Goal: Task Accomplishment & Management: Contribute content

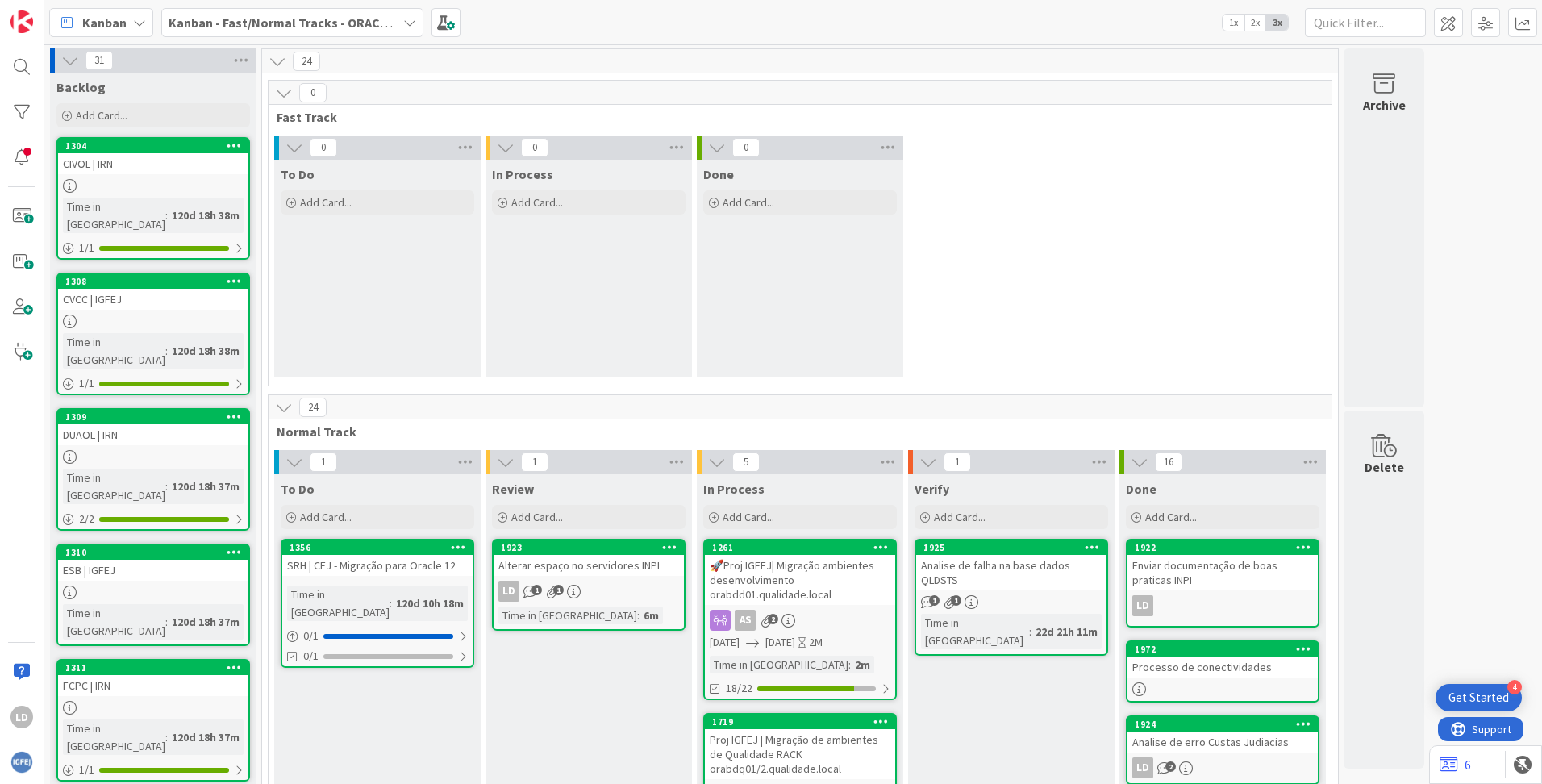
click at [414, 24] on icon at bounding box center [409, 22] width 13 height 13
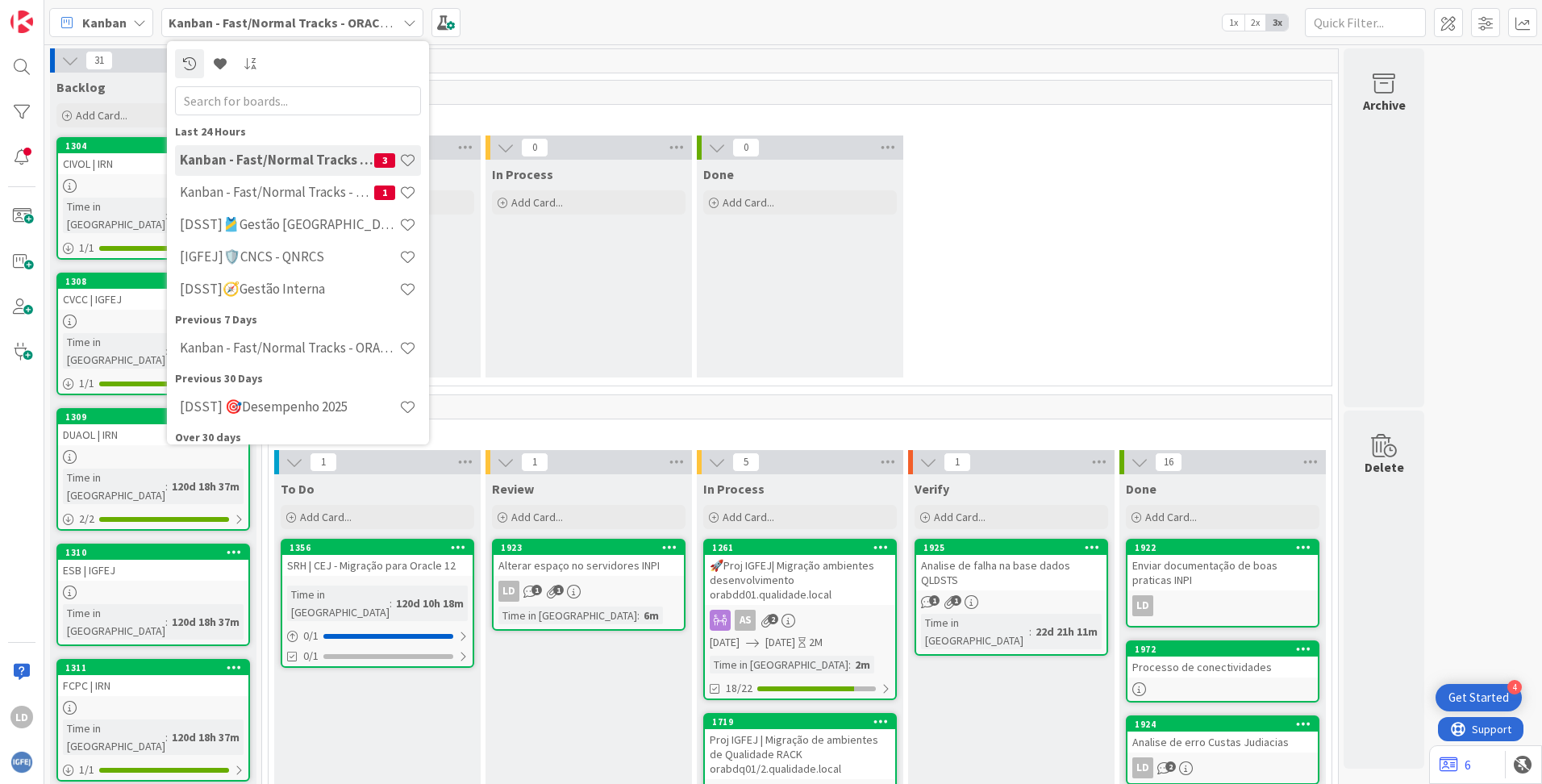
click at [334, 156] on h4 "Kanban - Fast/Normal Tracks - ORACLE TEAM | IGFEJ" at bounding box center [277, 160] width 195 height 16
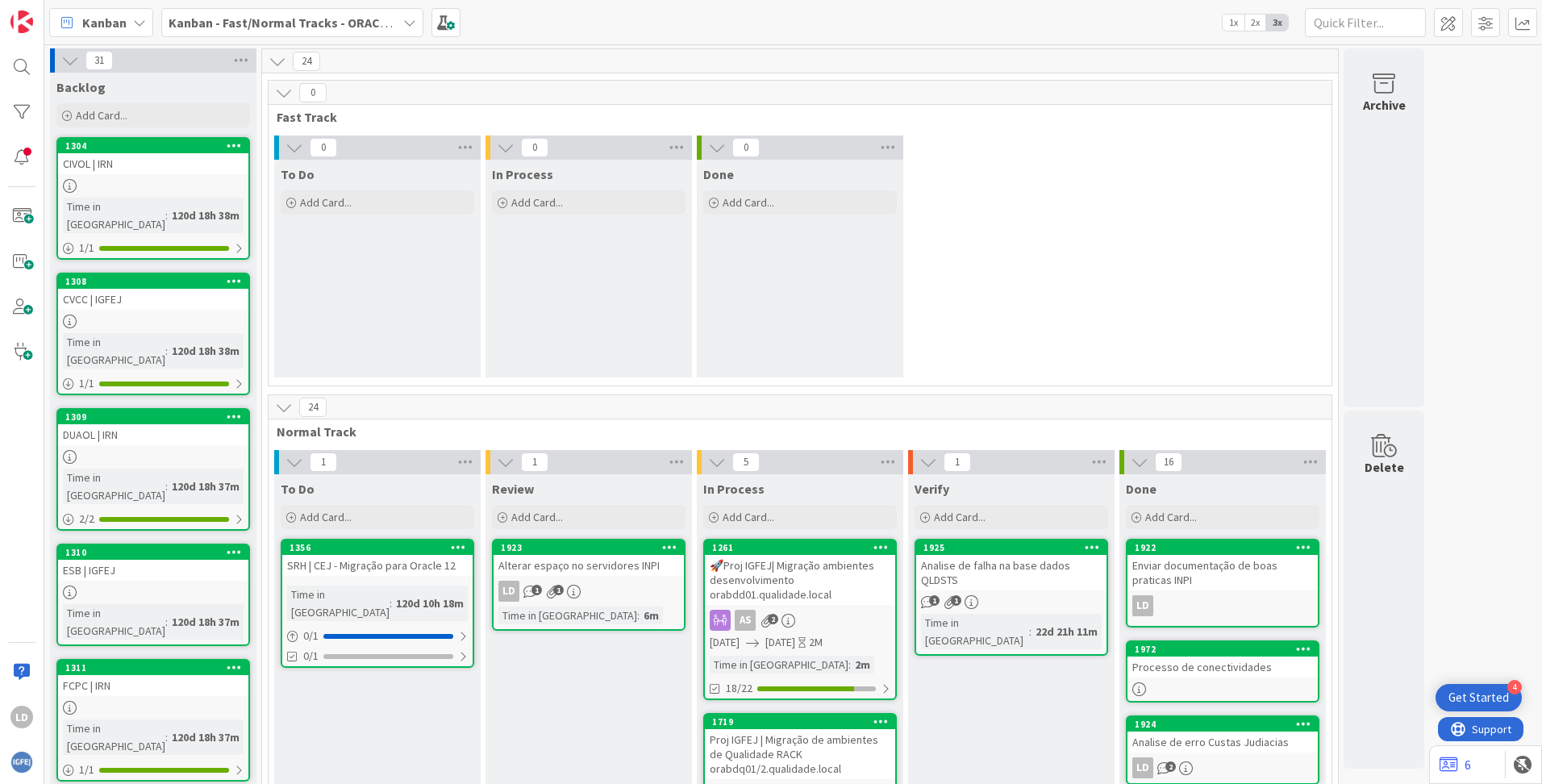
click at [388, 19] on b "Kanban - Fast/Normal Tracks - ORACLE TEAM | IGFEJ" at bounding box center [319, 22] width 302 height 16
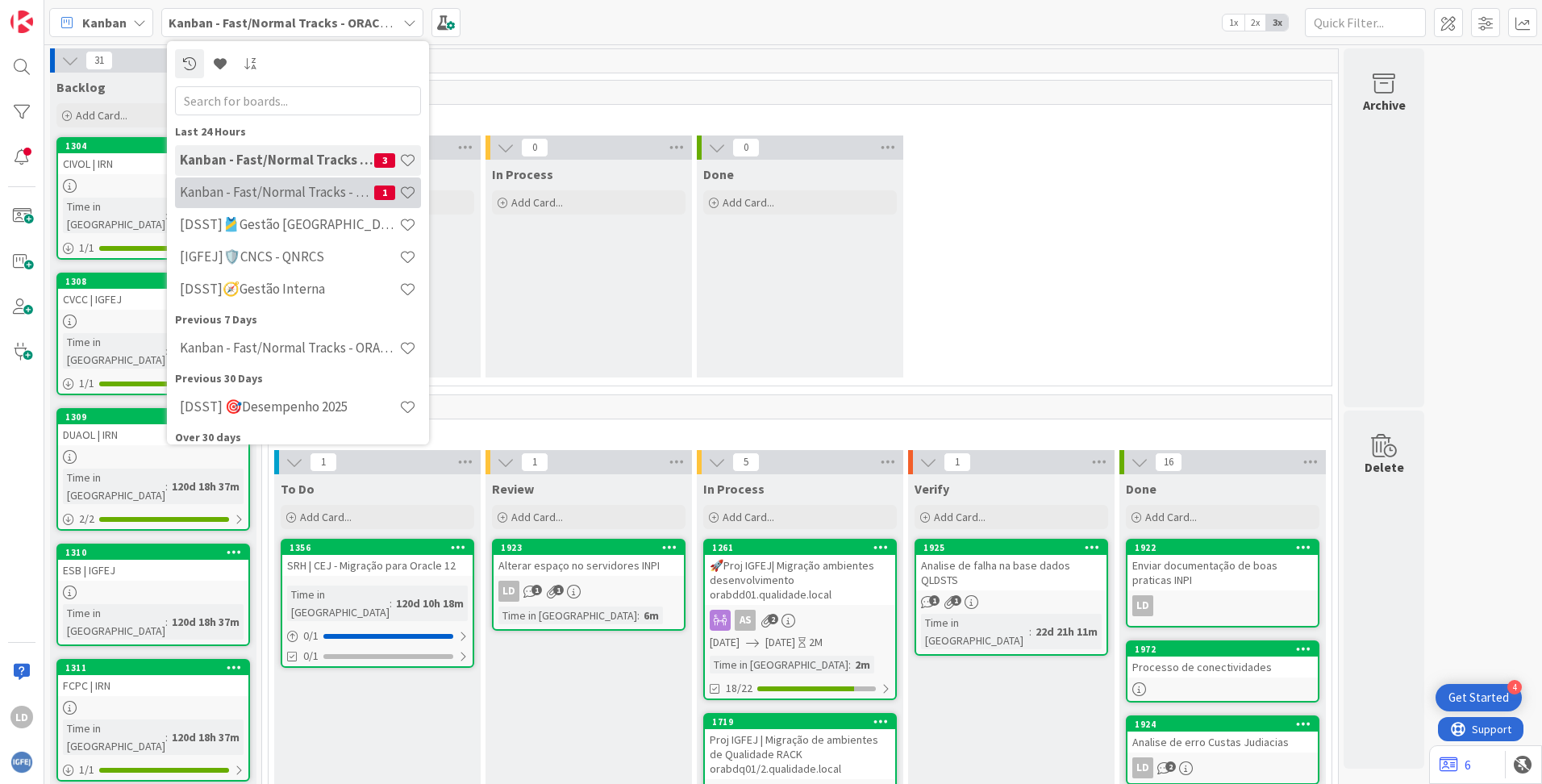
click at [342, 187] on h4 "Kanban - Fast/Normal Tracks - SQL SERVER" at bounding box center [277, 191] width 195 height 16
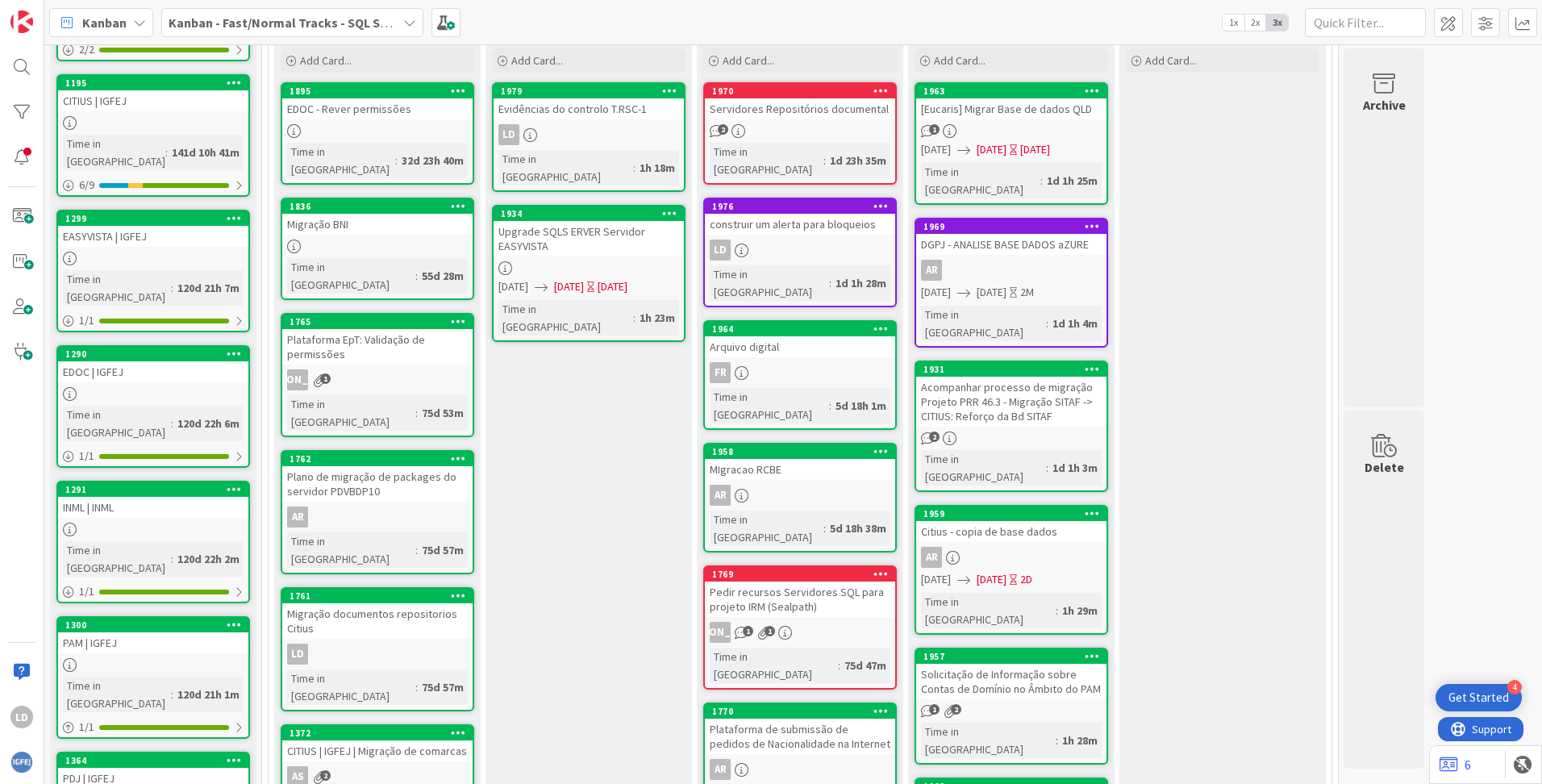
scroll to position [242, 0]
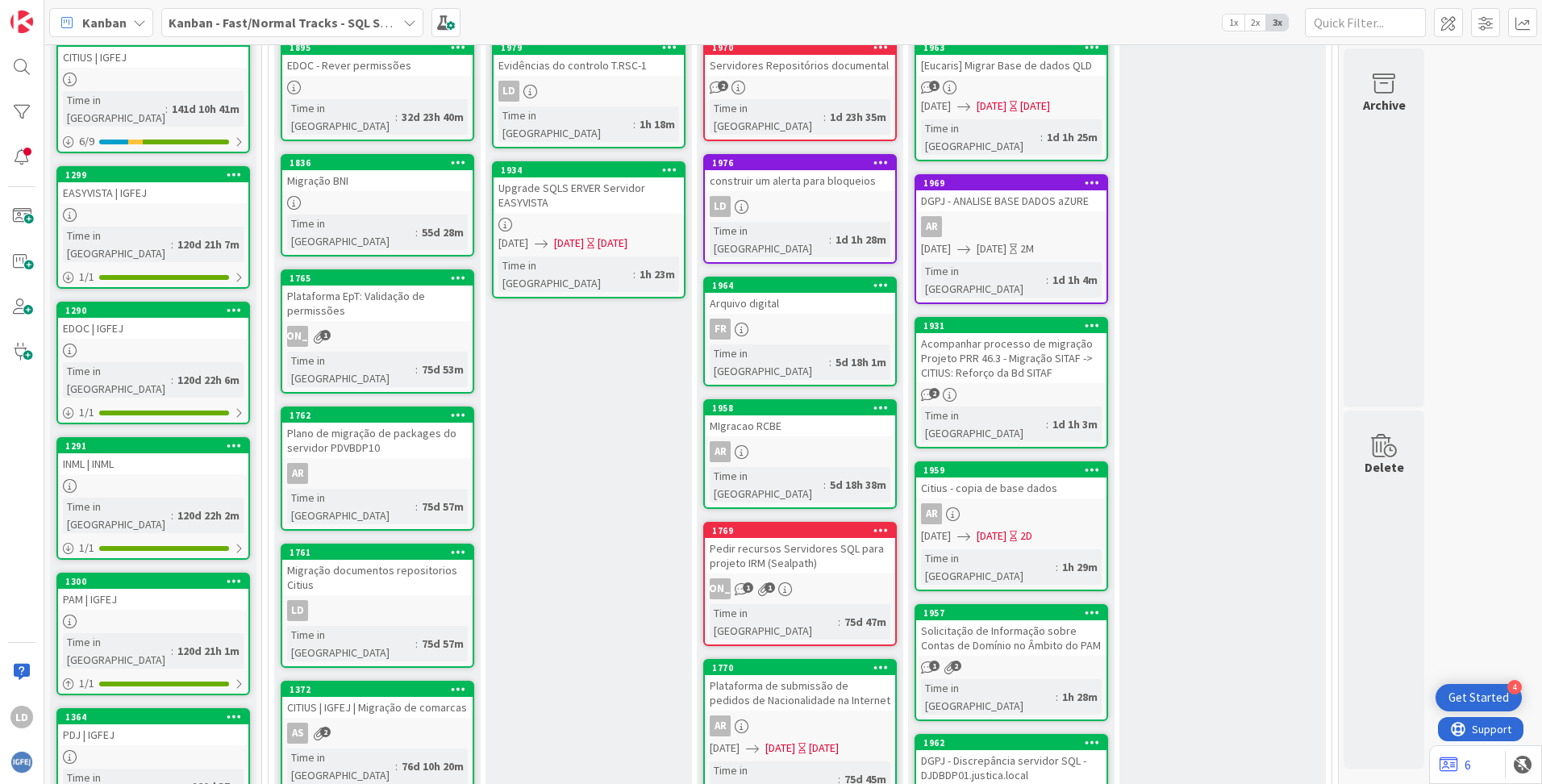
click at [791, 415] on div "MIgracao RCBE" at bounding box center [801, 425] width 190 height 21
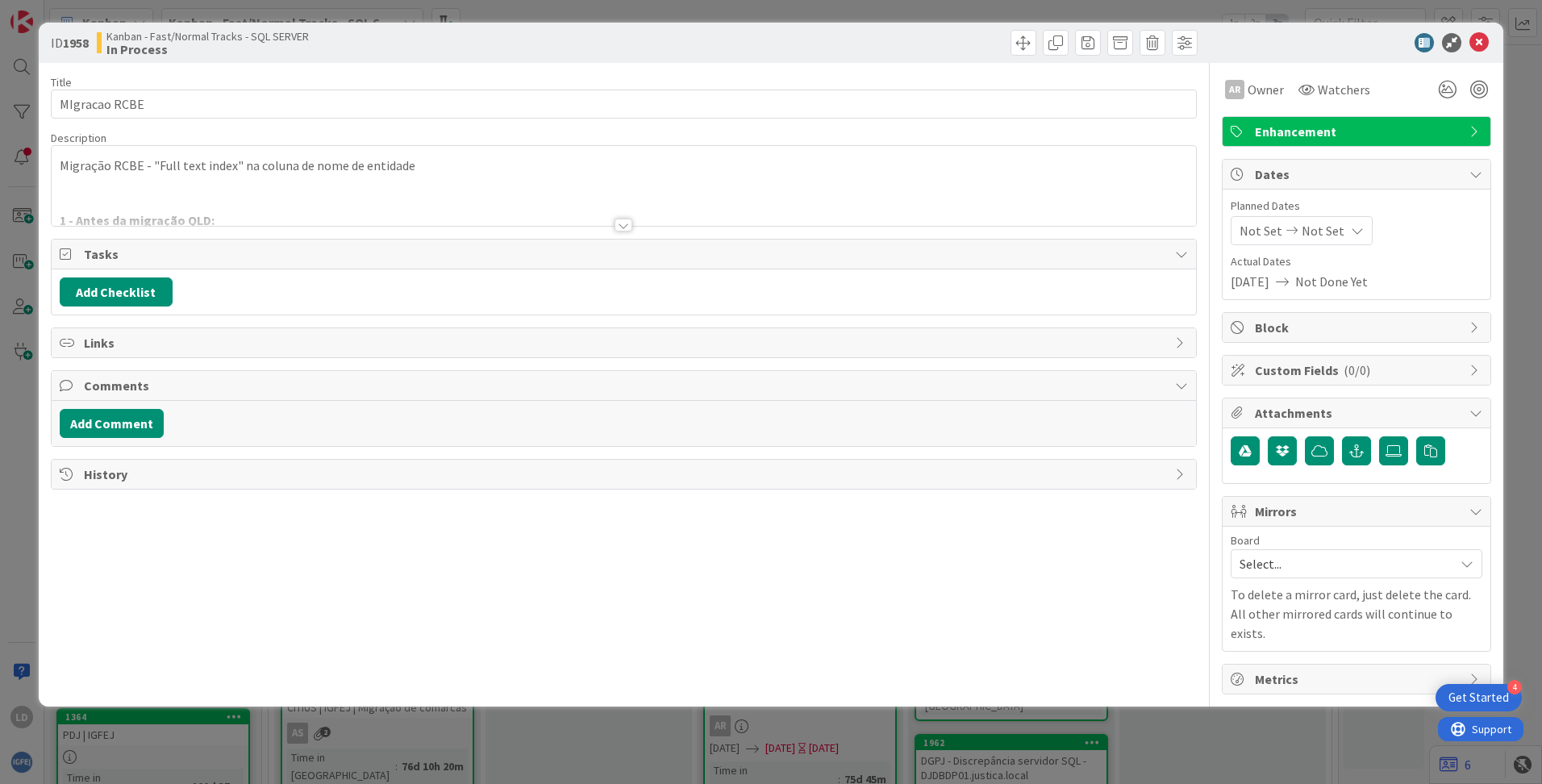
click at [630, 226] on div at bounding box center [623, 225] width 18 height 13
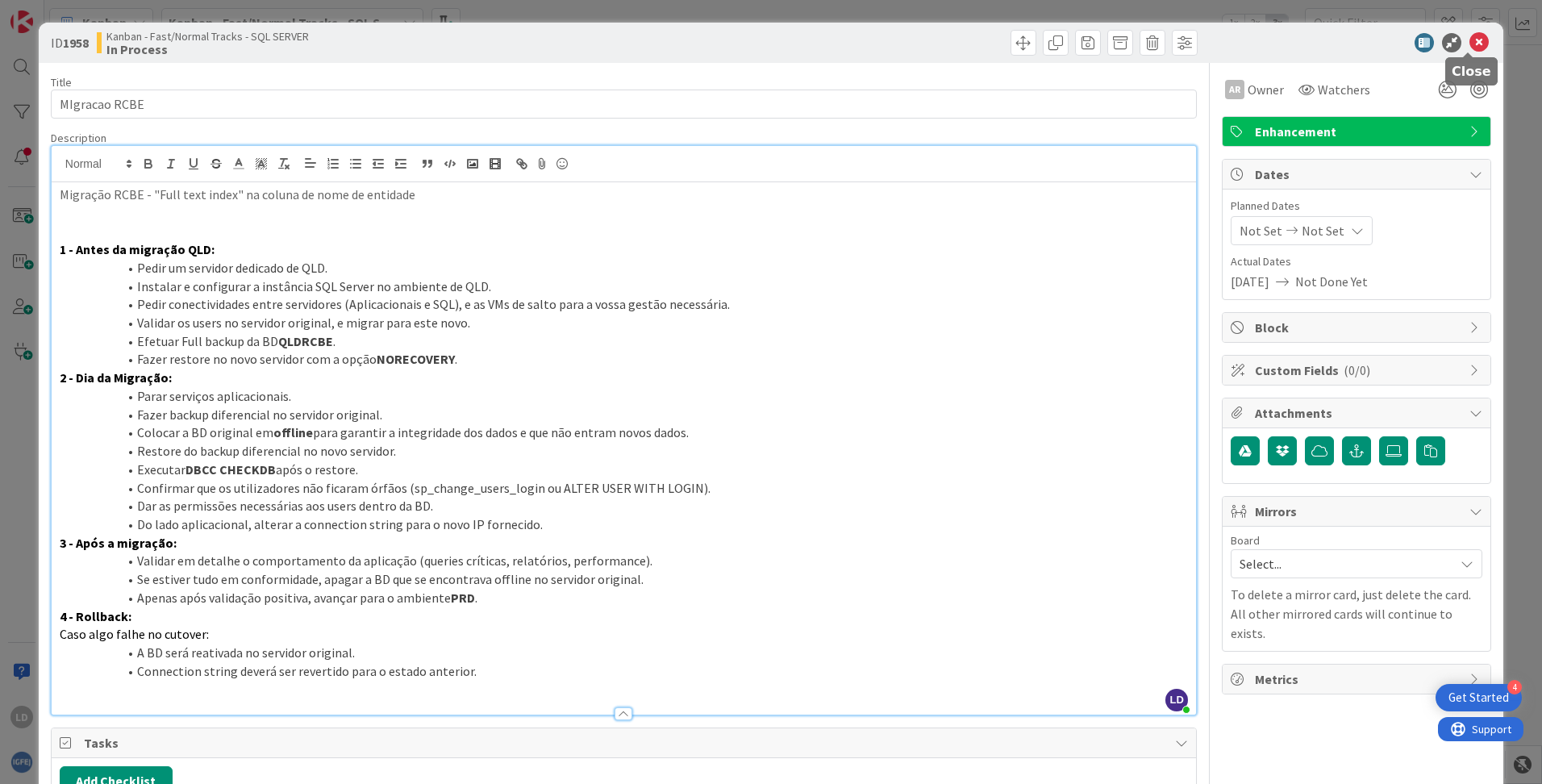
click at [1470, 38] on icon at bounding box center [1479, 43] width 20 height 20
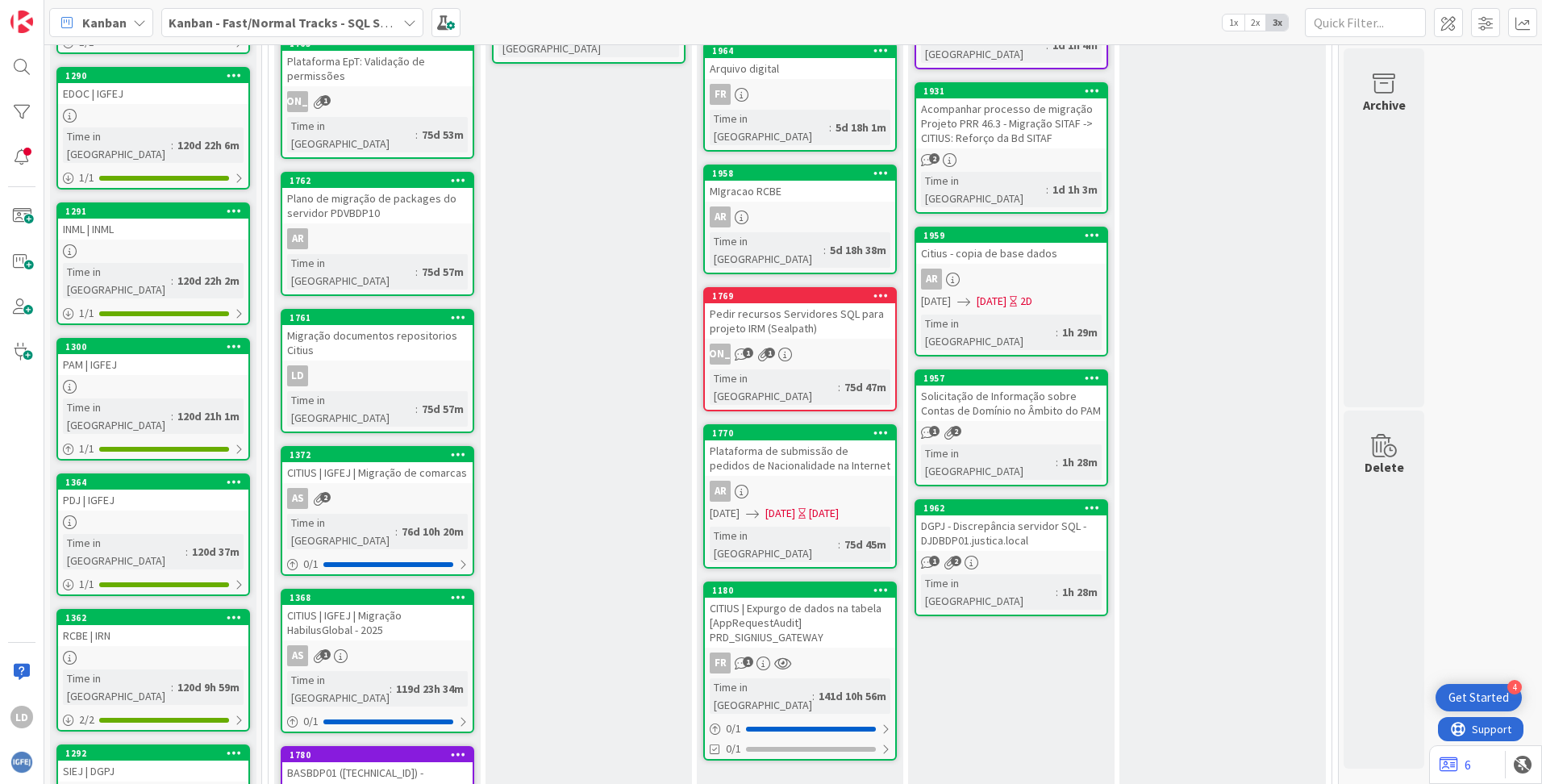
scroll to position [564, 0]
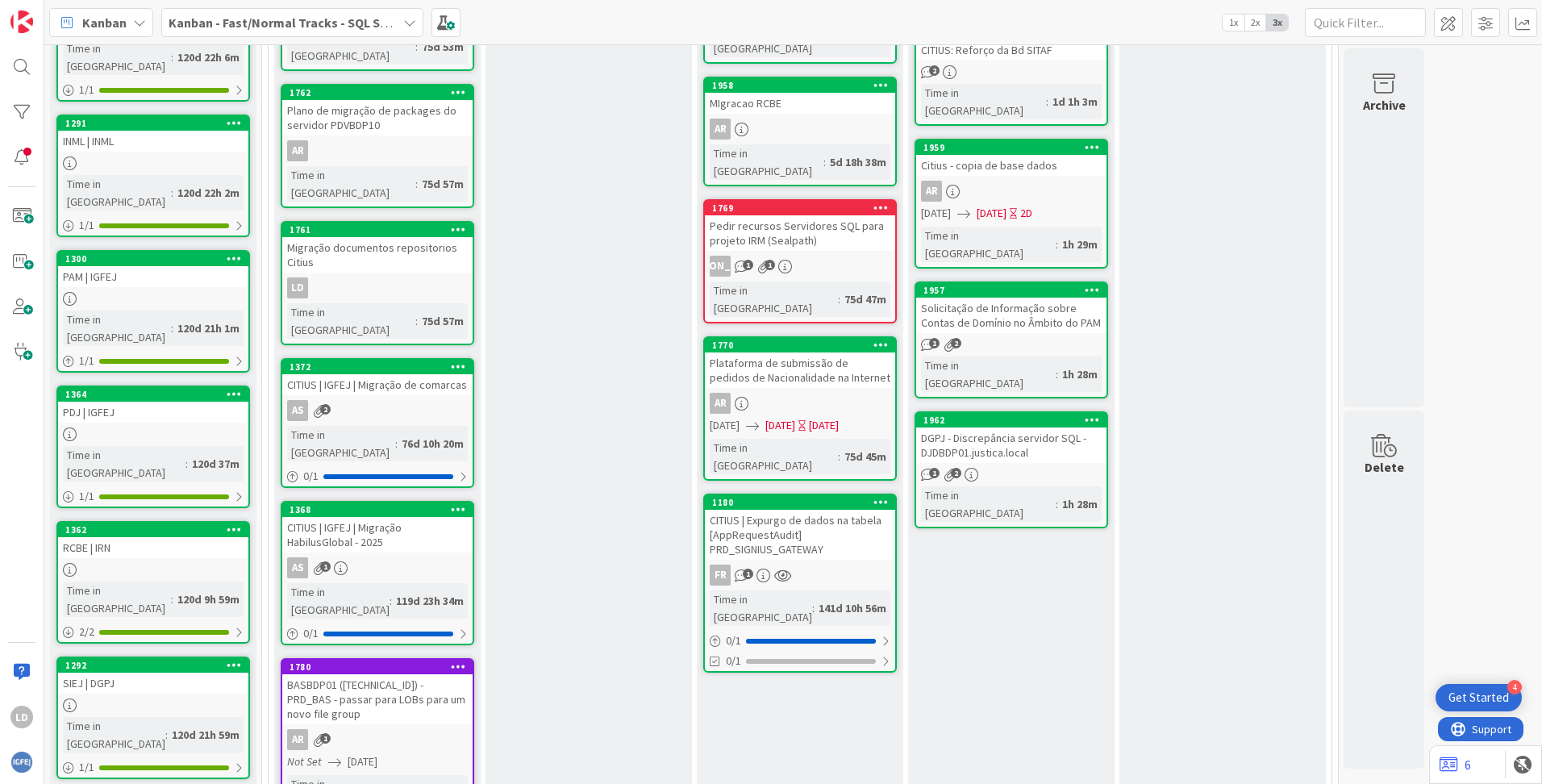
click at [807, 510] on div "CITIUS | Expurgo de dados na tabela [AppRequestAudit] PRD_SIGNIUS_GATEWAY" at bounding box center [801, 534] width 190 height 50
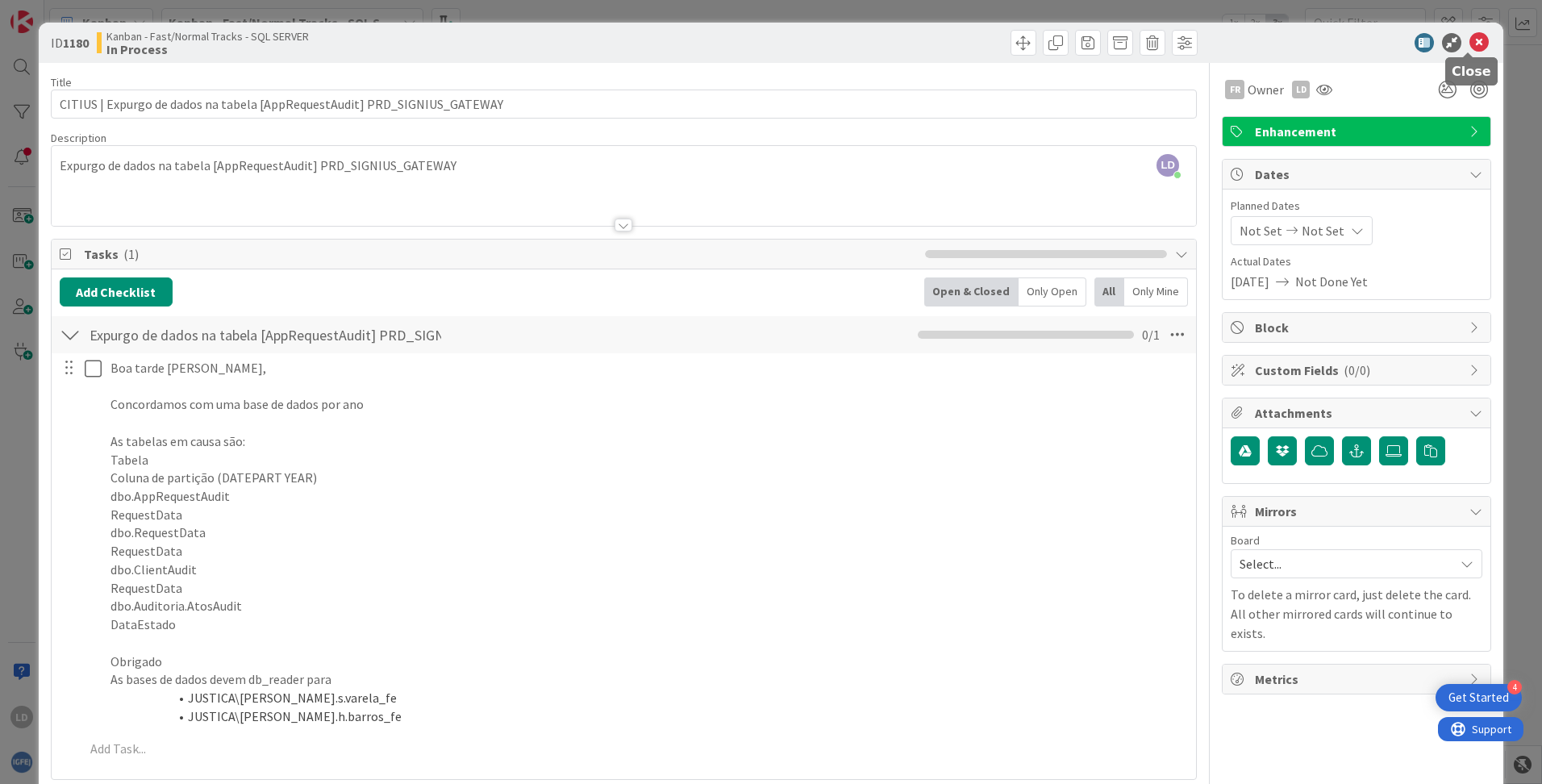
click at [1474, 39] on icon at bounding box center [1479, 43] width 20 height 20
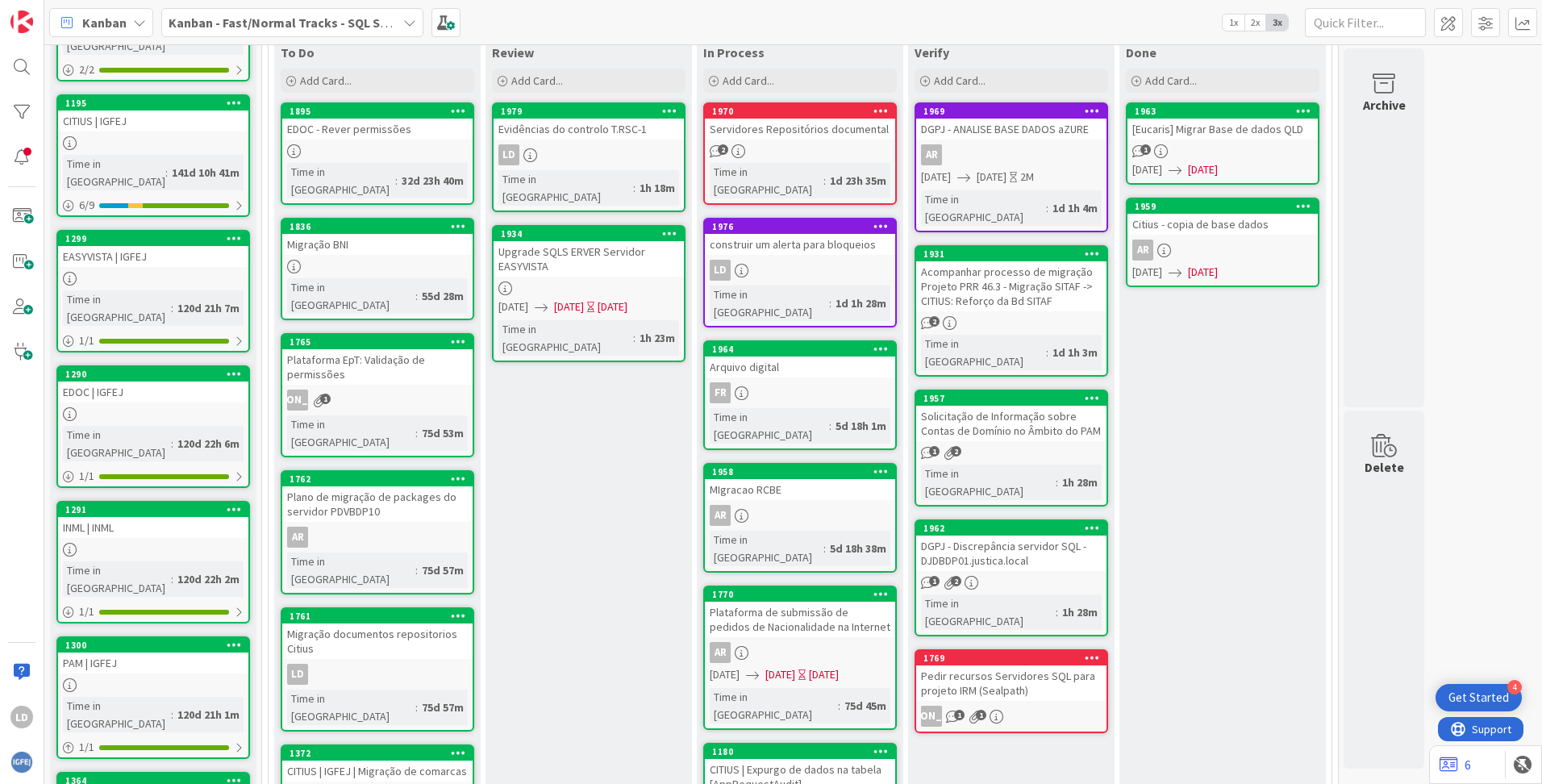
scroll to position [149, 0]
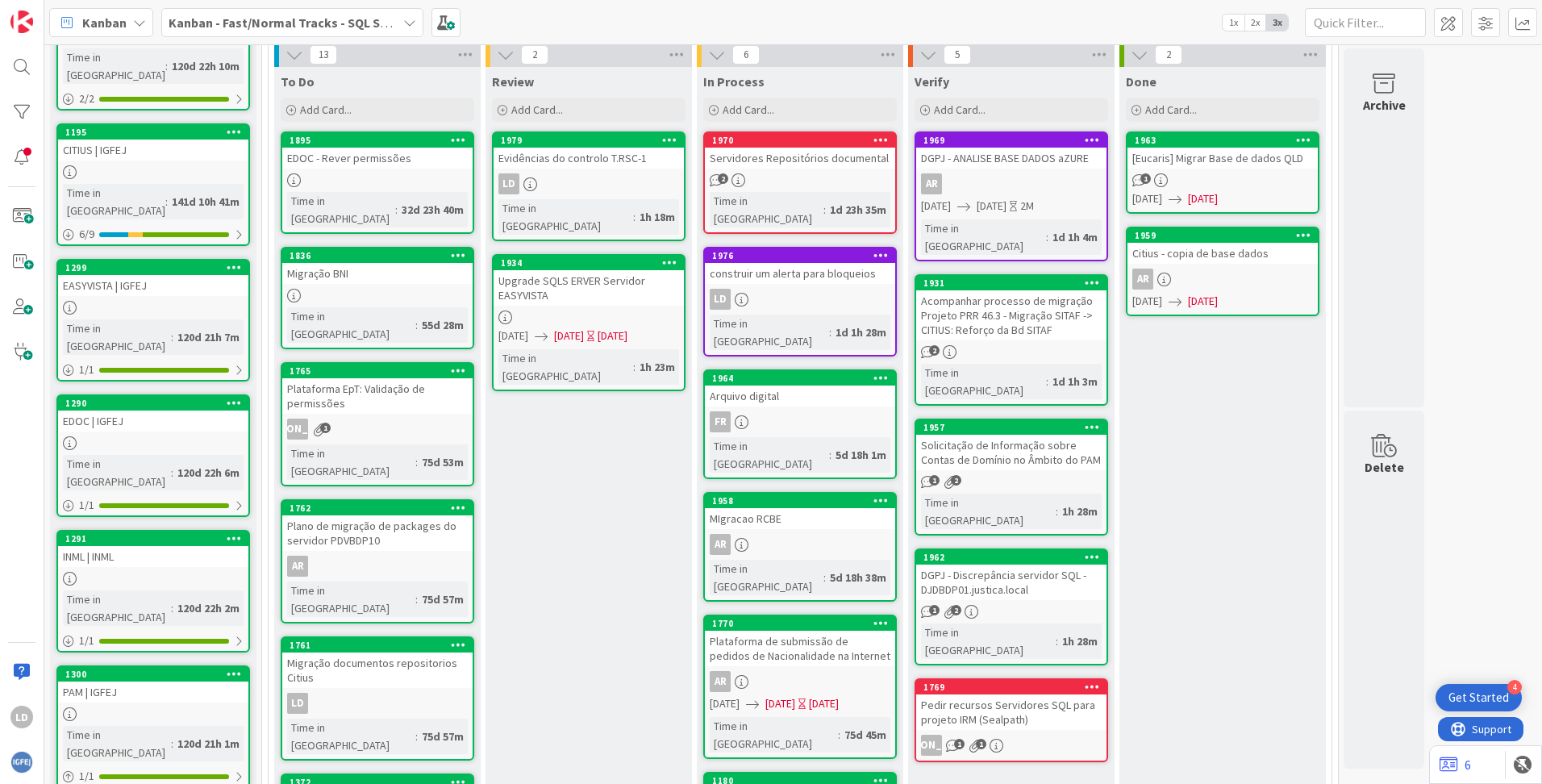
click at [812, 385] on div "Arquivo digital" at bounding box center [801, 395] width 190 height 21
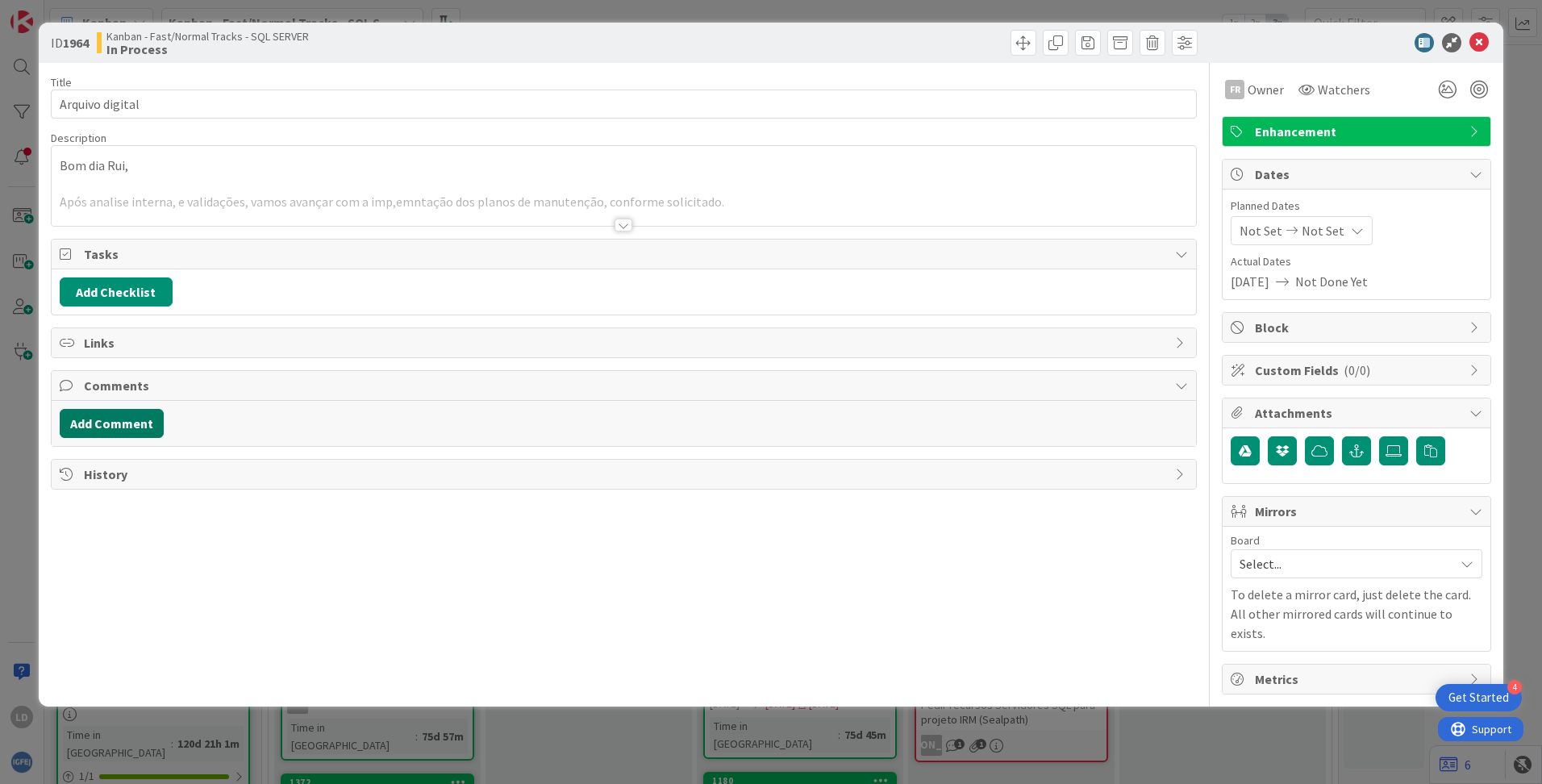
click at [130, 423] on button "Add Comment" at bounding box center [112, 424] width 104 height 29
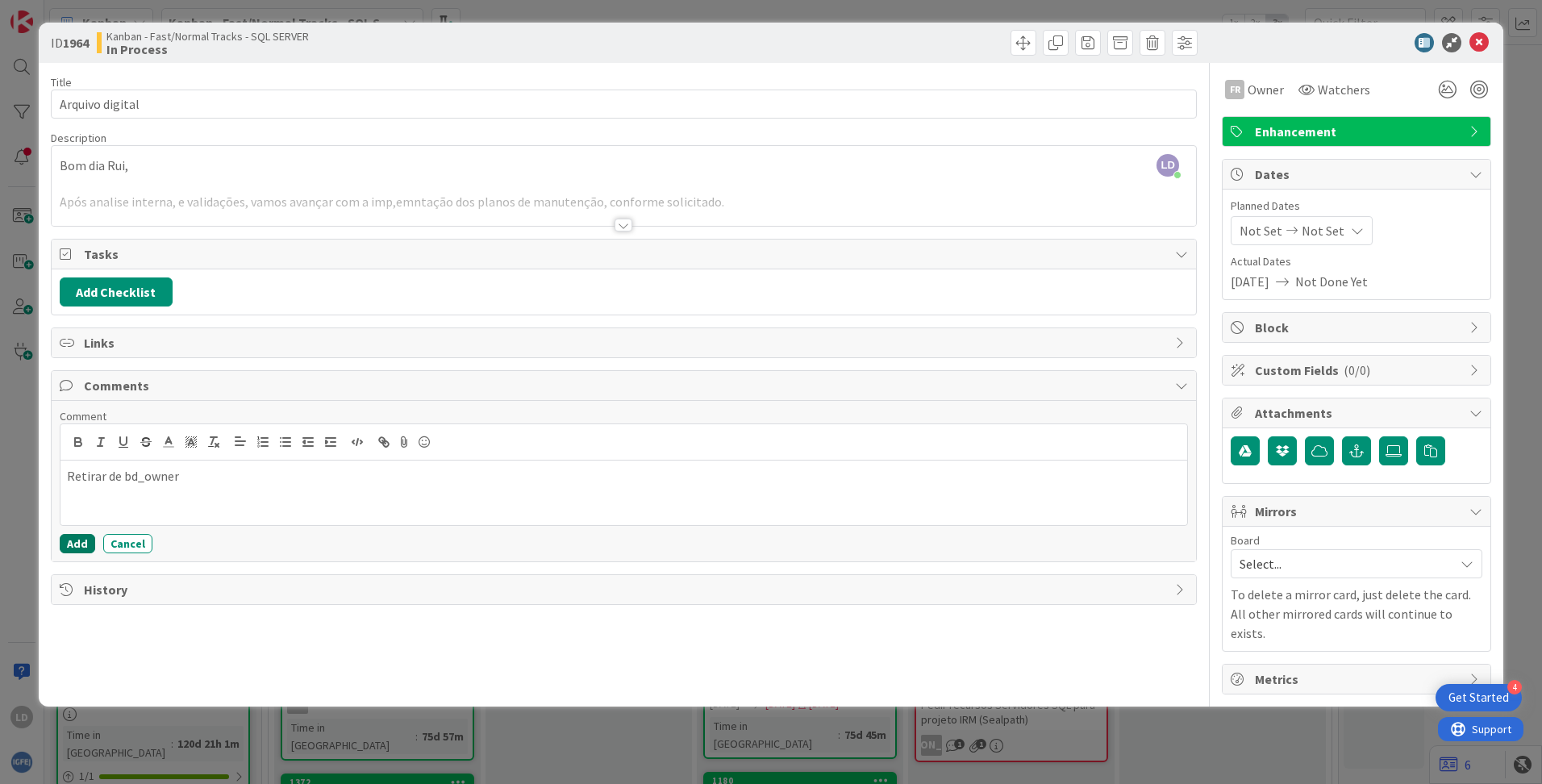
click at [77, 542] on button "Add" at bounding box center [77, 543] width 35 height 20
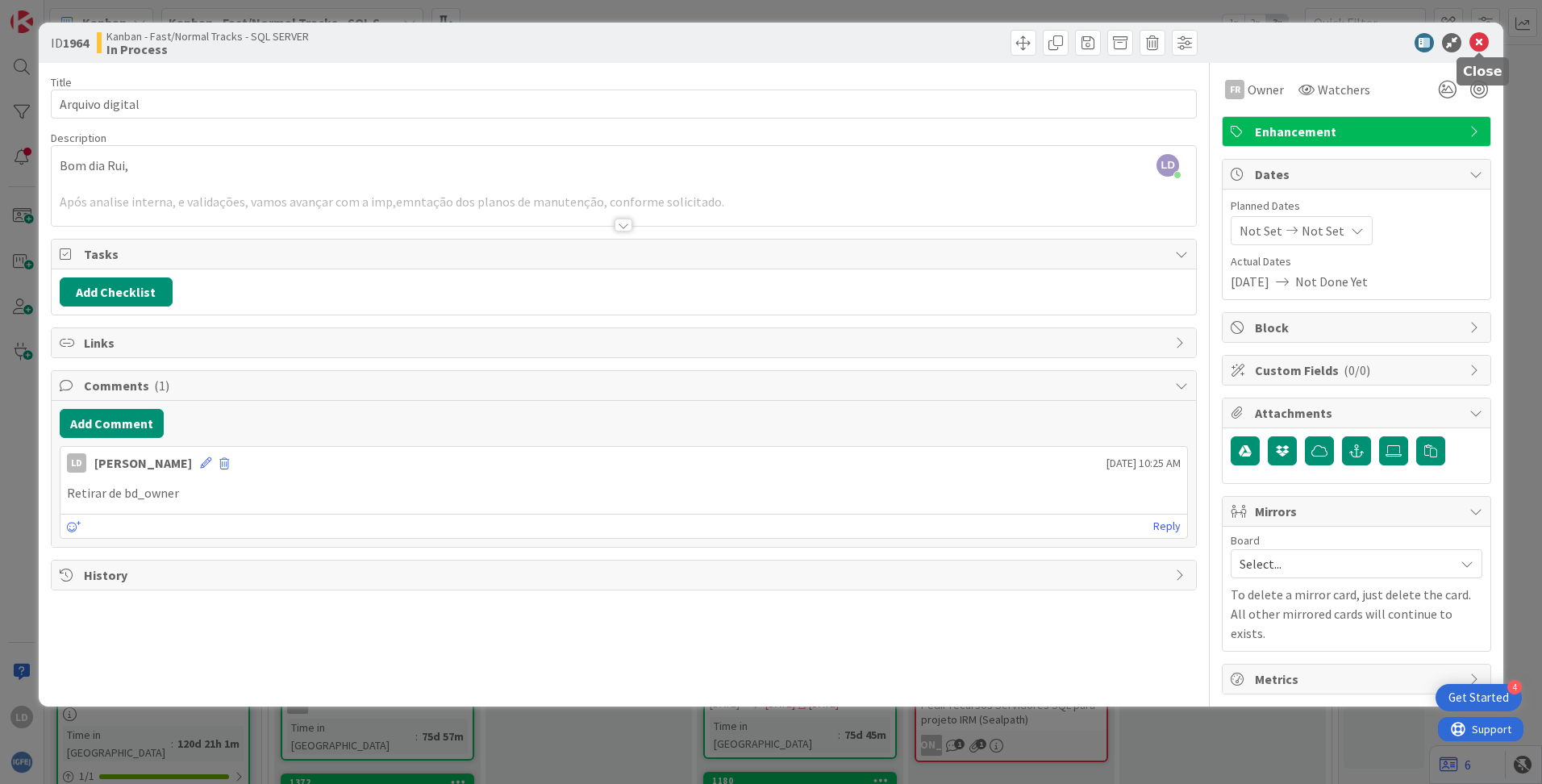
click at [1472, 39] on icon at bounding box center [1479, 43] width 20 height 20
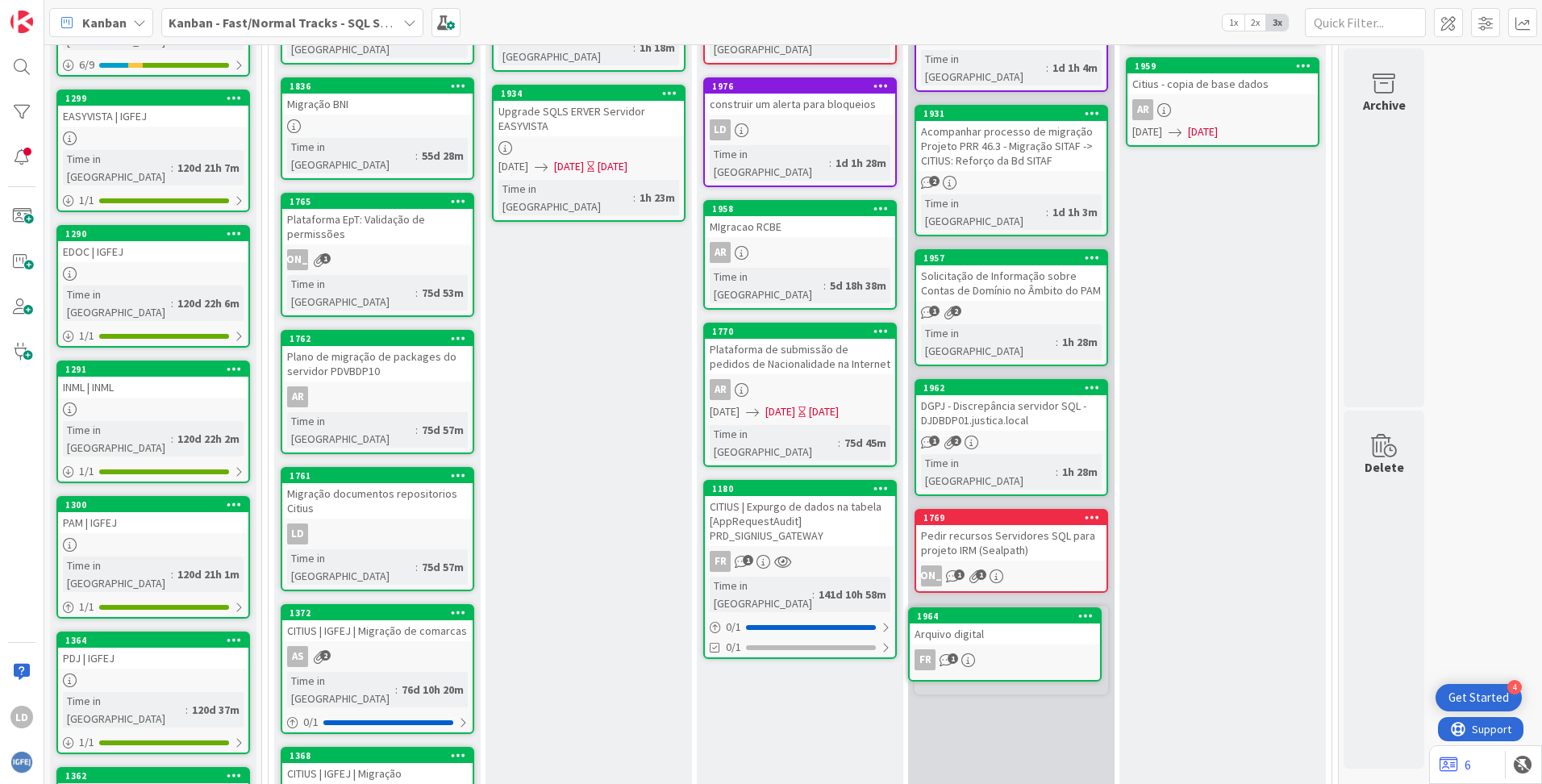
scroll to position [329, 0]
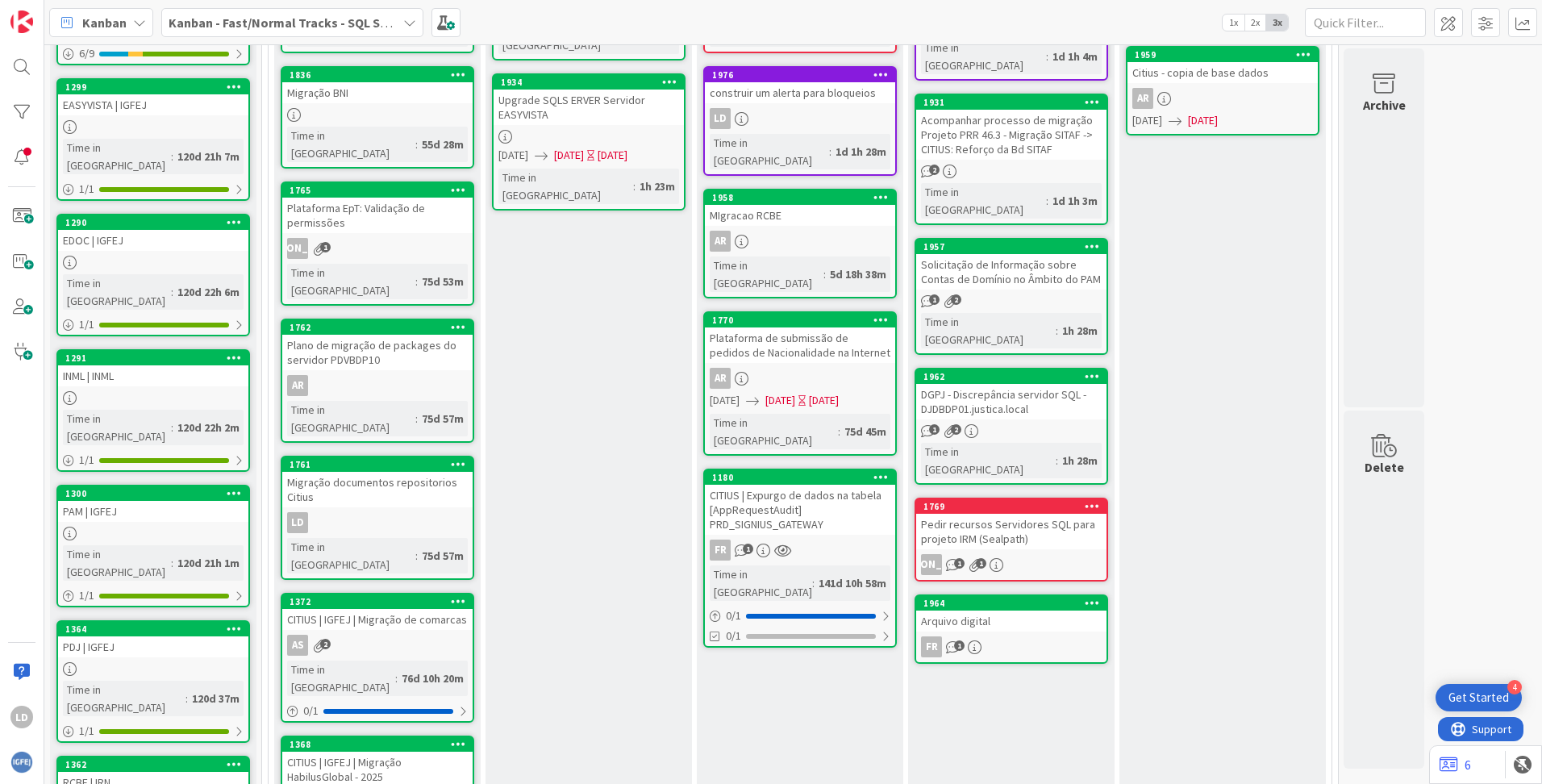
click at [788, 485] on div "CITIUS | Expurgo de dados na tabela [AppRequestAudit] PRD_SIGNIUS_GATEWAY" at bounding box center [801, 510] width 190 height 50
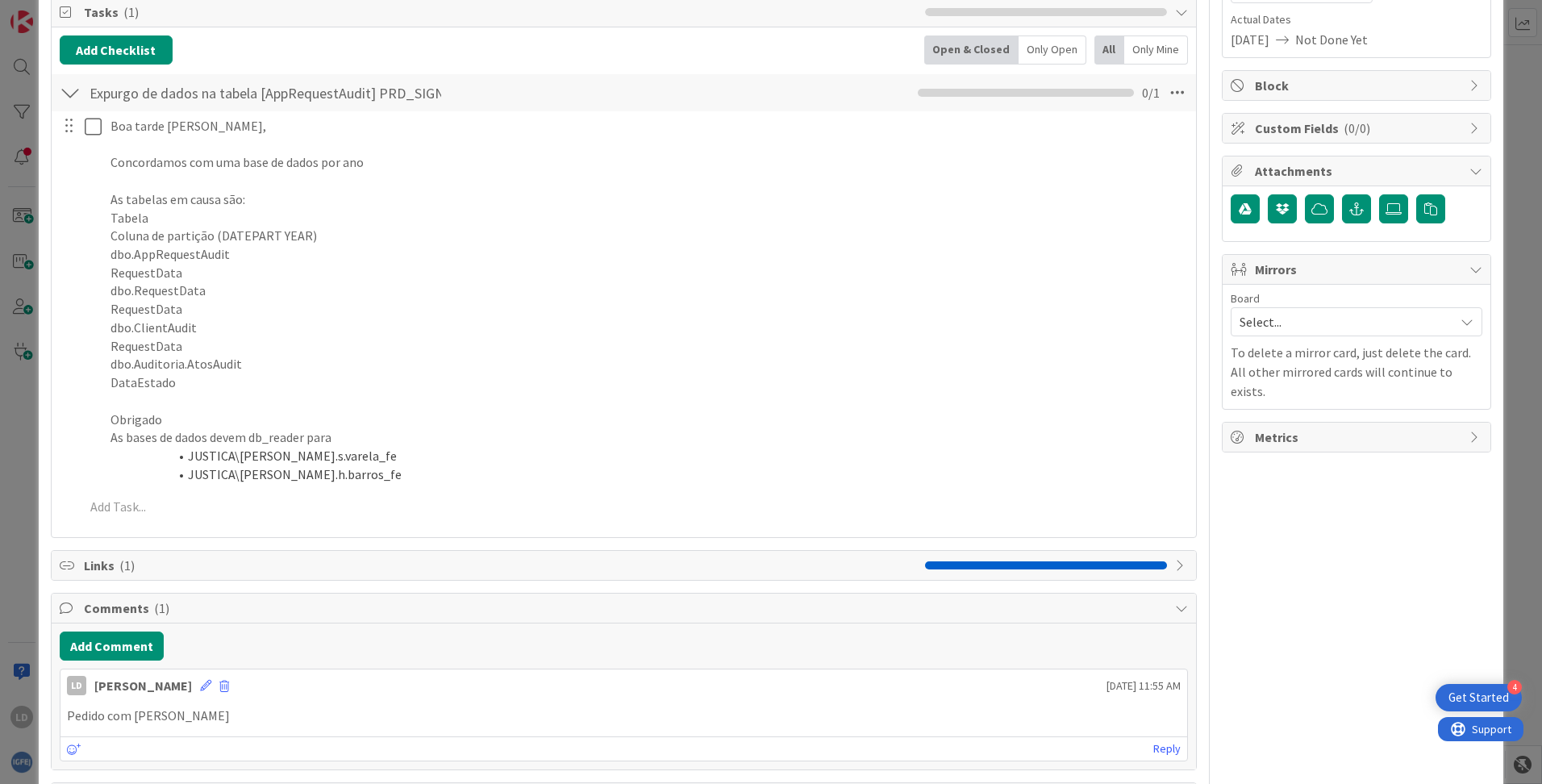
scroll to position [305, 0]
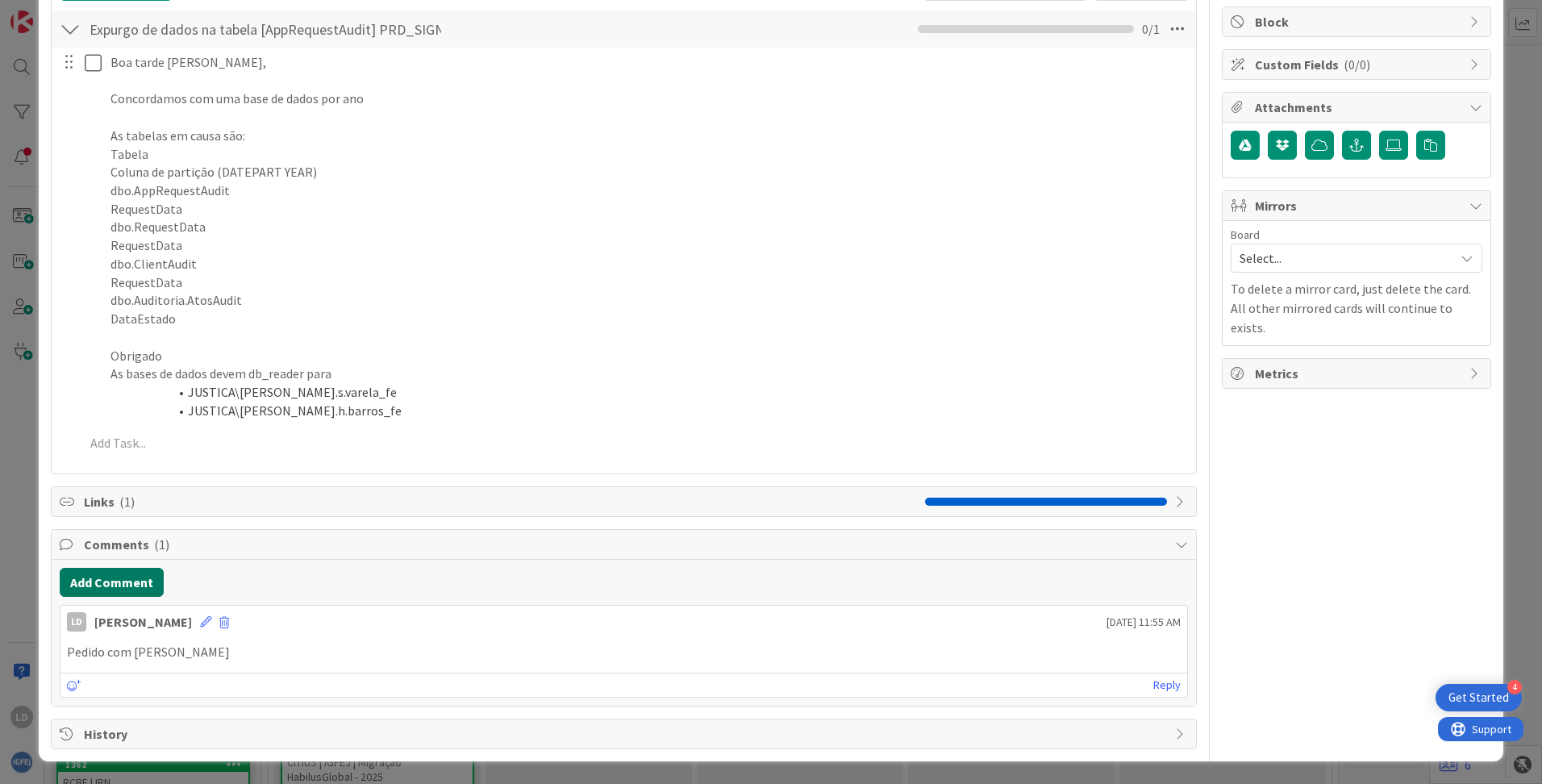
click at [111, 581] on button "Add Comment" at bounding box center [112, 582] width 104 height 29
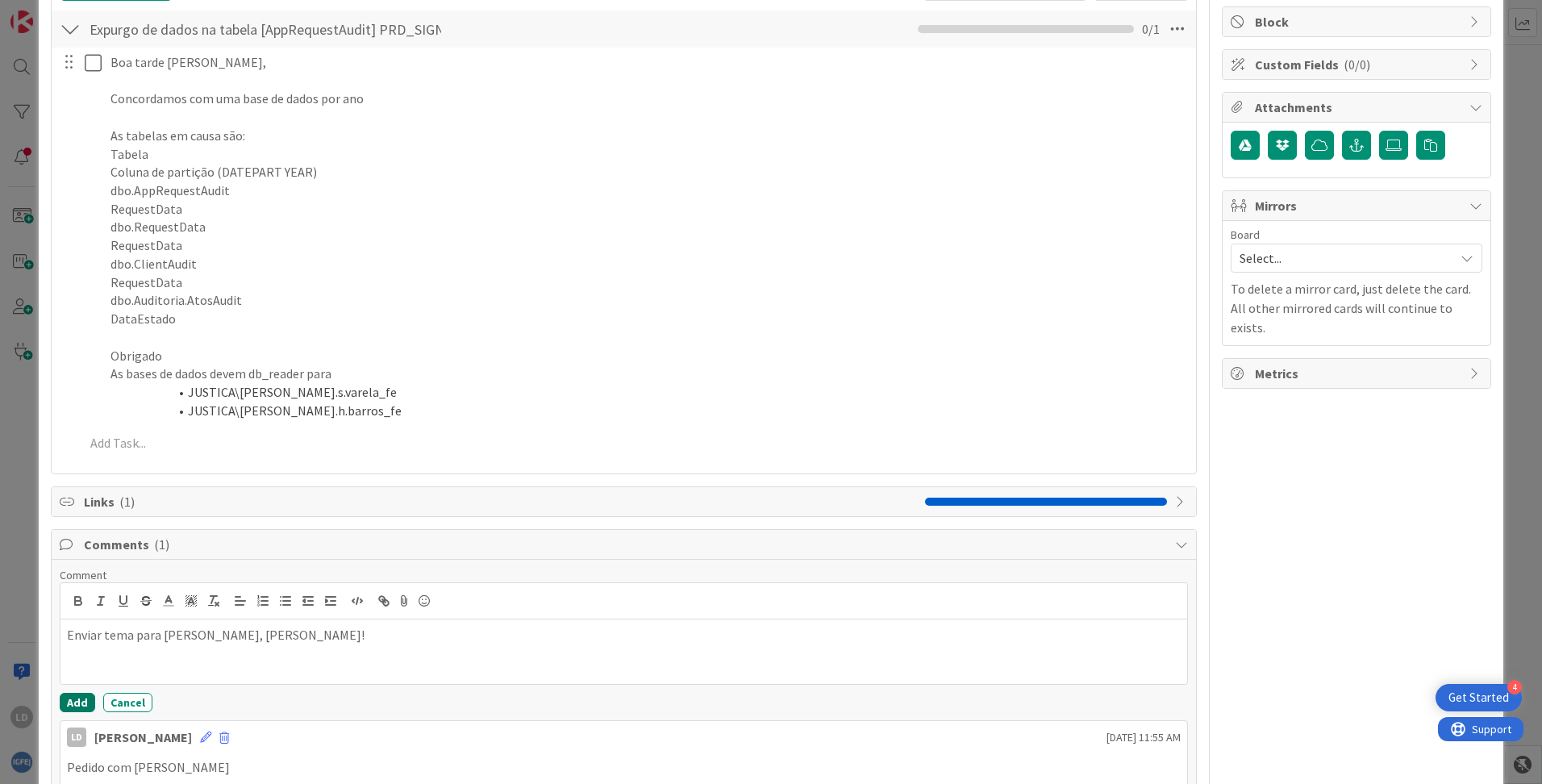
click at [65, 705] on button "Add" at bounding box center [77, 702] width 35 height 20
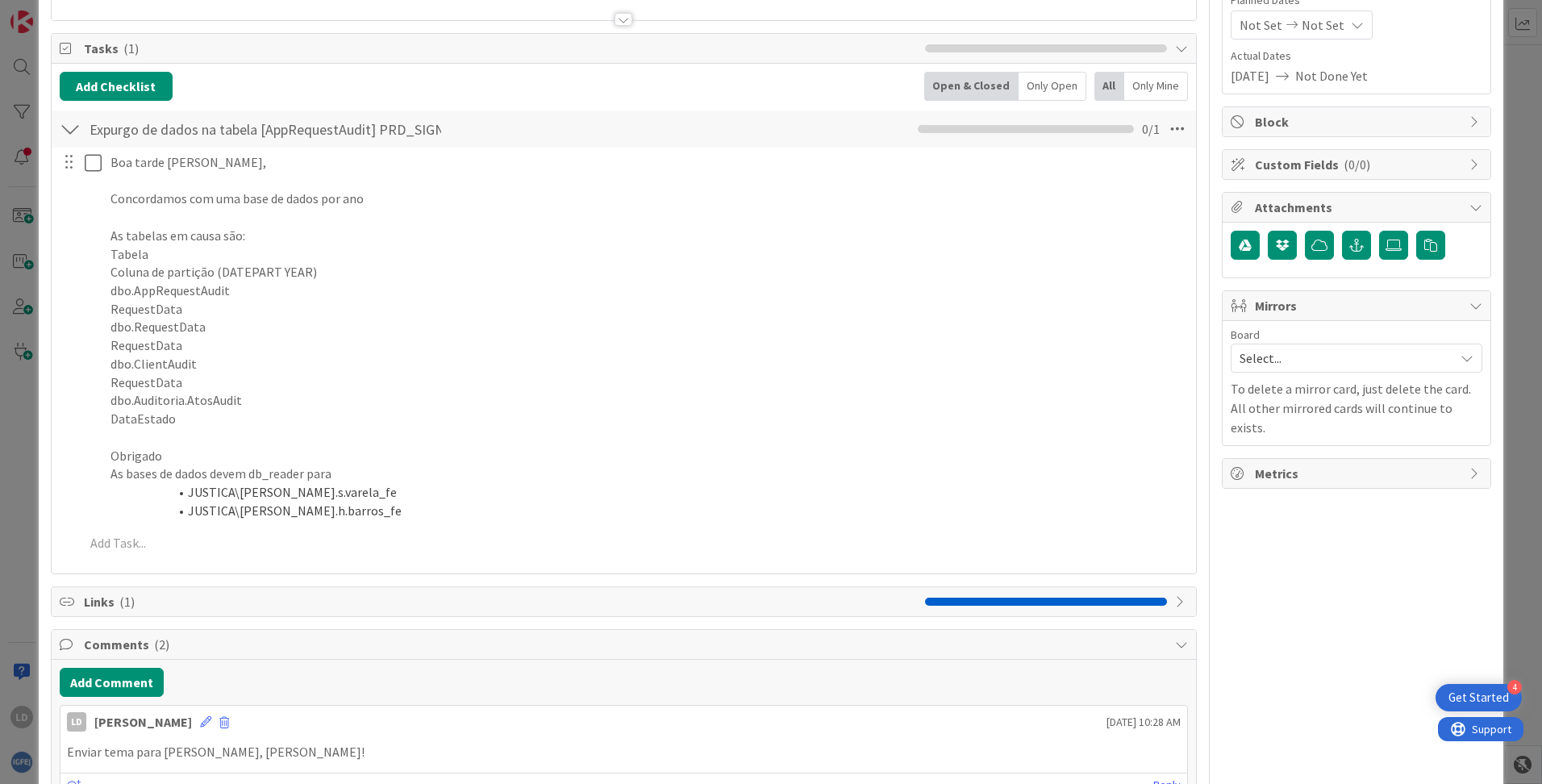
scroll to position [0, 0]
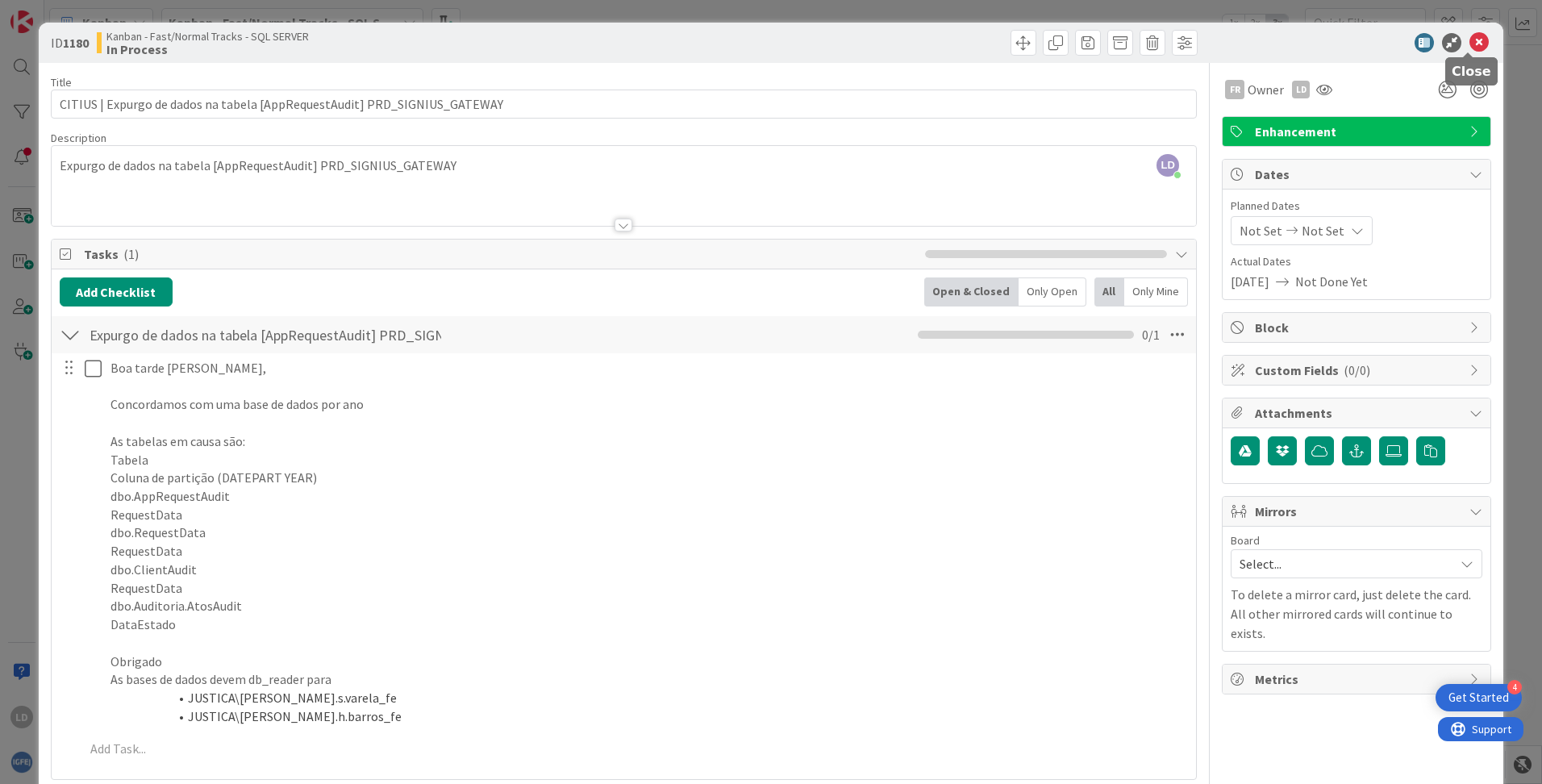
click at [1470, 45] on icon at bounding box center [1479, 43] width 20 height 20
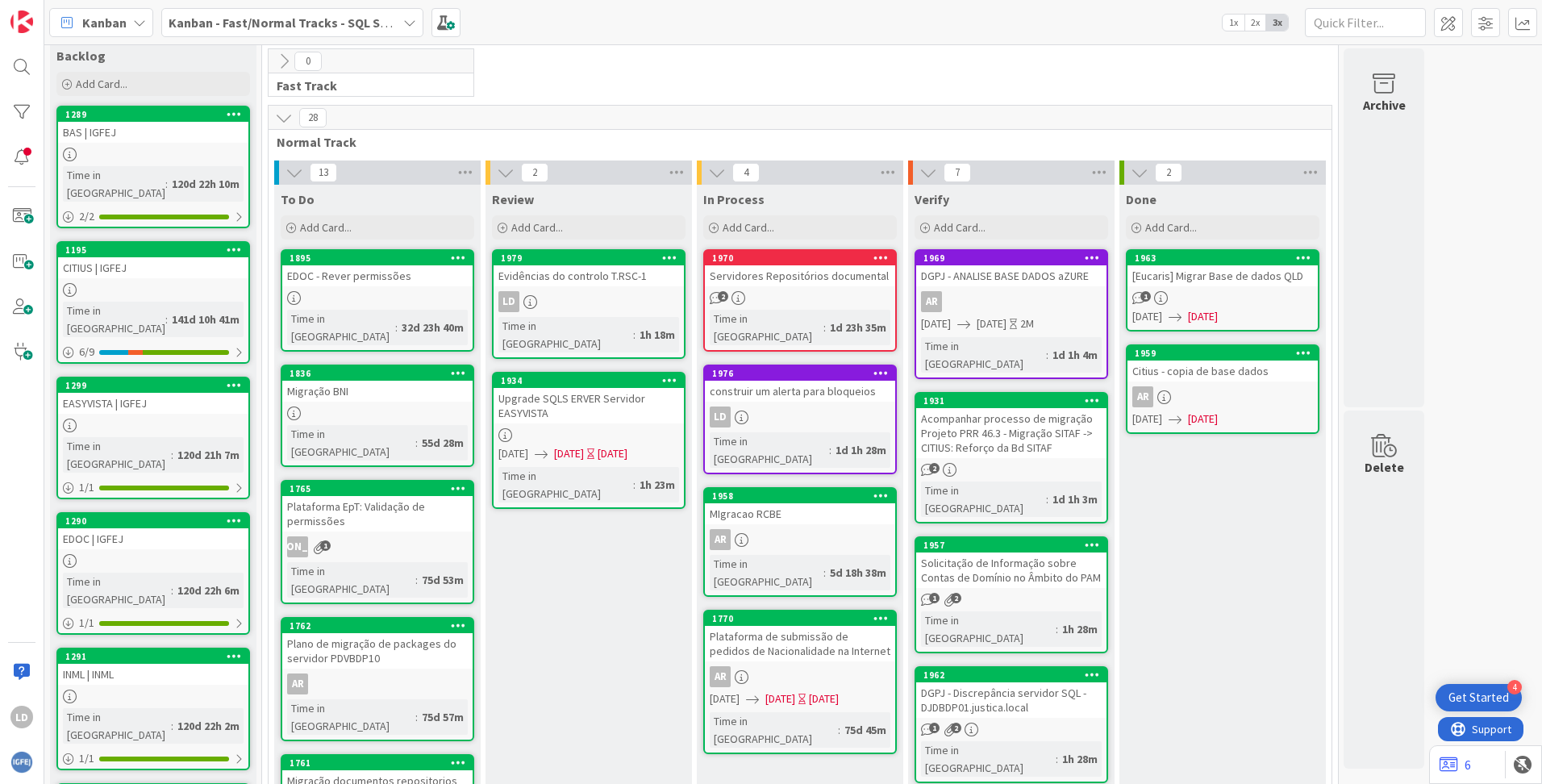
scroll to position [23, 0]
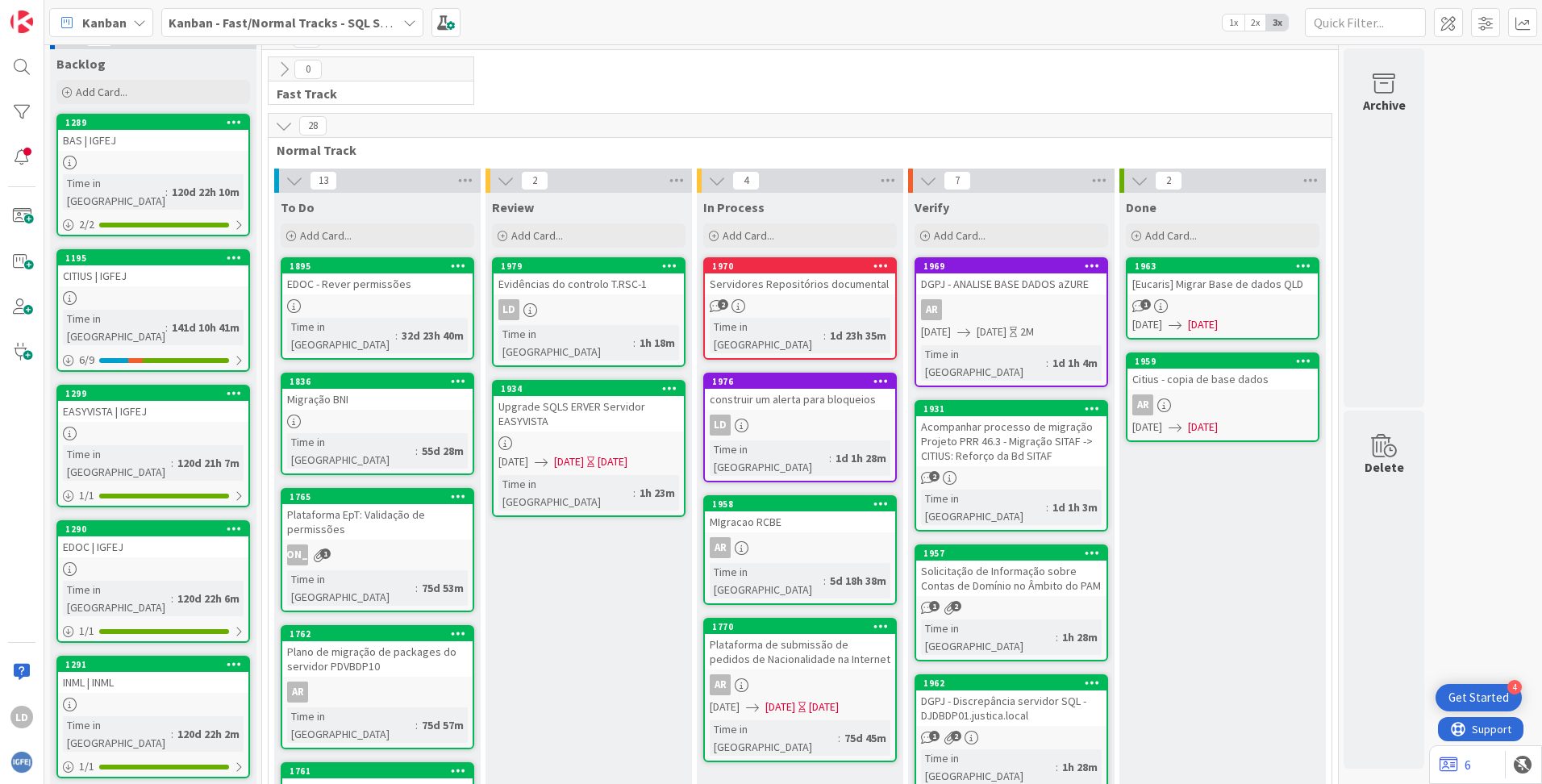
click at [805, 634] on div "Plataforma de submissão de pedidos de Nacionalidade na Internet" at bounding box center [801, 651] width 190 height 35
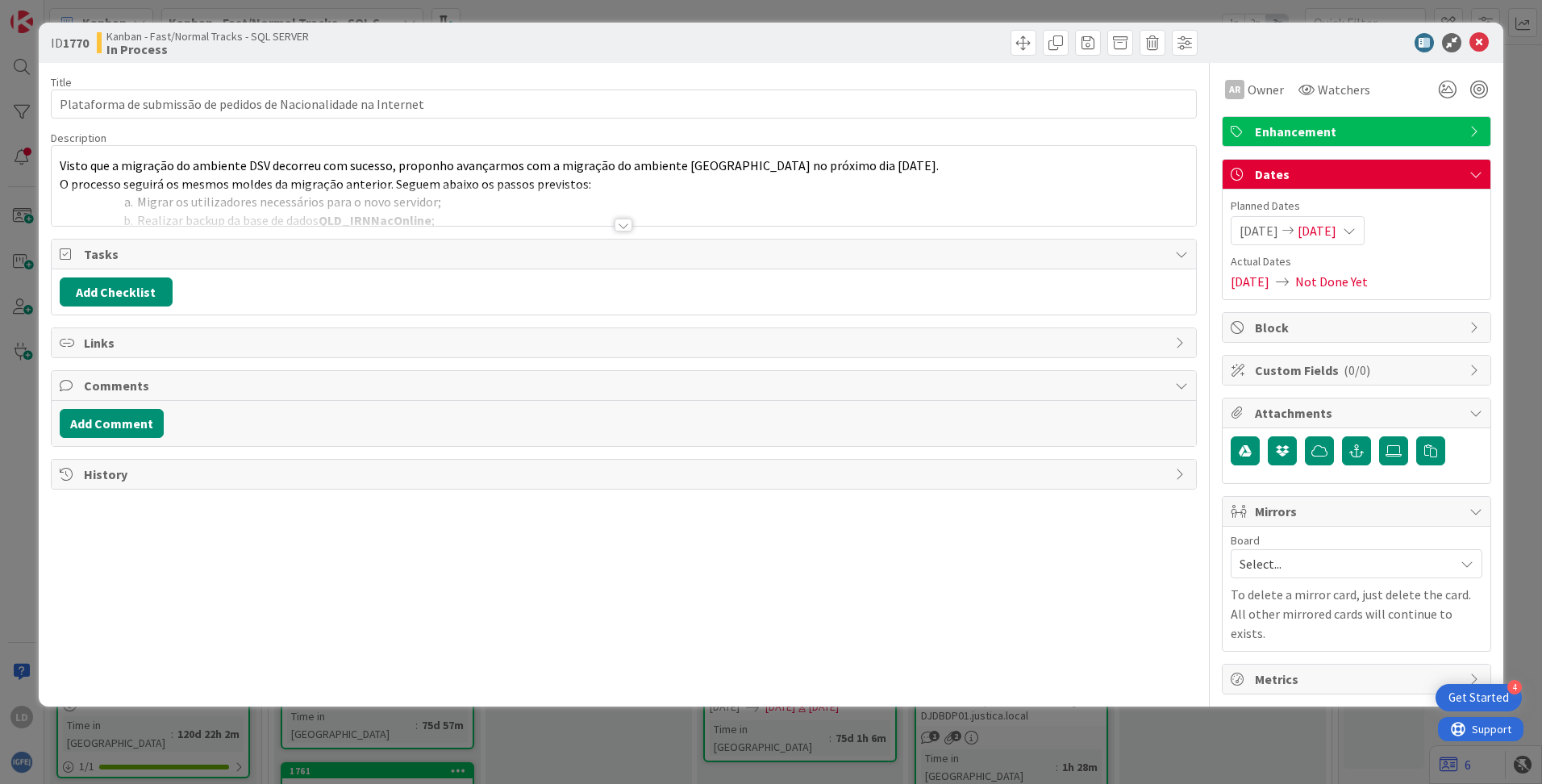
click at [625, 226] on div at bounding box center [623, 225] width 18 height 13
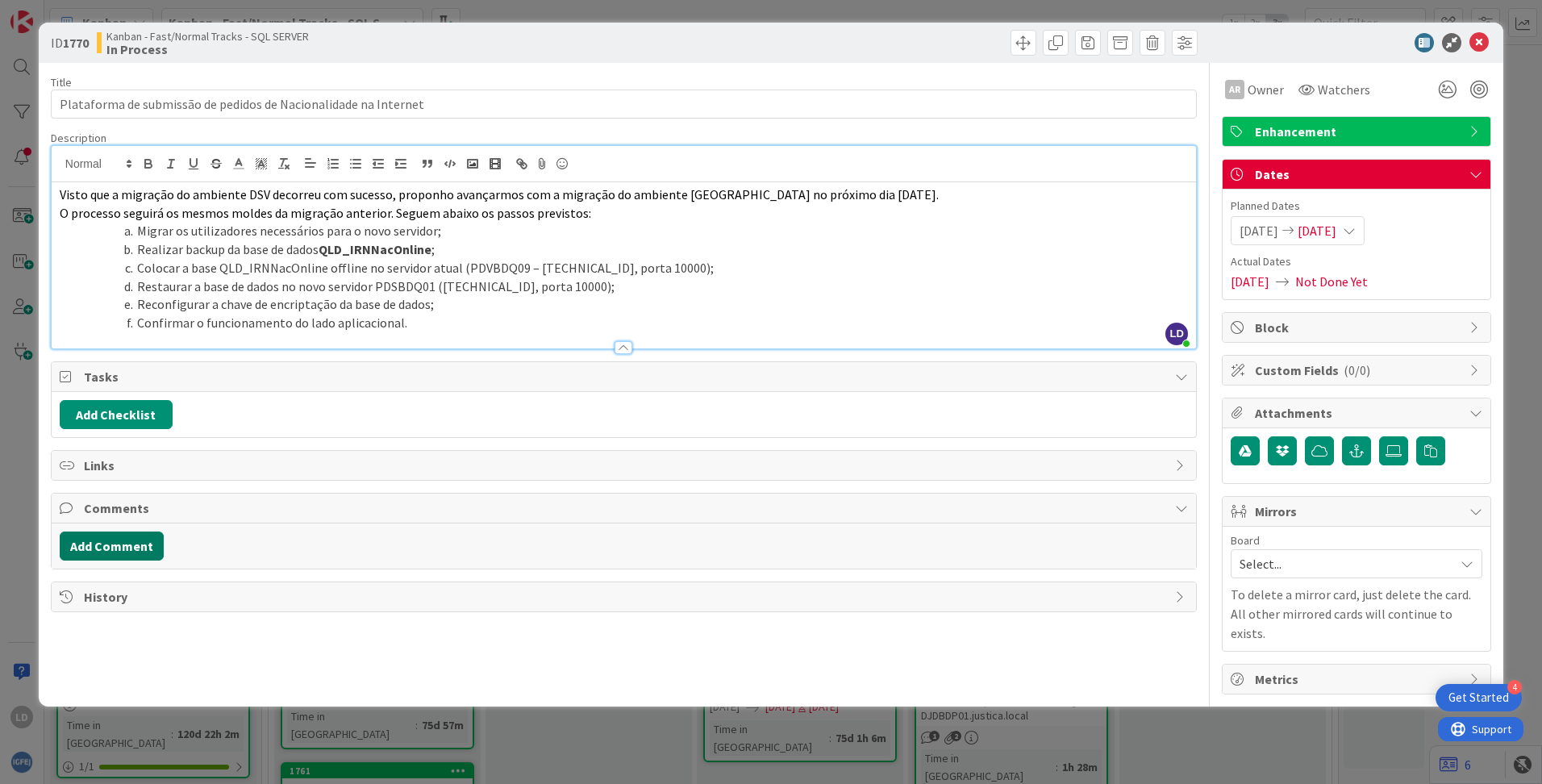
click at [123, 548] on button "Add Comment" at bounding box center [112, 546] width 104 height 29
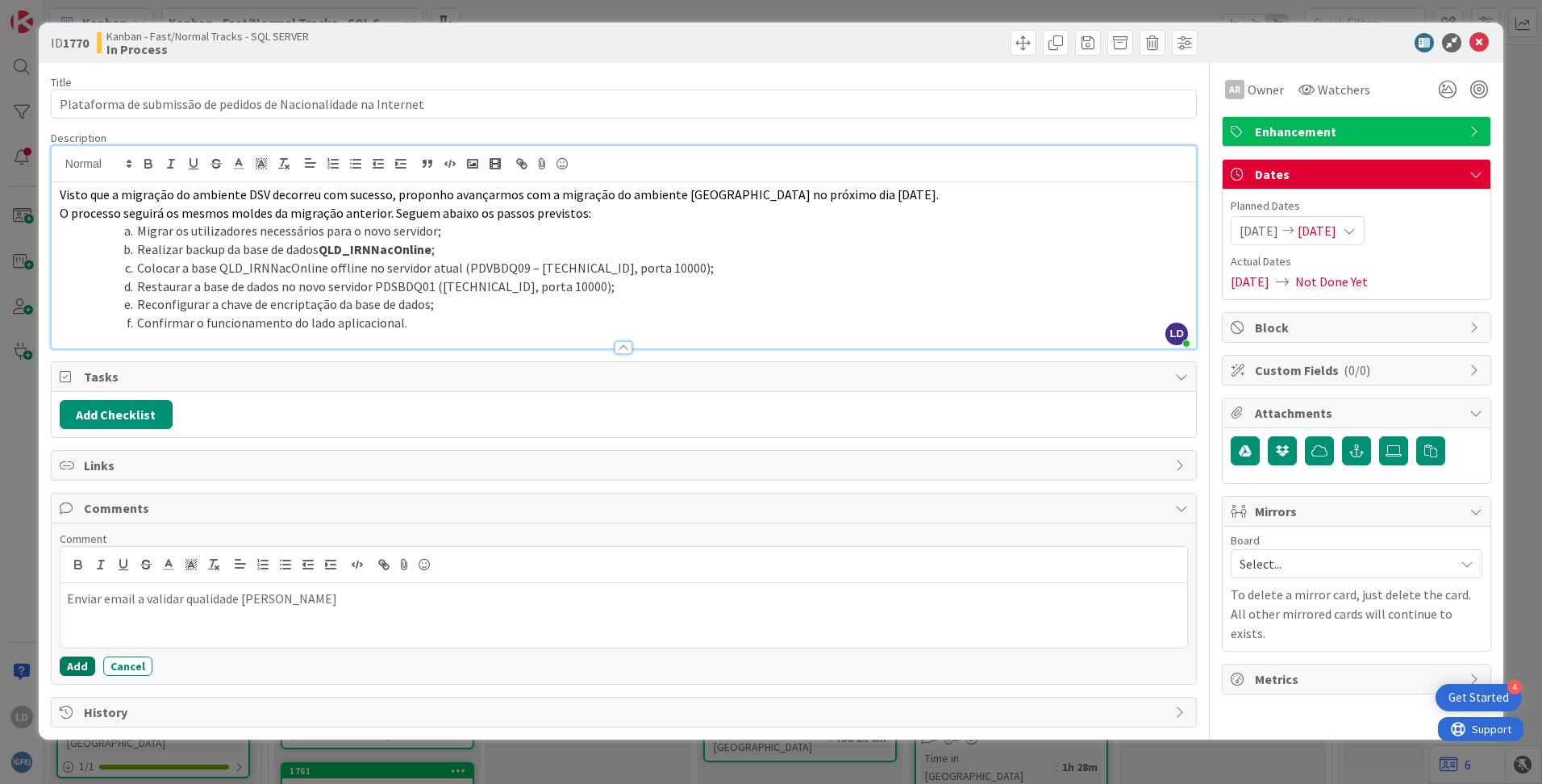
click at [80, 663] on button "Add" at bounding box center [77, 666] width 35 height 20
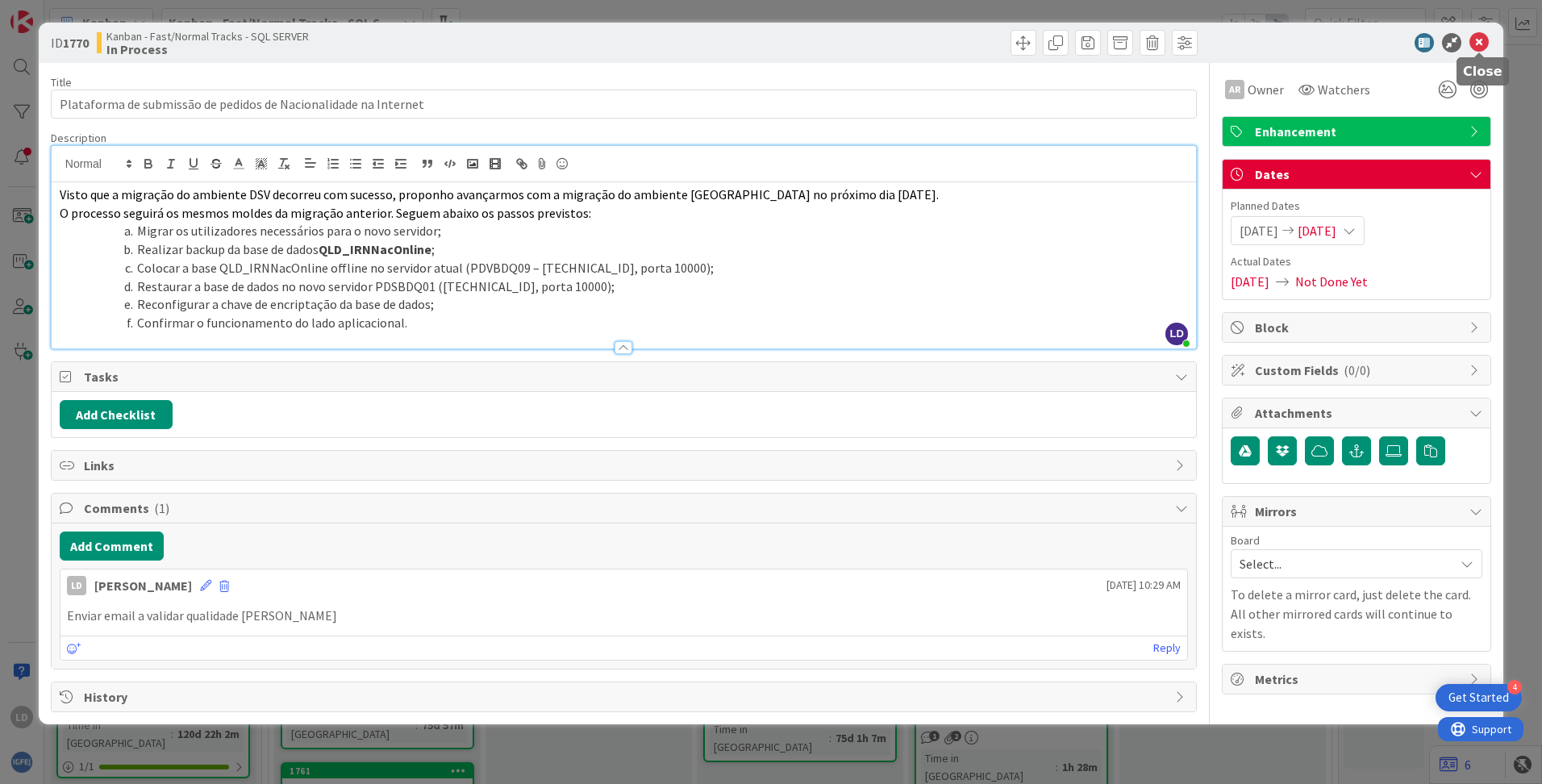
click at [1485, 41] on icon at bounding box center [1479, 43] width 20 height 20
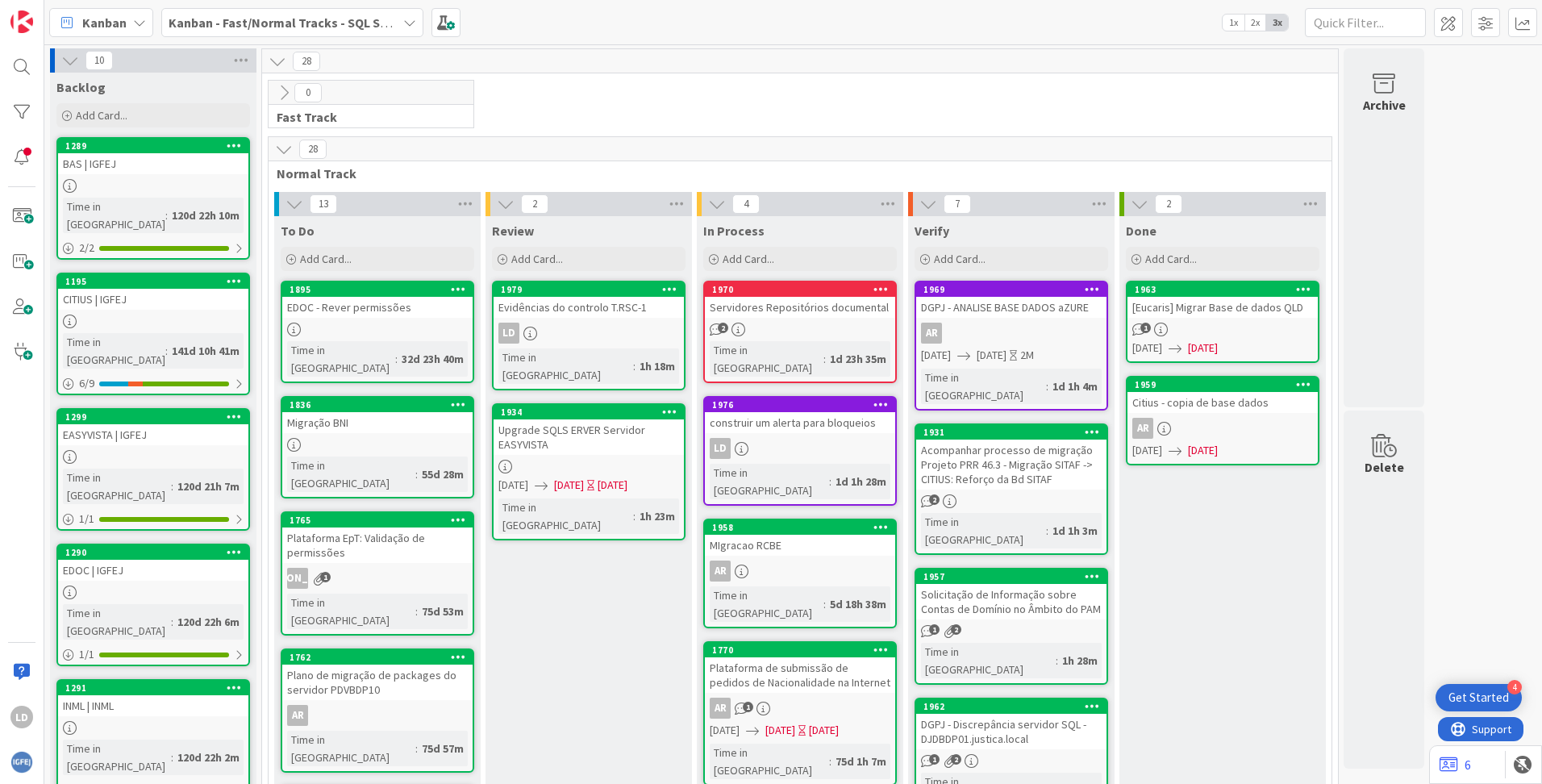
click at [410, 23] on icon at bounding box center [409, 22] width 13 height 13
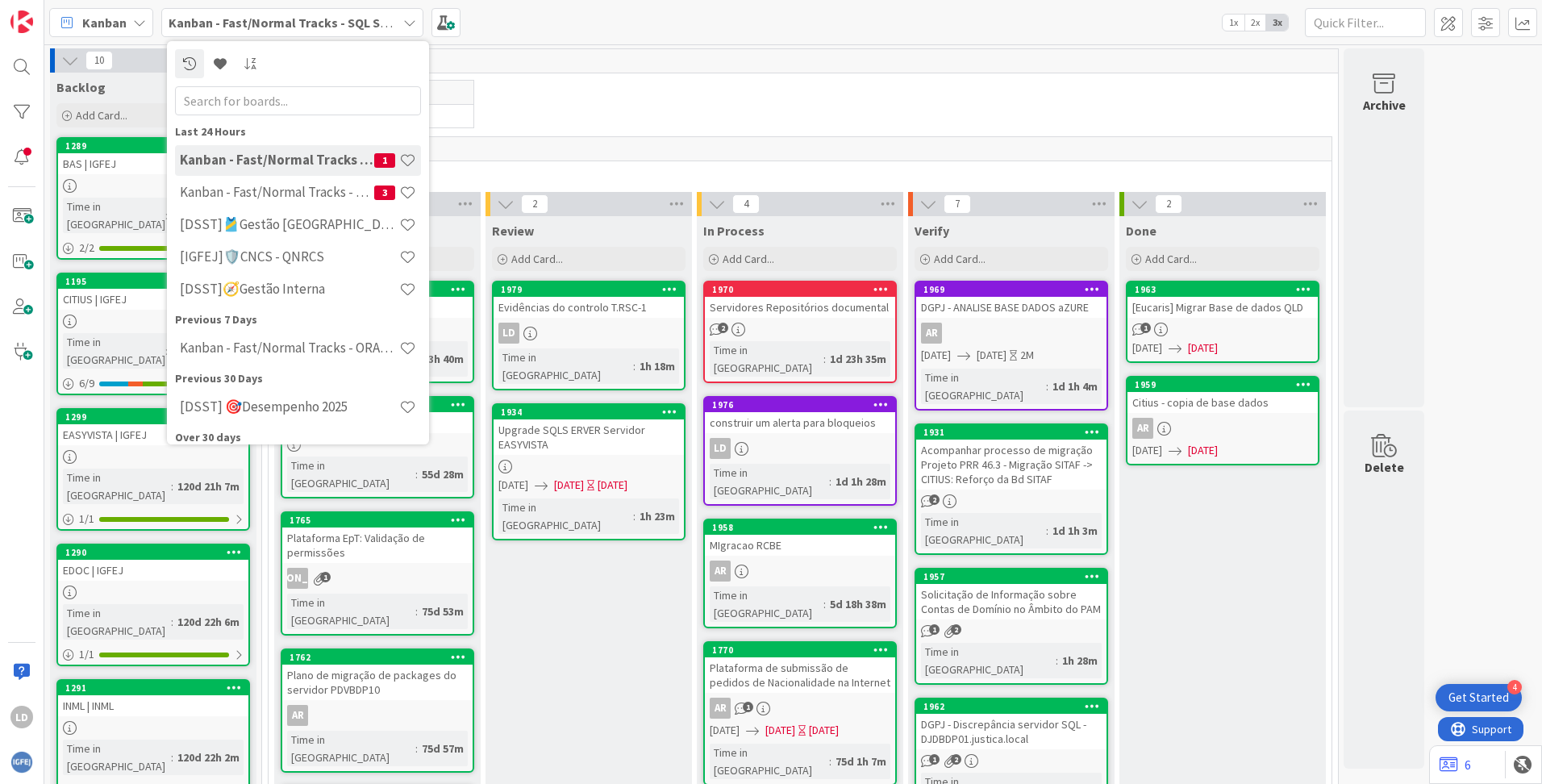
click at [472, 60] on div "28" at bounding box center [800, 61] width 1076 height 24
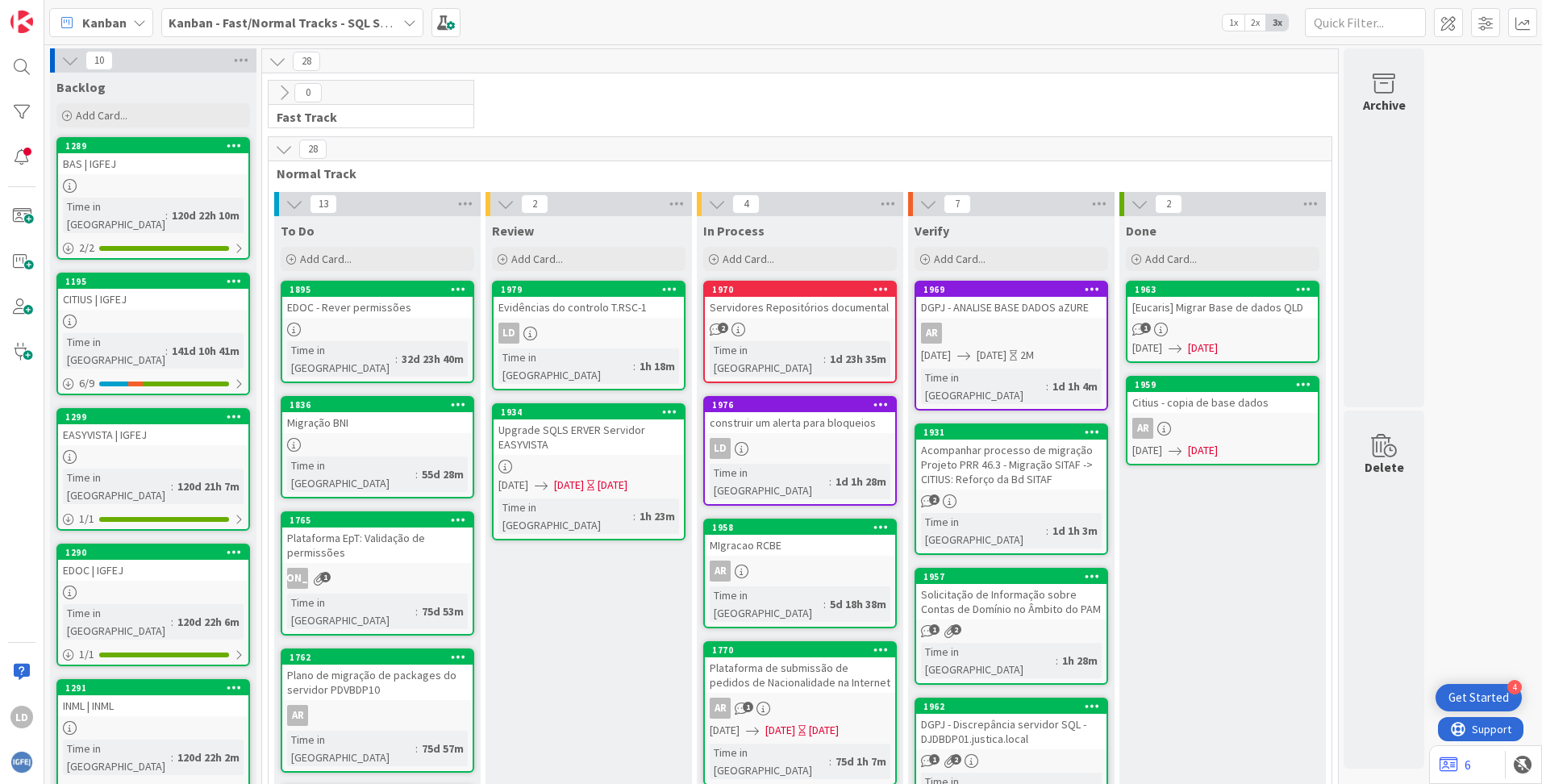
click at [407, 21] on icon at bounding box center [409, 22] width 13 height 13
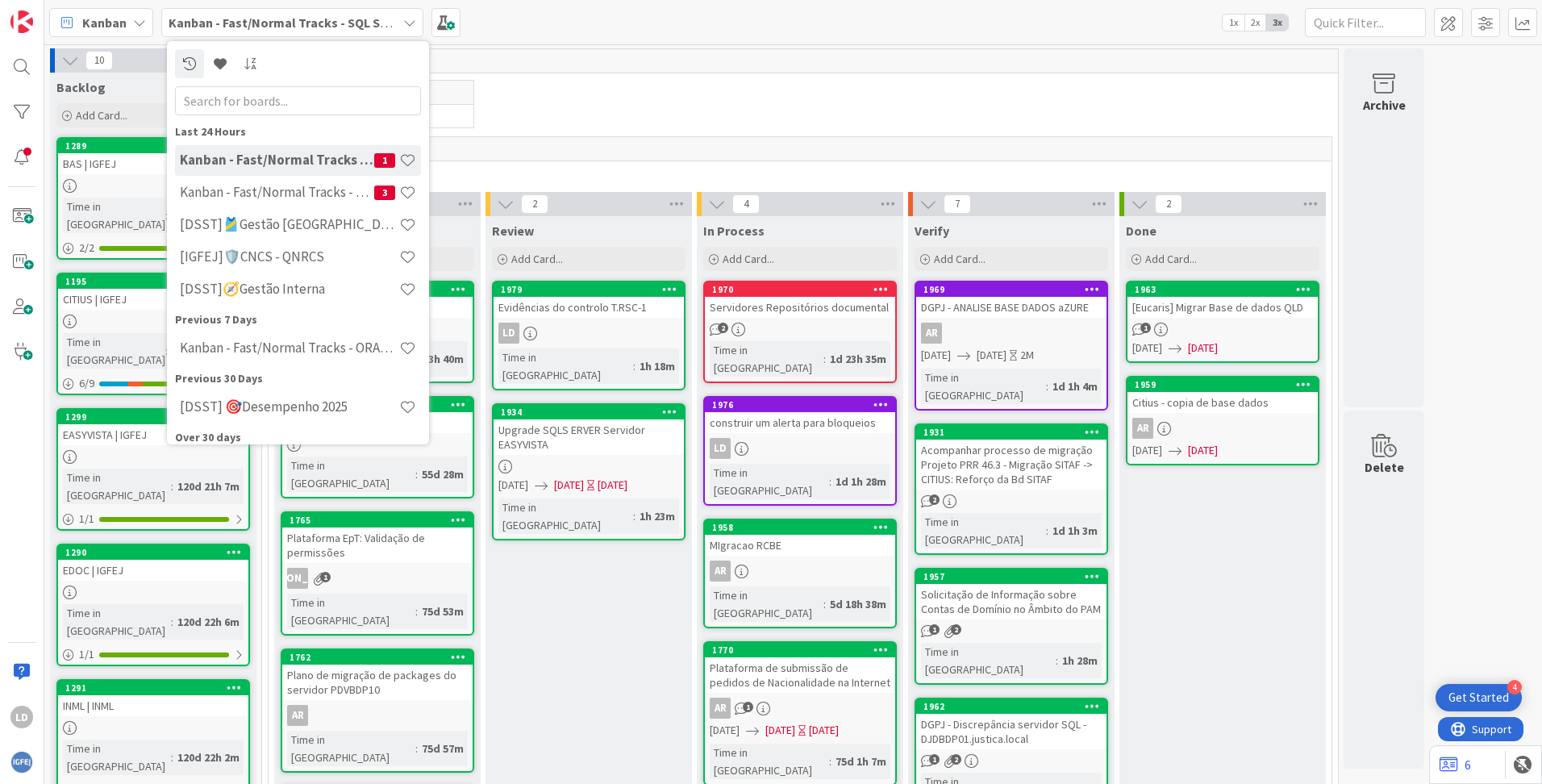
click at [319, 164] on h4 "Kanban - Fast/Normal Tracks - SQL SERVER" at bounding box center [277, 160] width 195 height 16
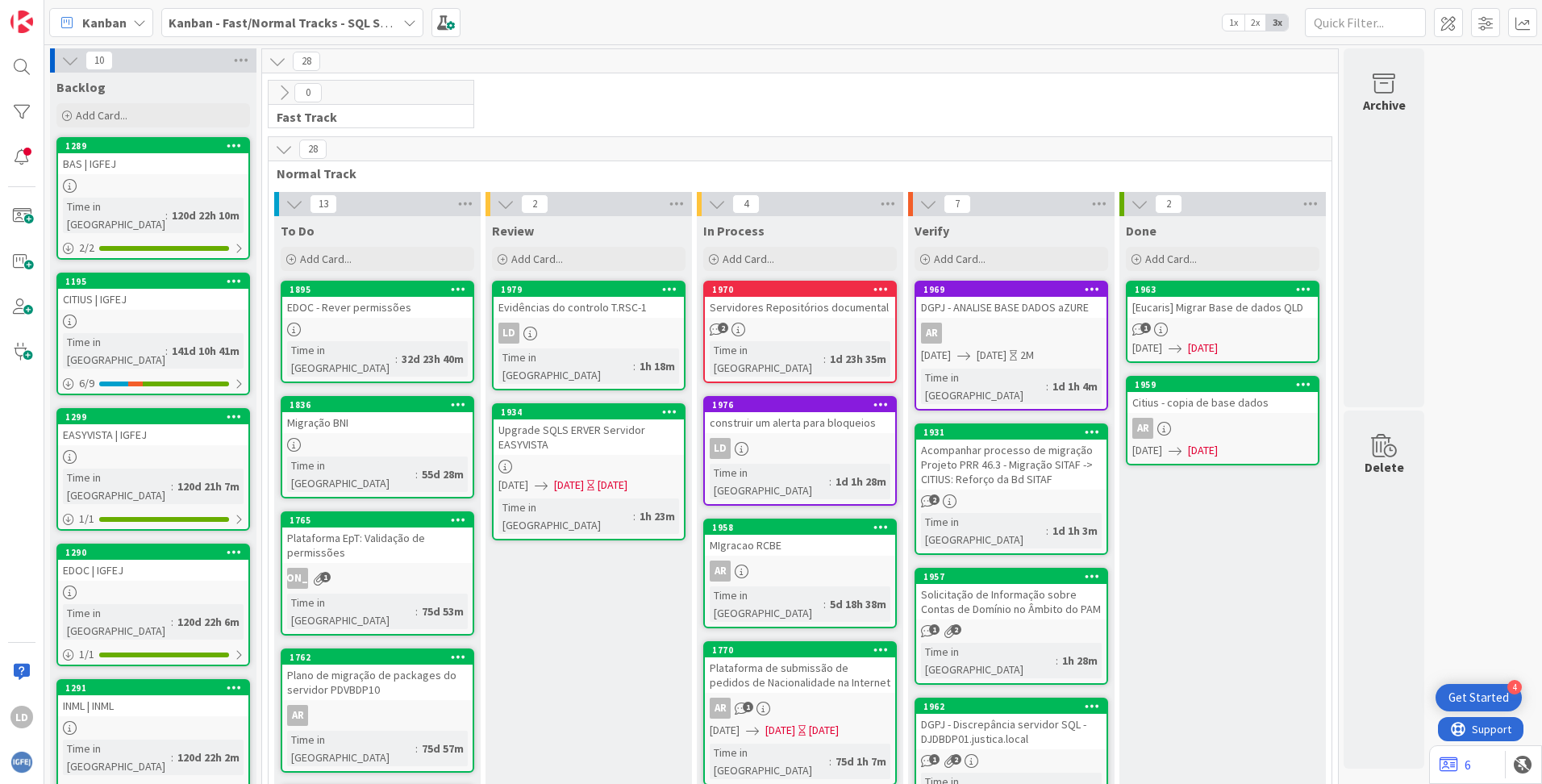
click at [396, 20] on div "Kanban - Fast/Normal Tracks - SQL SERVER" at bounding box center [292, 22] width 262 height 29
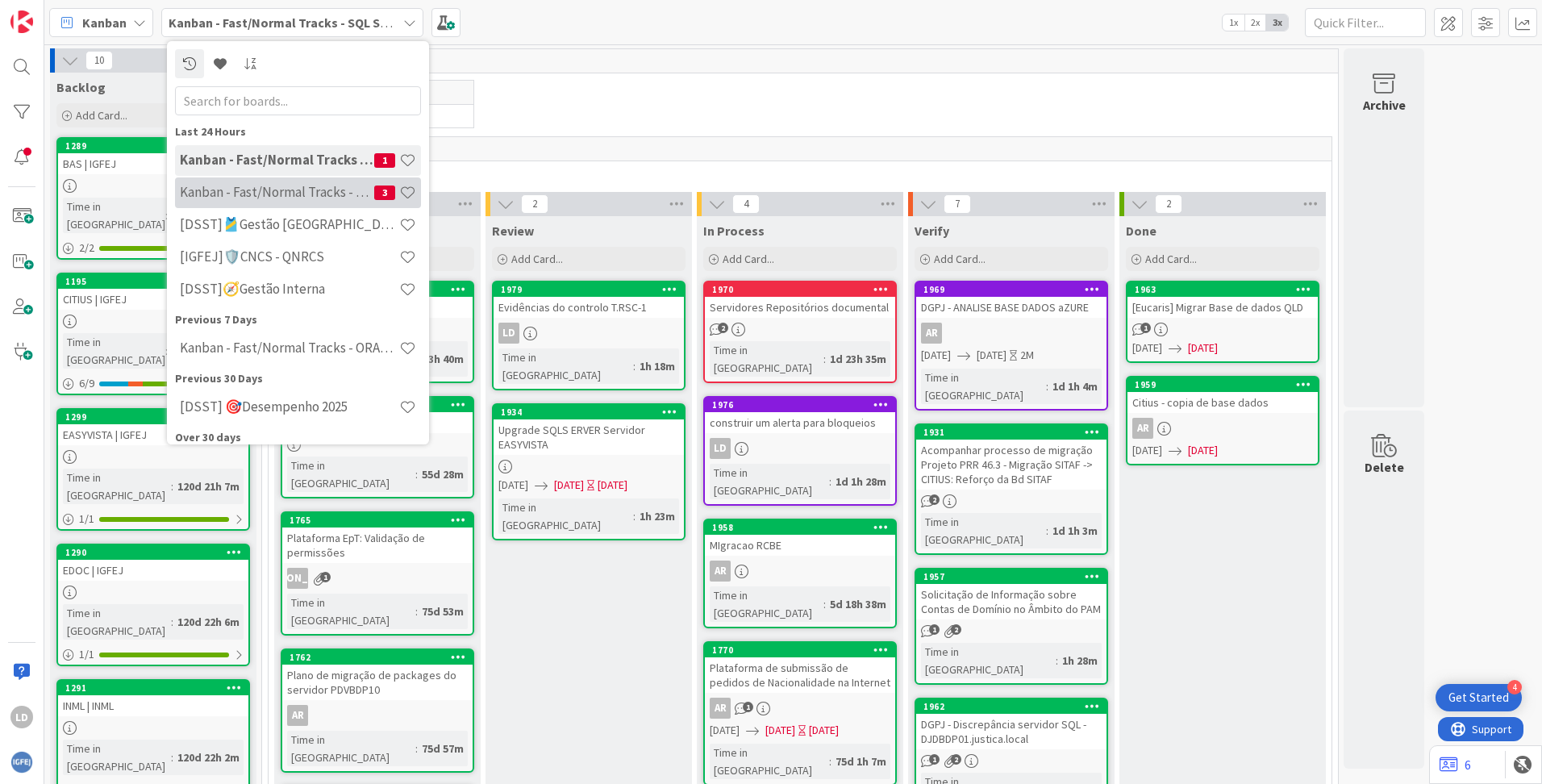
click at [330, 193] on h4 "Kanban - Fast/Normal Tracks - ORACLE TEAM | IGFEJ" at bounding box center [277, 191] width 195 height 16
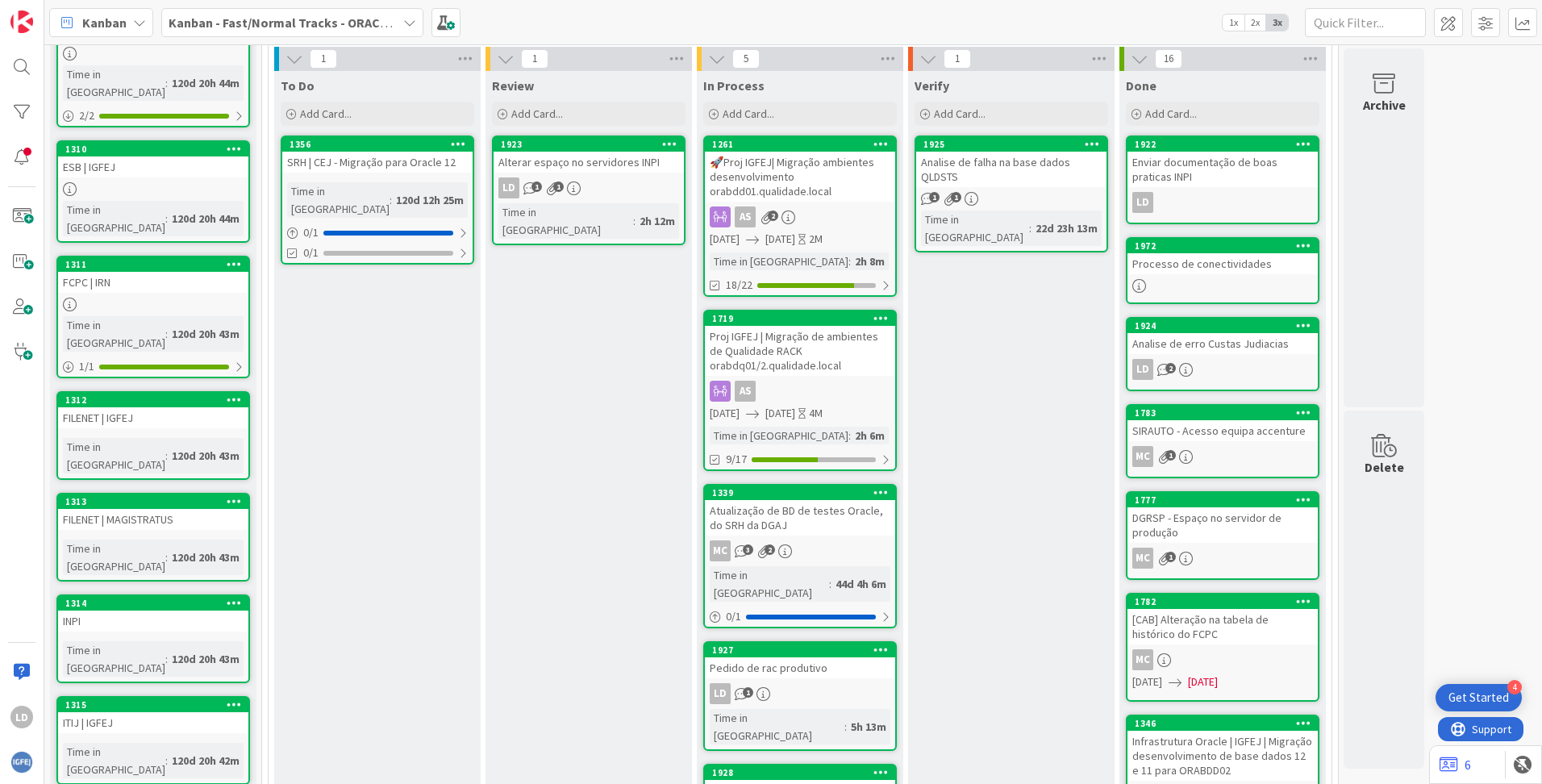
scroll to position [323, 0]
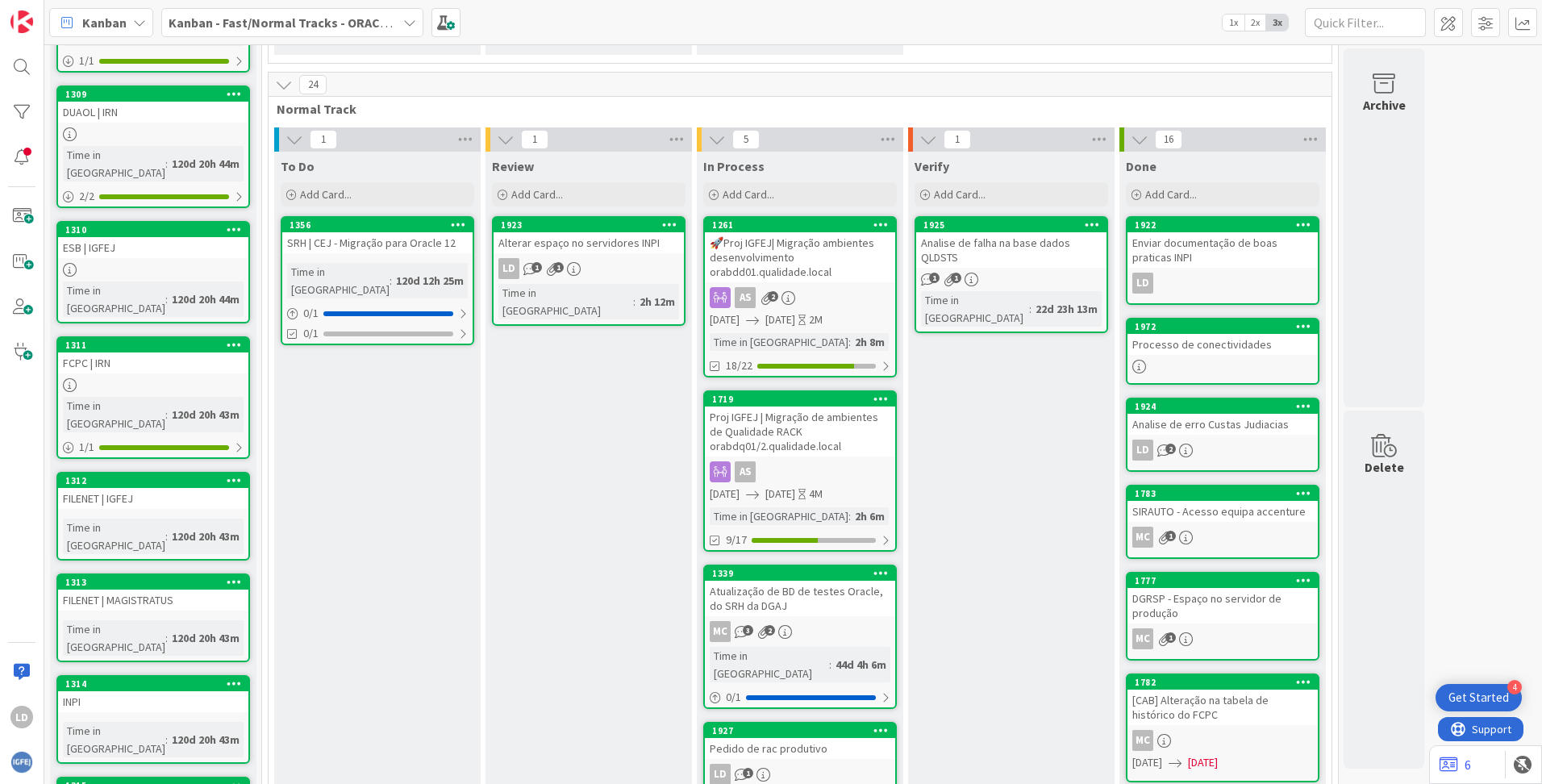
click at [984, 244] on div "Analise de falha na base dados QLDSTS" at bounding box center [1012, 250] width 190 height 35
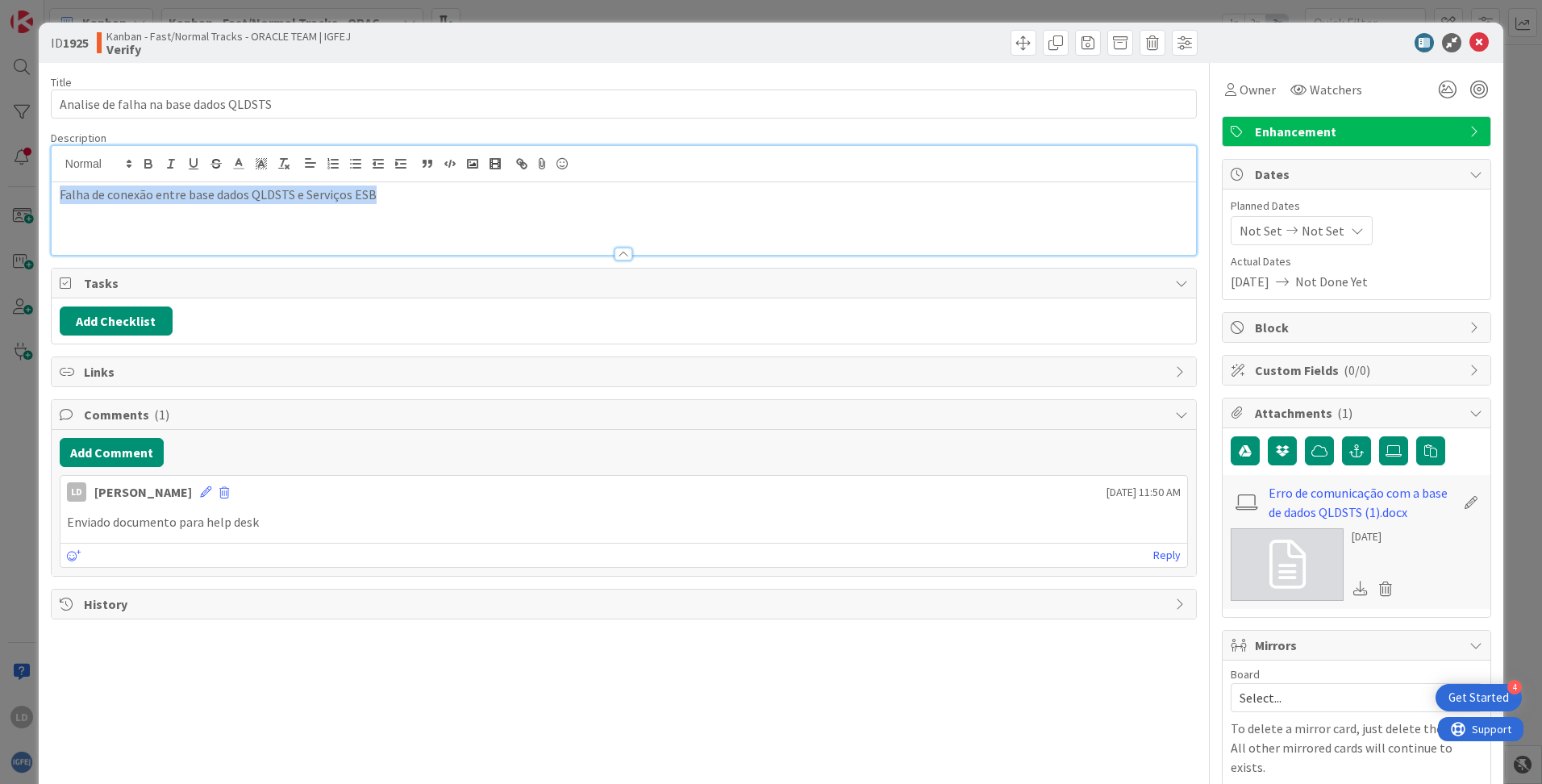
drag, startPoint x: 386, startPoint y: 164, endPoint x: 57, endPoint y: 175, distance: 329.2
click at [57, 175] on div "Falha de conexão entre base dados QLDSTS e Serviços ESB" at bounding box center [624, 200] width 1145 height 109
click at [1475, 34] on icon at bounding box center [1479, 43] width 20 height 20
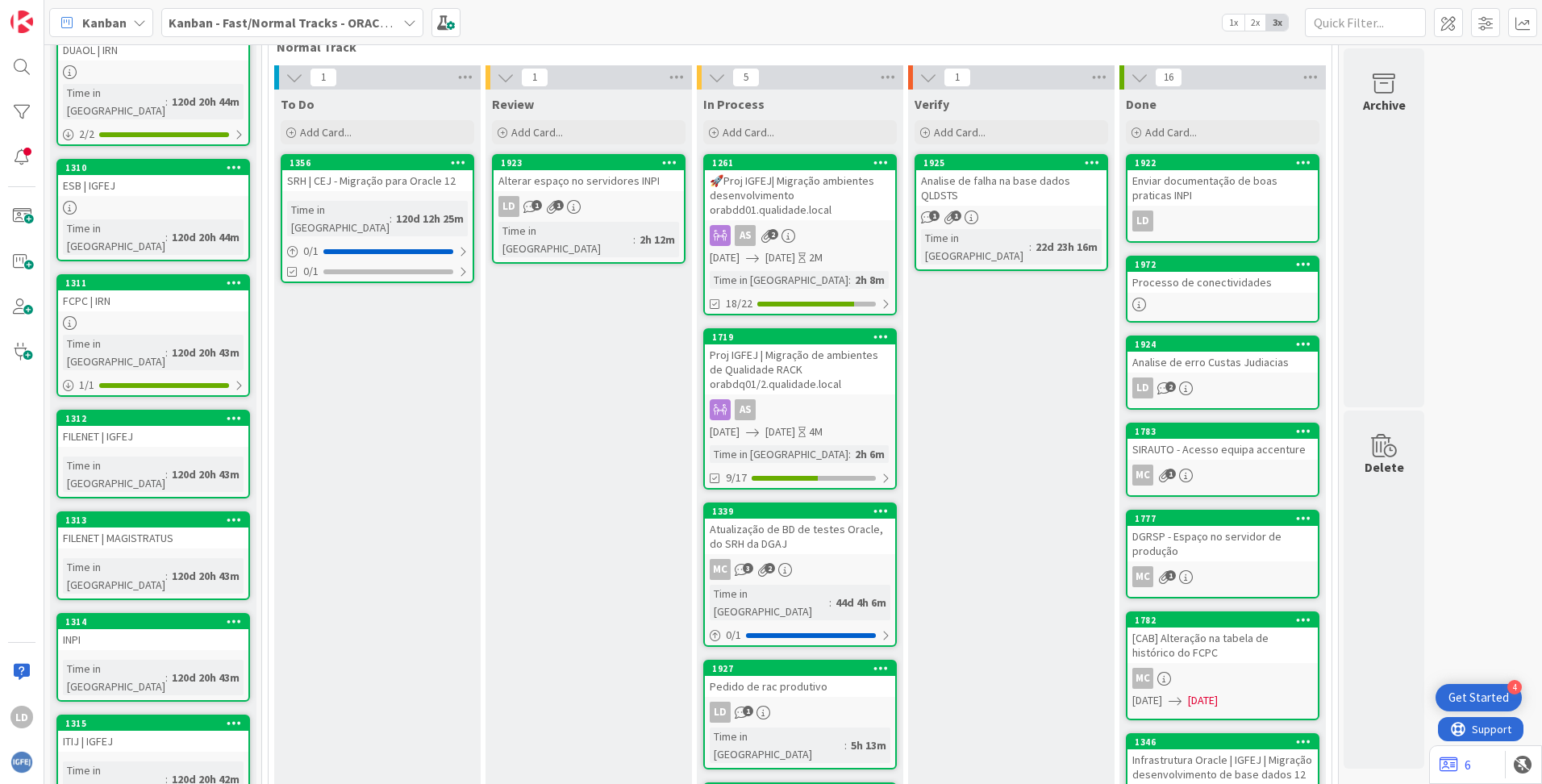
scroll to position [403, 0]
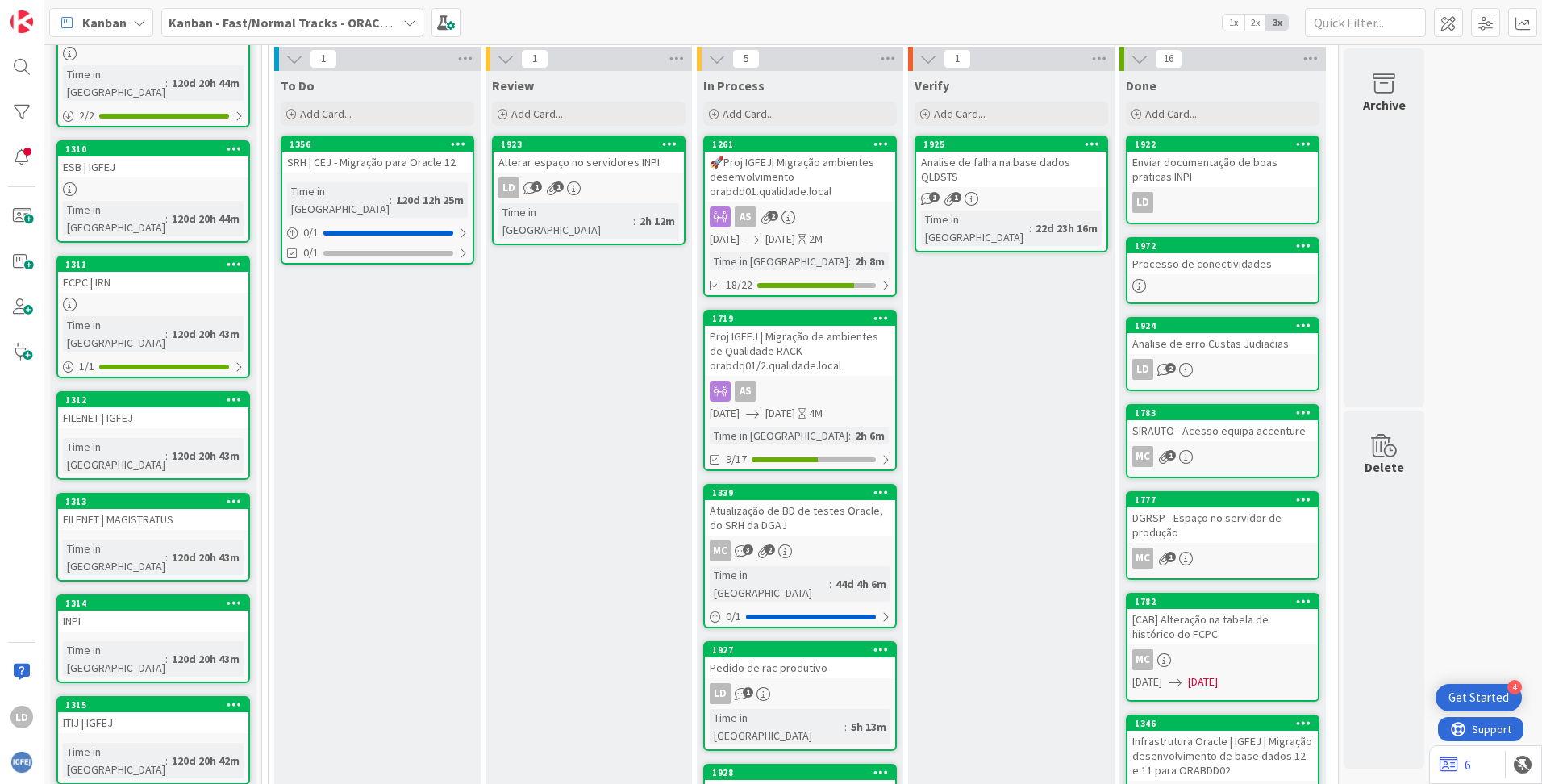
click at [591, 168] on div "Alterar espaço no servidores INPI" at bounding box center [589, 162] width 190 height 21
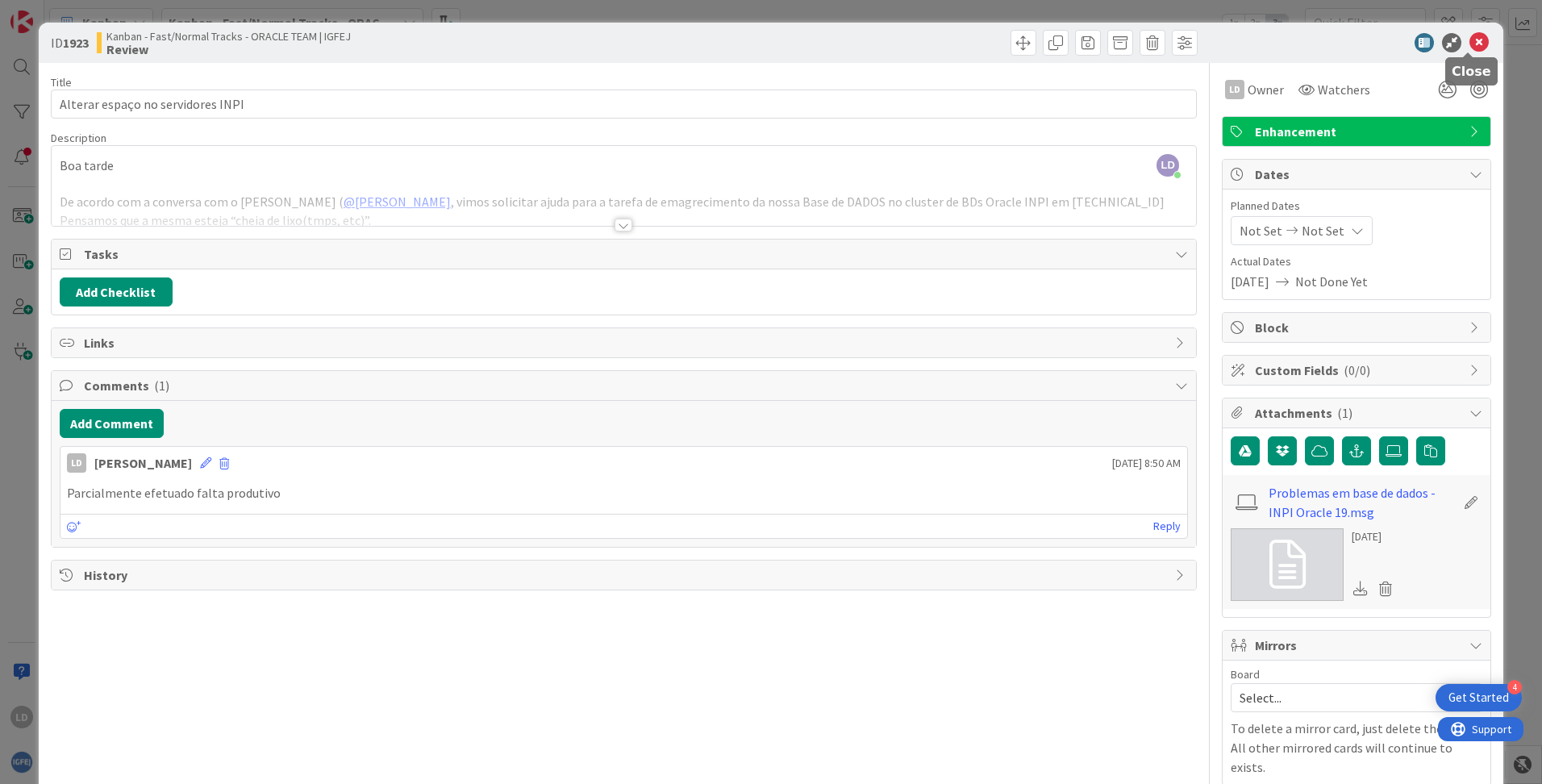
click at [1470, 48] on icon at bounding box center [1479, 43] width 20 height 20
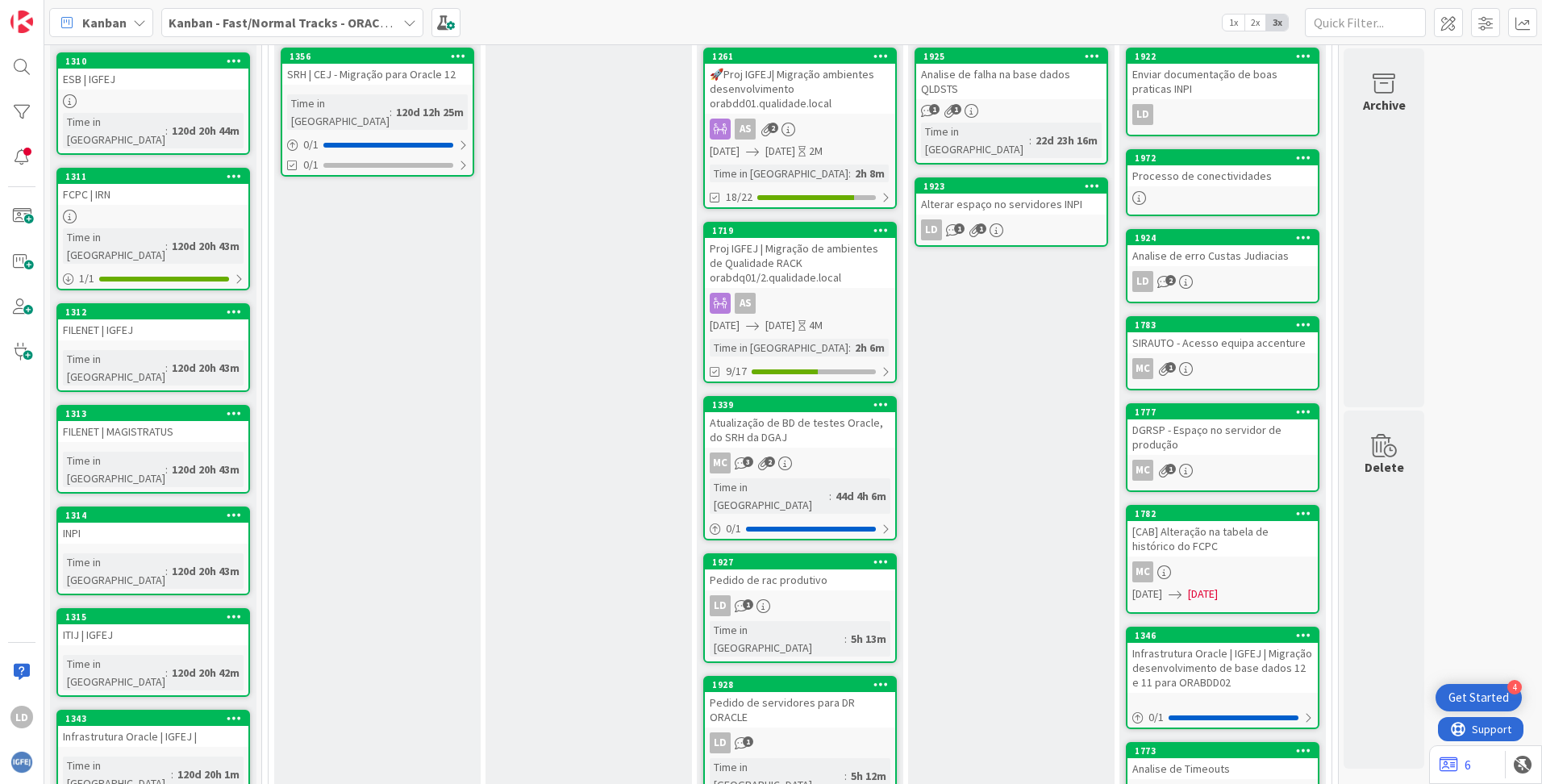
scroll to position [503, 0]
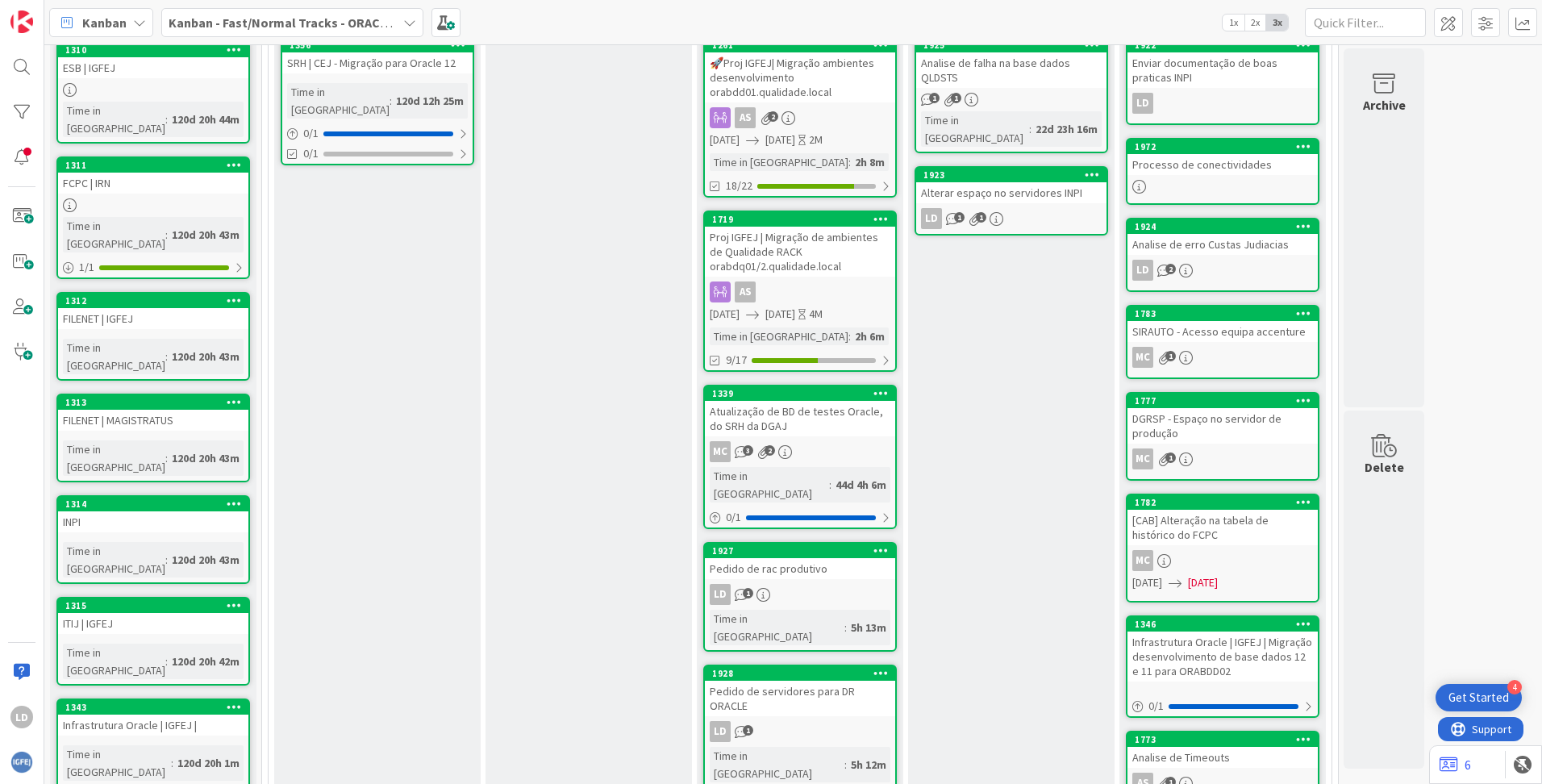
click at [829, 411] on div "Atualização de BD de testes Oracle, do SRH da DGAJ" at bounding box center [801, 418] width 190 height 35
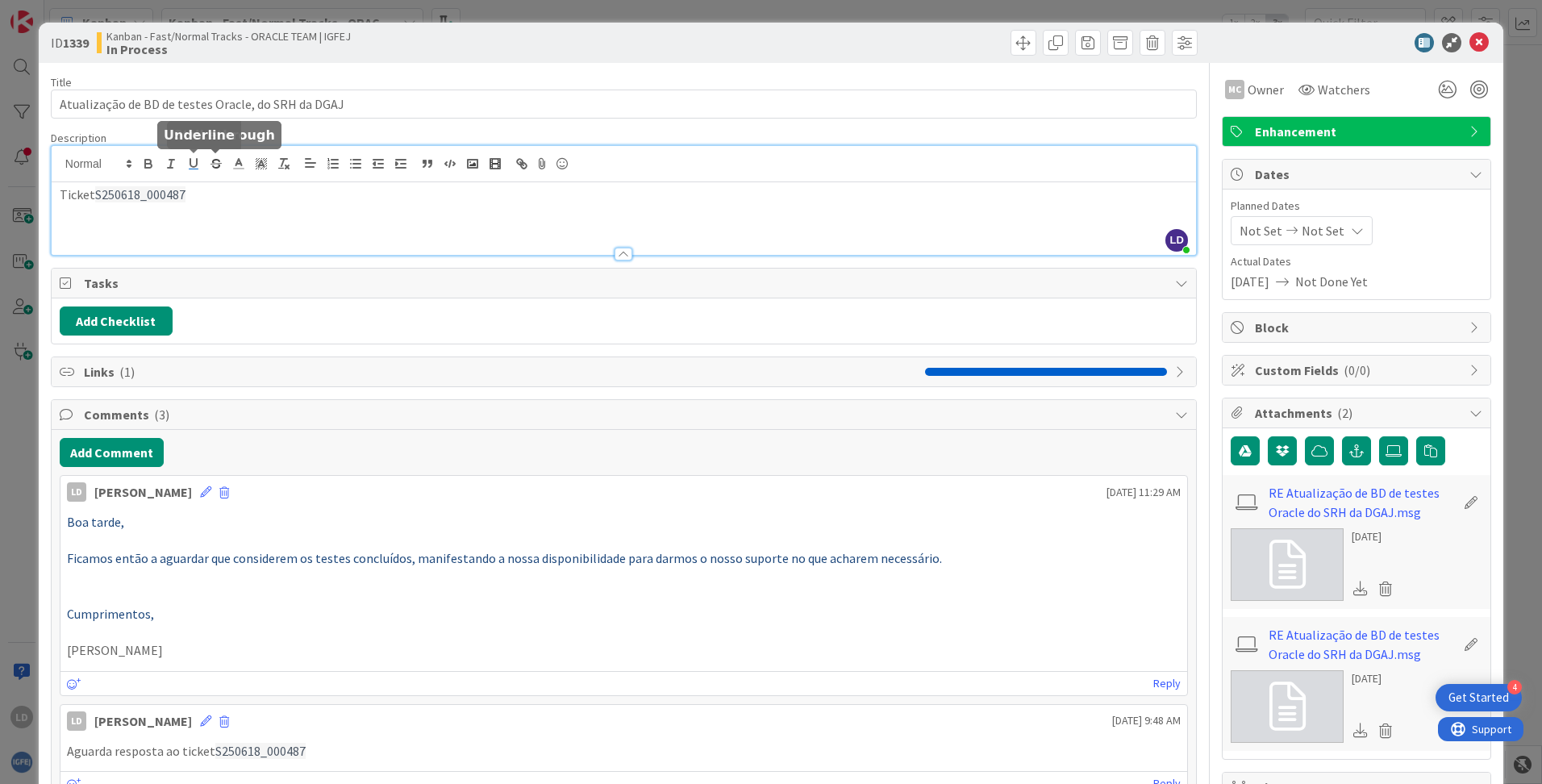
drag, startPoint x: 214, startPoint y: 171, endPoint x: 195, endPoint y: 166, distance: 19.6
click at [195, 166] on div "LD Luís Dias just joined Ticket S250618_000487" at bounding box center [624, 200] width 1145 height 109
drag, startPoint x: 215, startPoint y: 202, endPoint x: 96, endPoint y: 200, distance: 119.0
click at [96, 200] on p "Ticket S250618_000487" at bounding box center [624, 195] width 1128 height 19
copy span "S250618_000487"
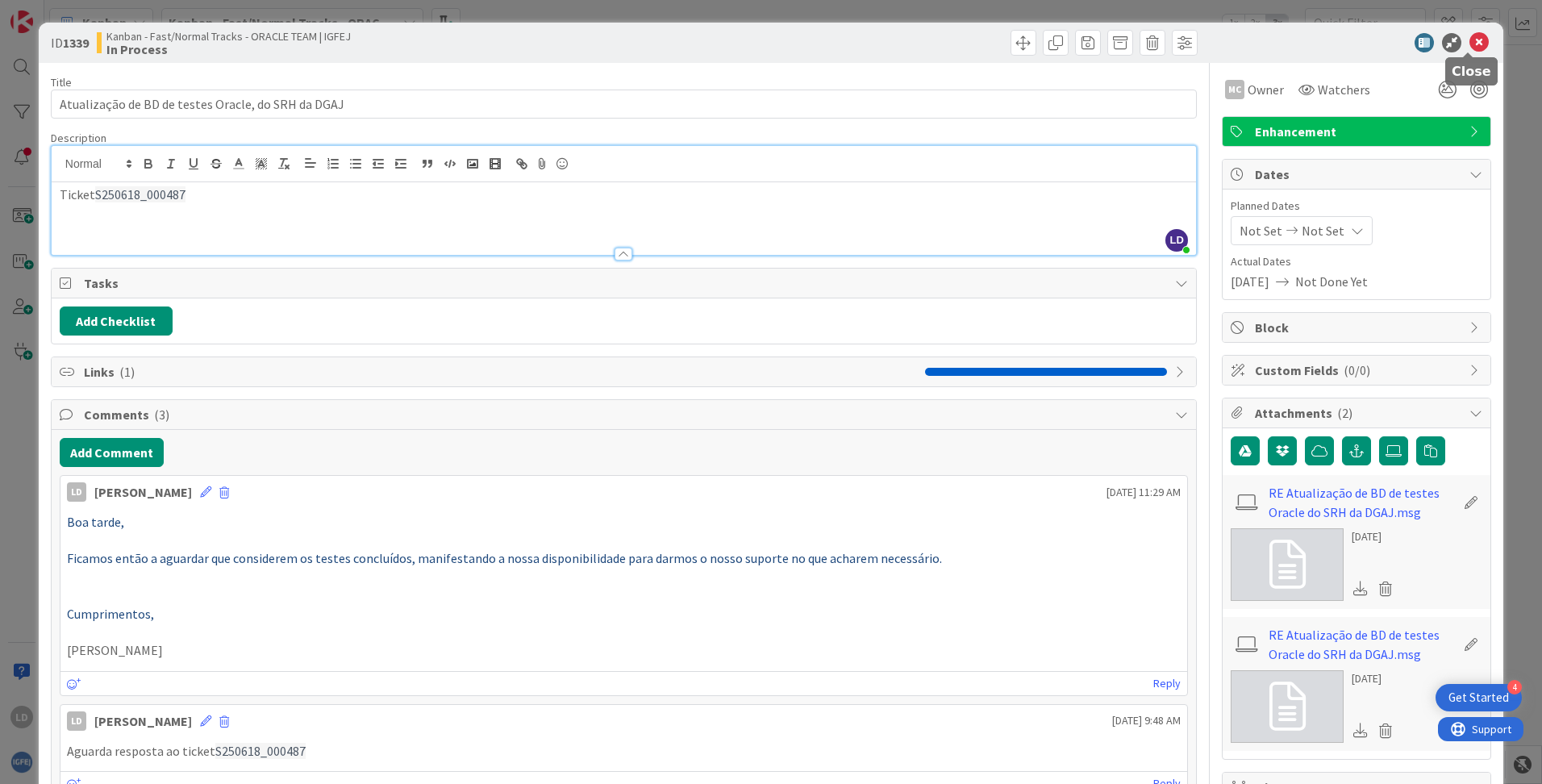
click at [1472, 33] on icon at bounding box center [1479, 43] width 20 height 20
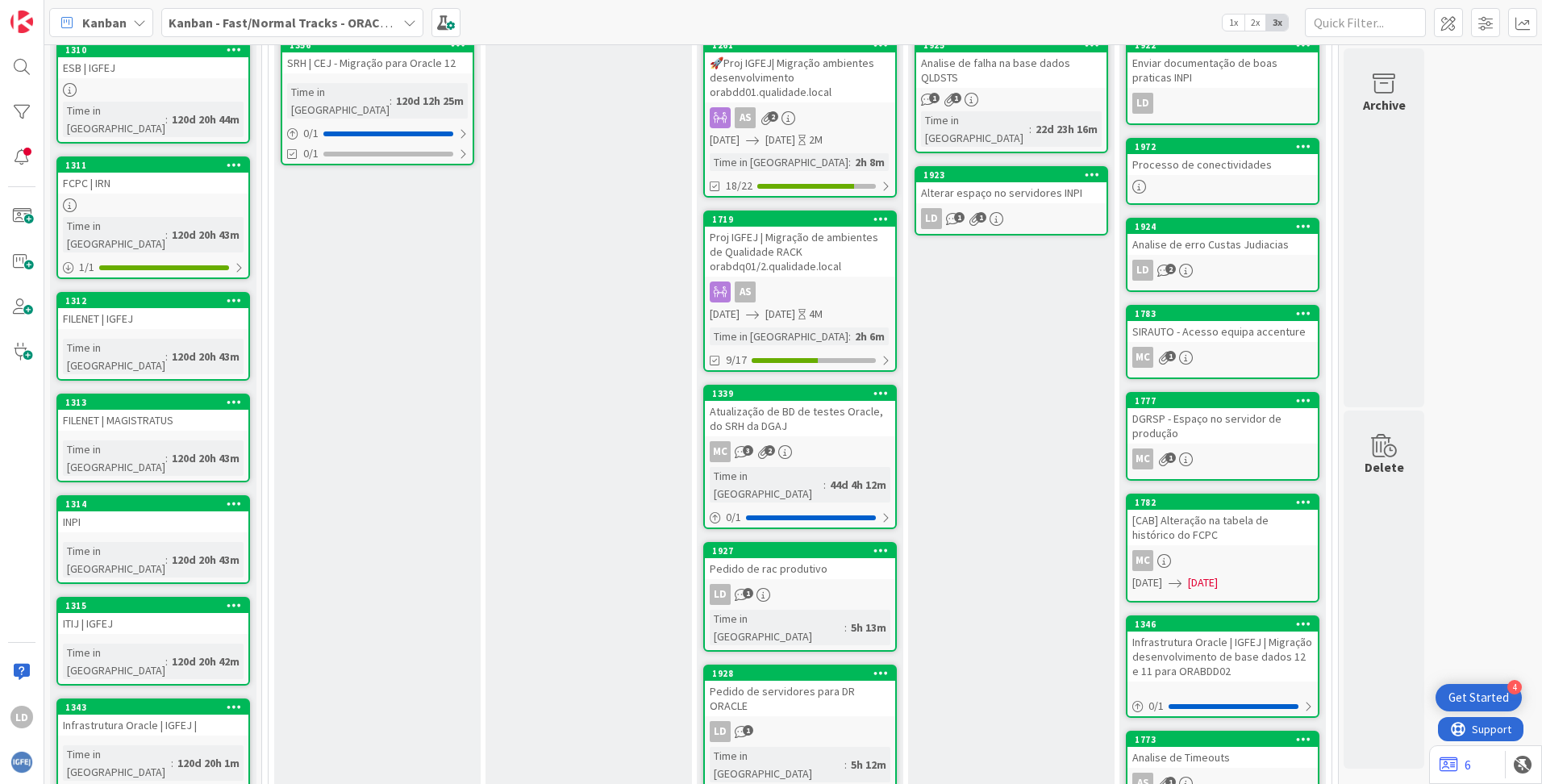
click at [777, 558] on div "Pedido de rac produtivo" at bounding box center [801, 568] width 190 height 21
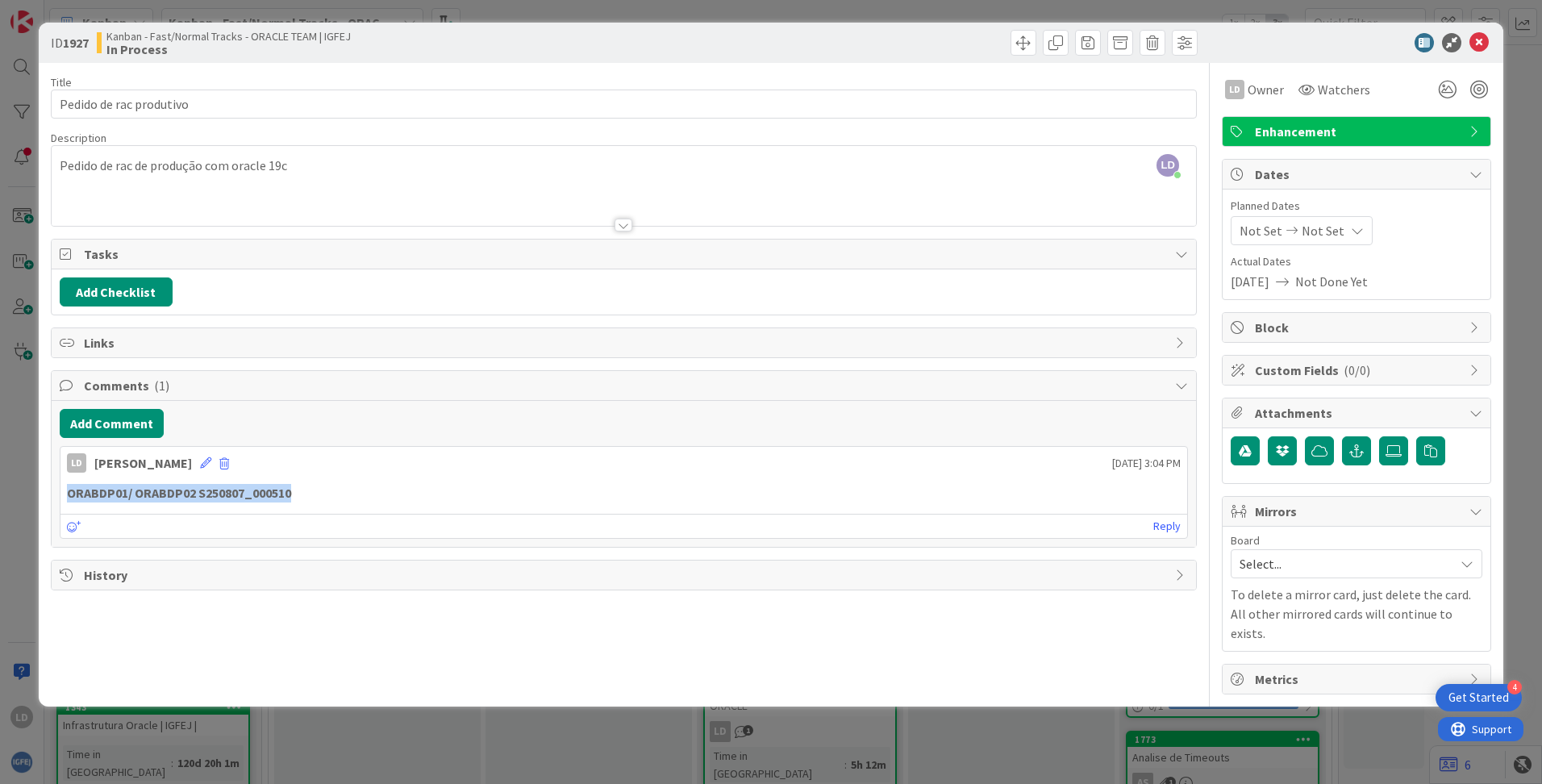
drag, startPoint x: 302, startPoint y: 494, endPoint x: 68, endPoint y: 492, distance: 234.0
click at [68, 492] on p "ORABDP01/ ORABDP02 S250807_000510" at bounding box center [624, 493] width 1114 height 19
copy strong "ORABDP01/ ORABDP02 S250807_000510"
click at [1481, 44] on icon at bounding box center [1479, 43] width 20 height 20
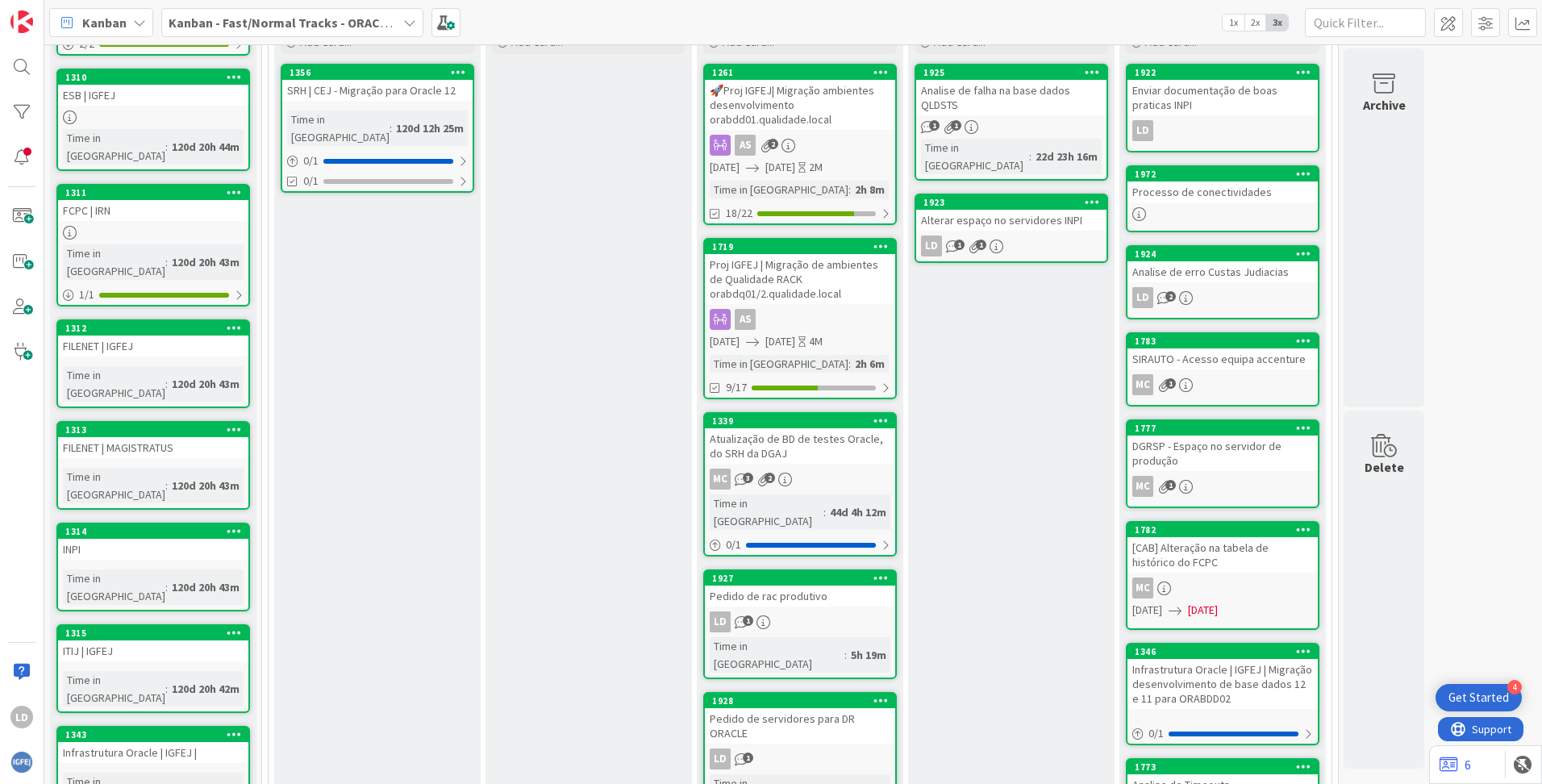
scroll to position [503, 0]
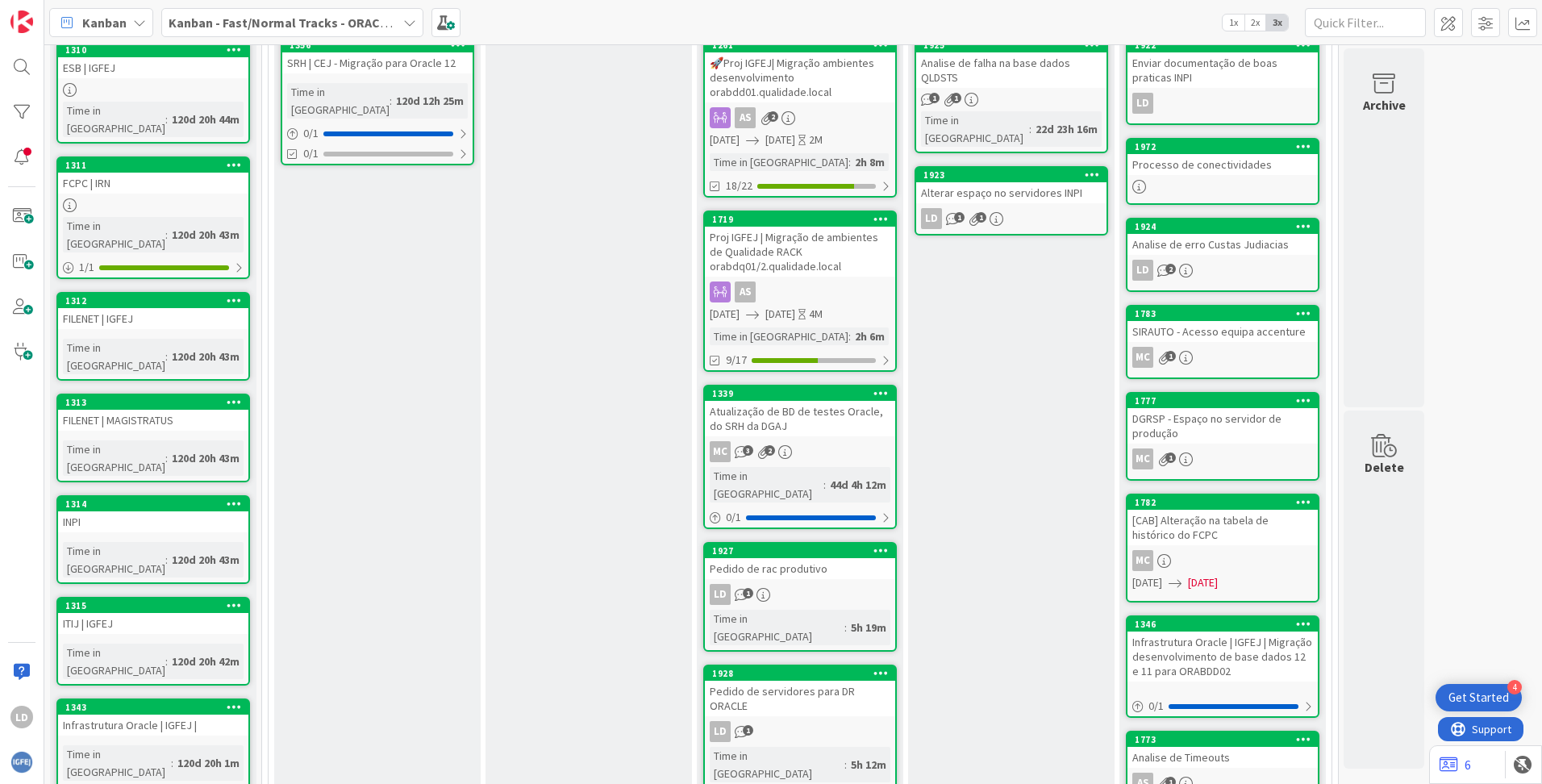
click at [826, 558] on div "Pedido de rac produtivo" at bounding box center [801, 568] width 190 height 21
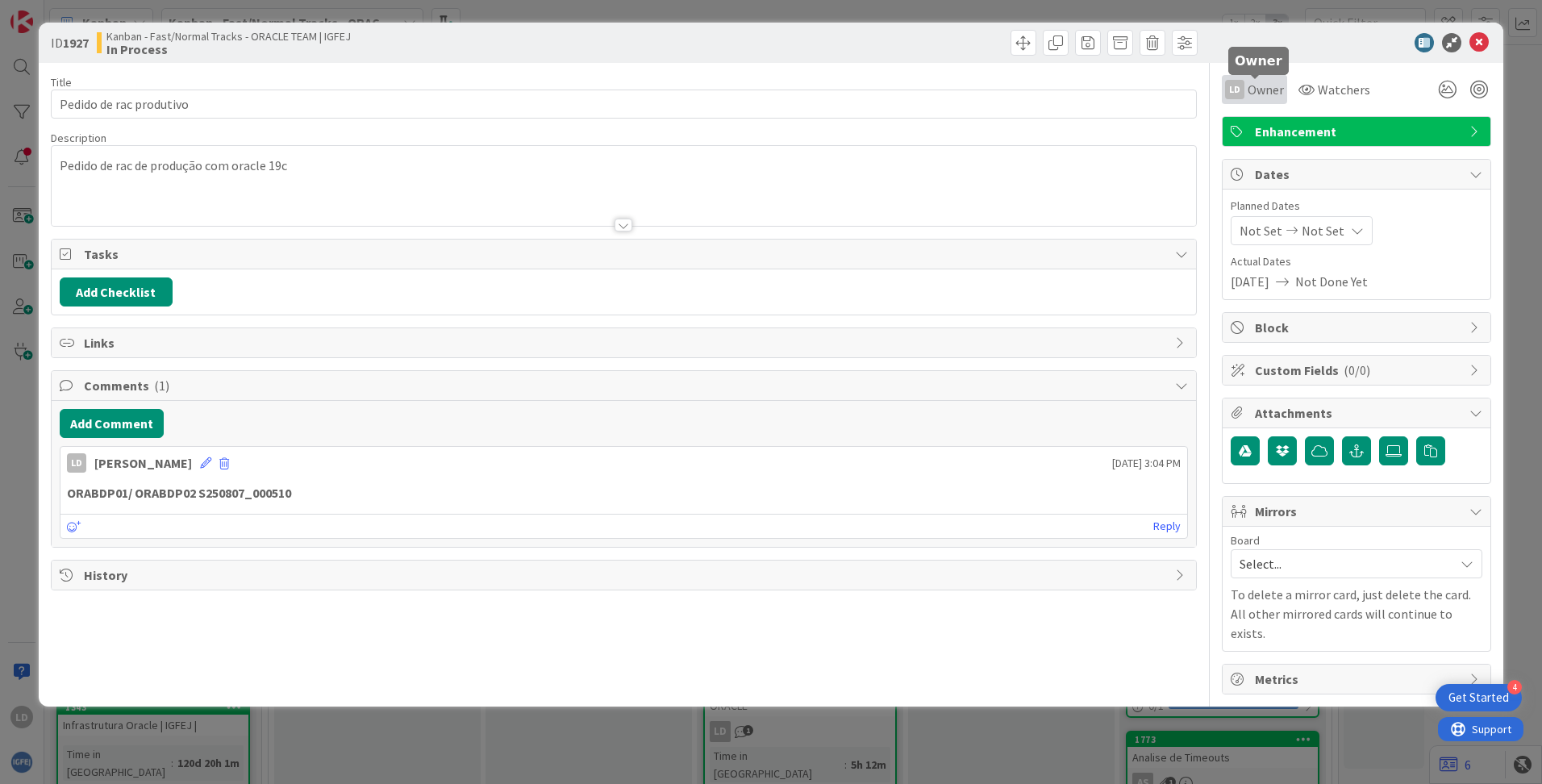
click at [1273, 88] on span "Owner" at bounding box center [1266, 89] width 36 height 20
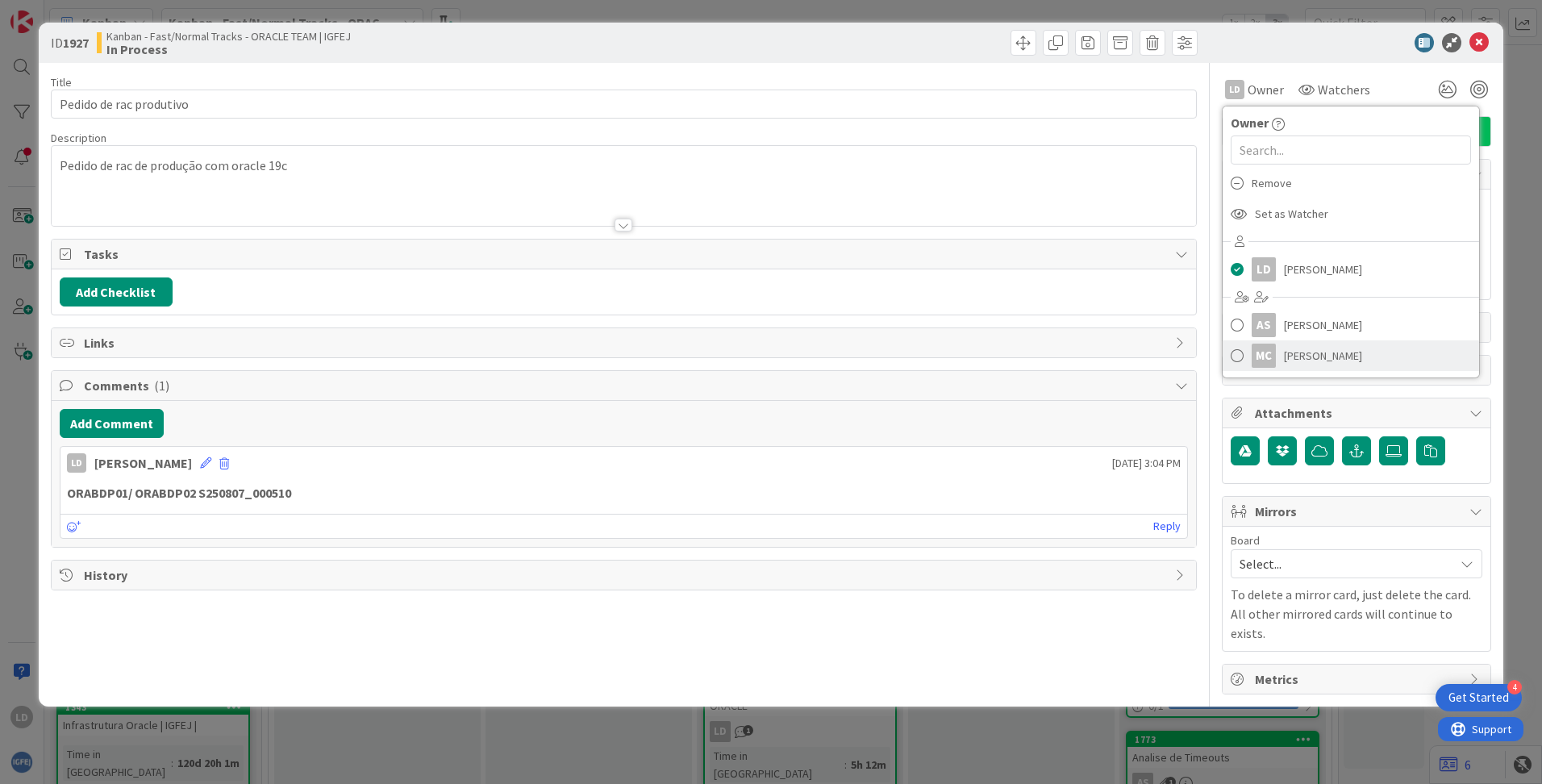
click at [1305, 352] on span "Manuel Costa" at bounding box center [1322, 355] width 78 height 24
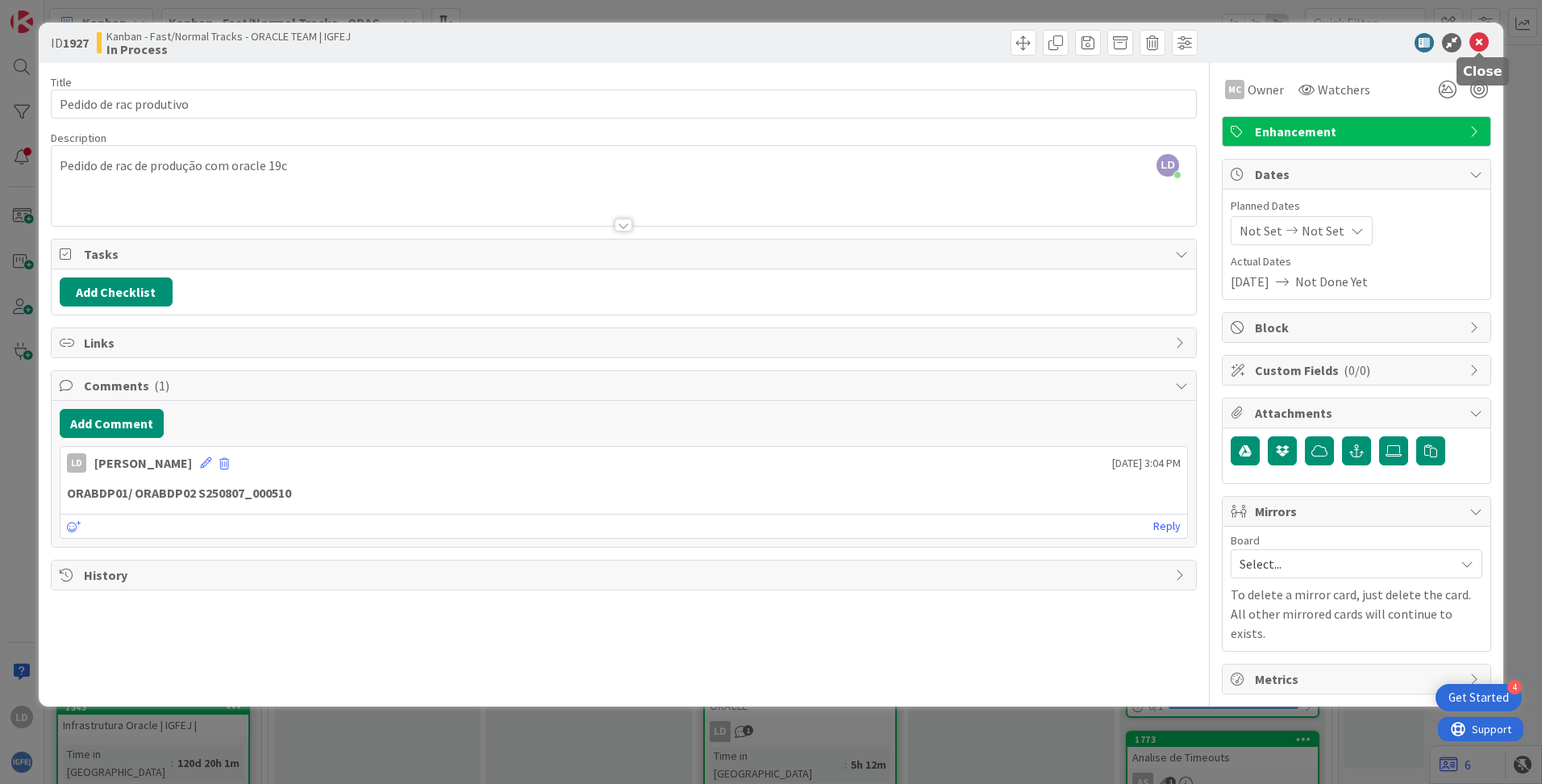
click at [1485, 43] on icon at bounding box center [1479, 43] width 20 height 20
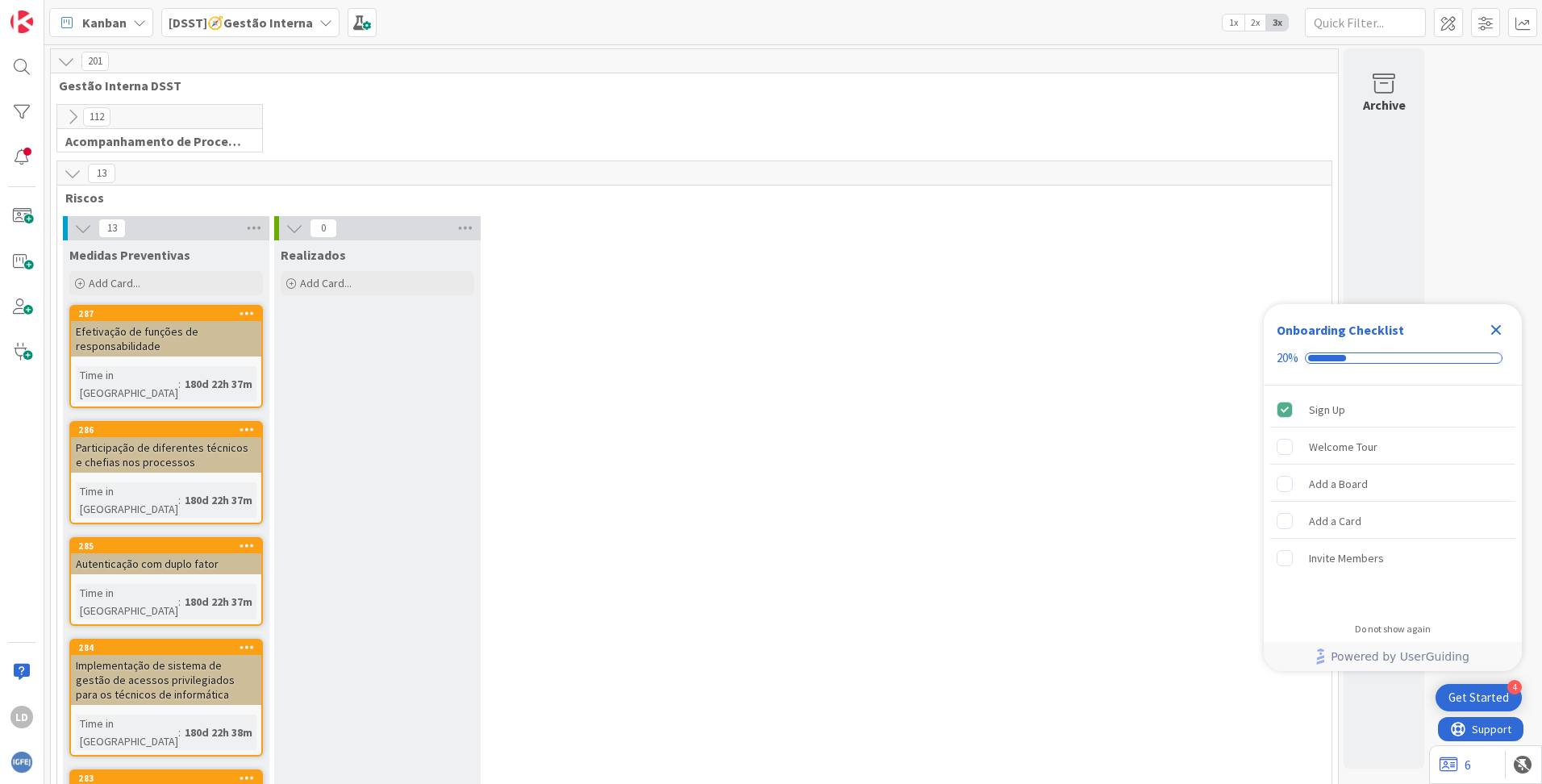
click at [319, 23] on icon at bounding box center [325, 22] width 13 height 13
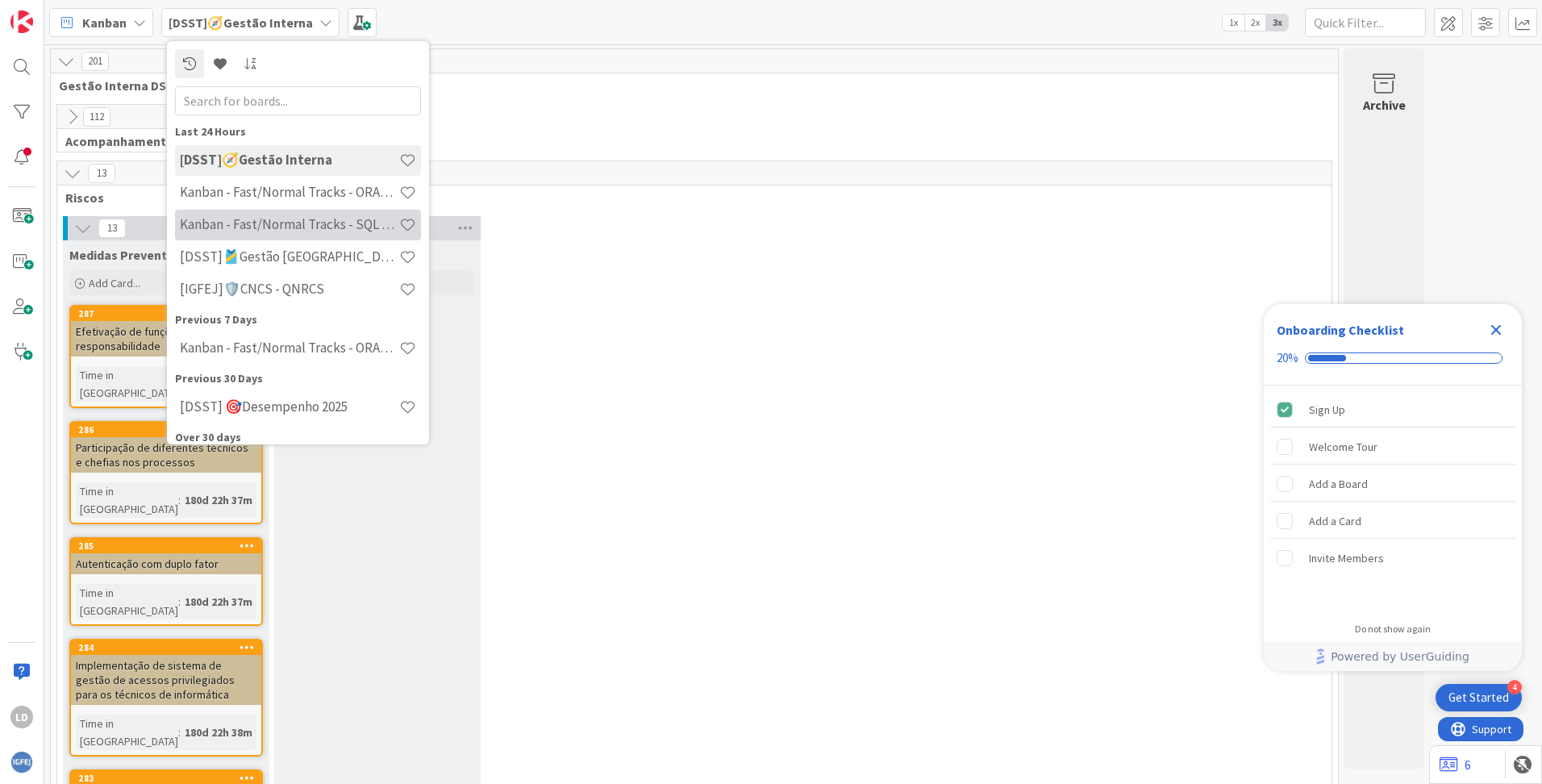
click at [325, 212] on div "Kanban - Fast/Normal Tracks - SQL SERVER" at bounding box center [298, 225] width 246 height 31
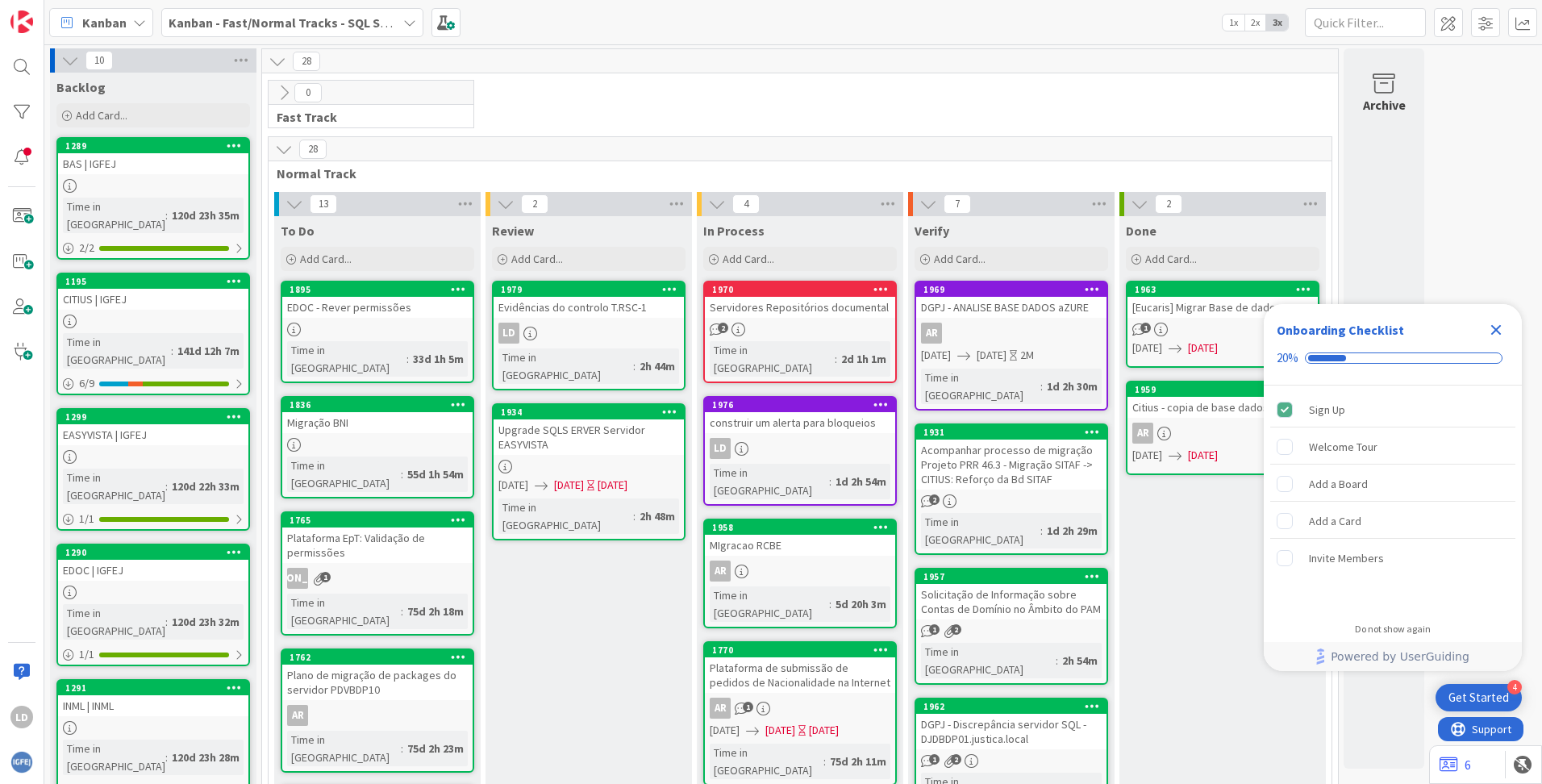
click at [1494, 327] on icon "Close Checklist" at bounding box center [1497, 330] width 10 height 10
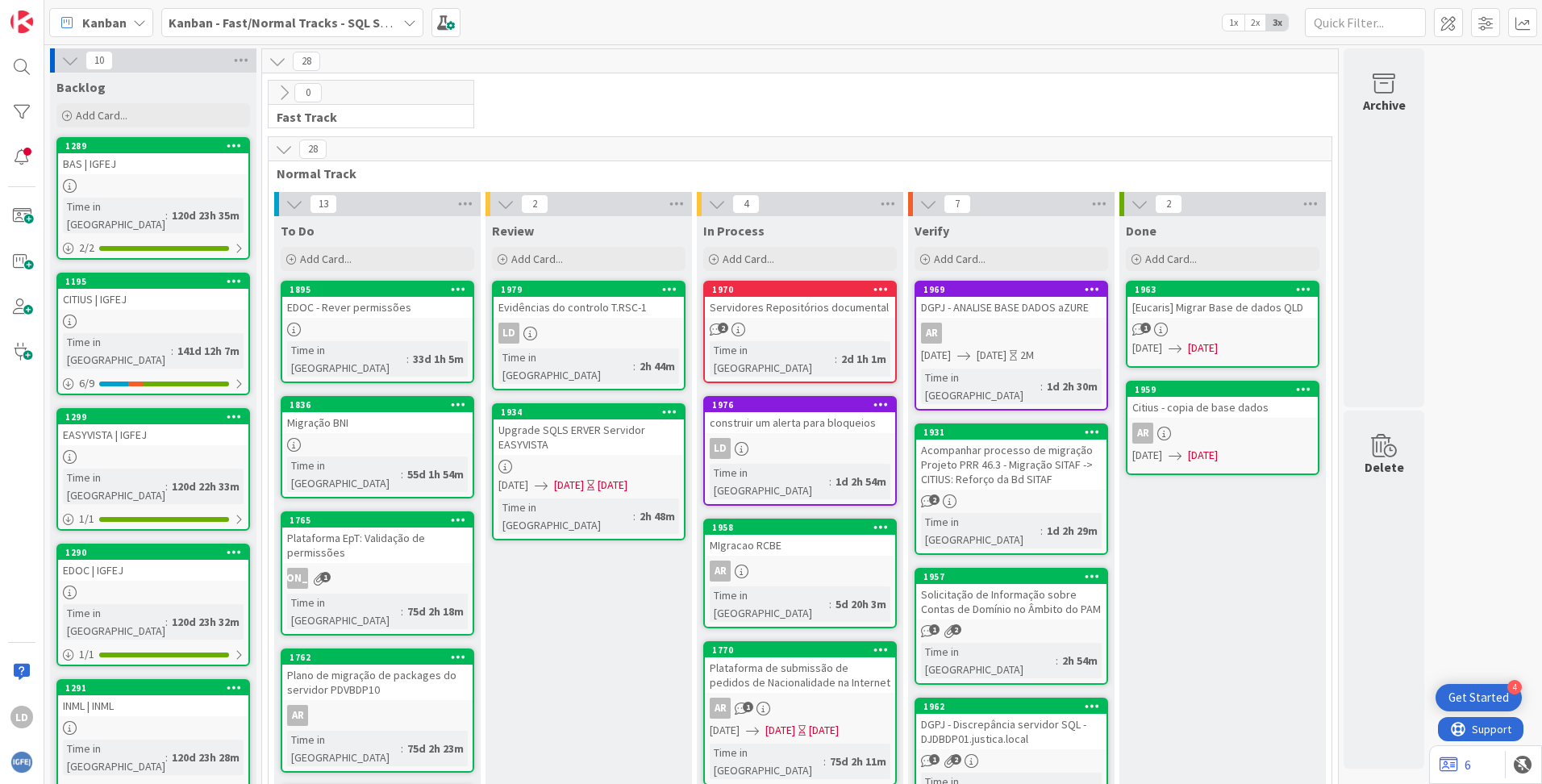
click at [407, 18] on icon at bounding box center [409, 22] width 13 height 13
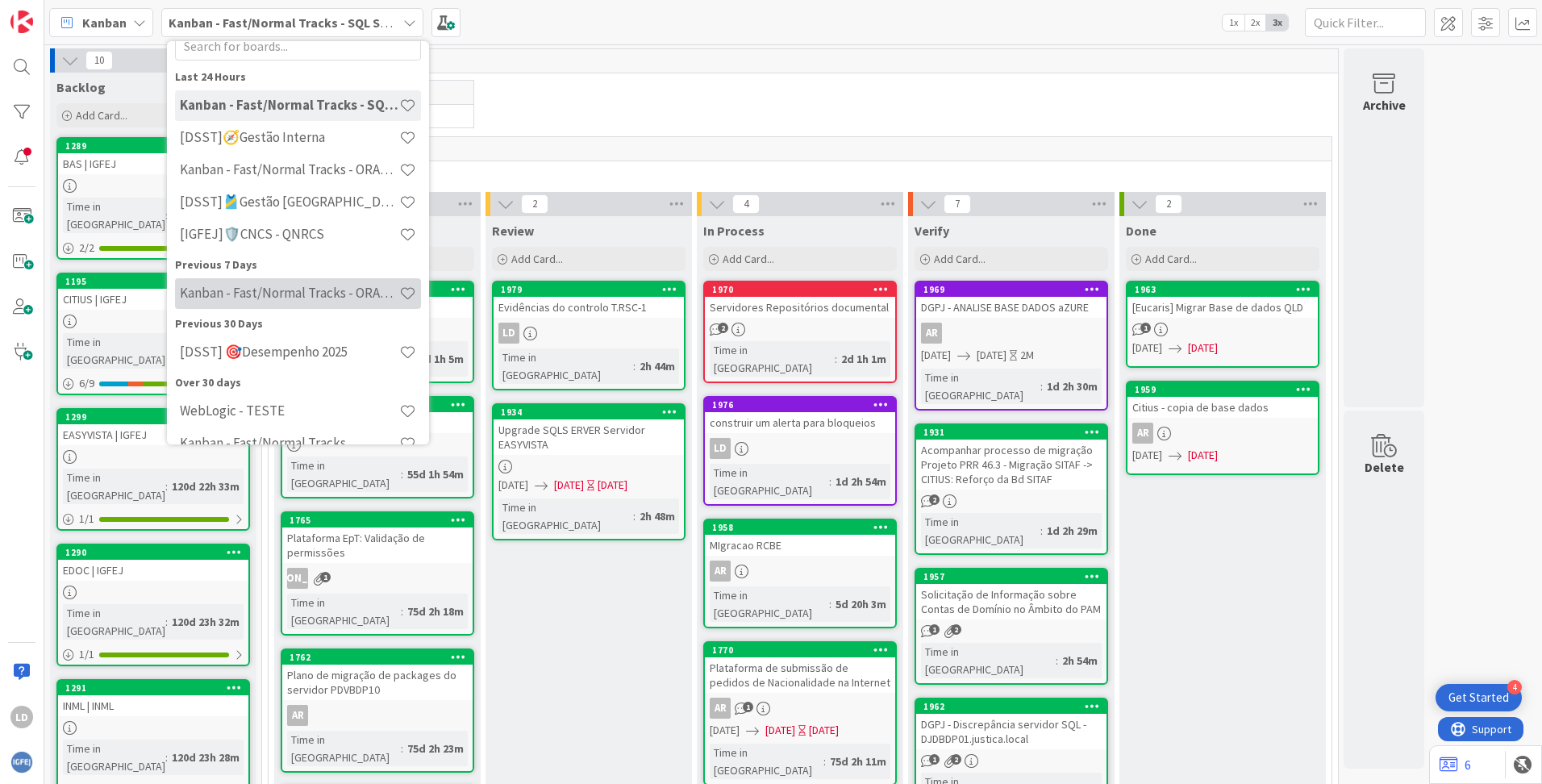
scroll to position [79, 0]
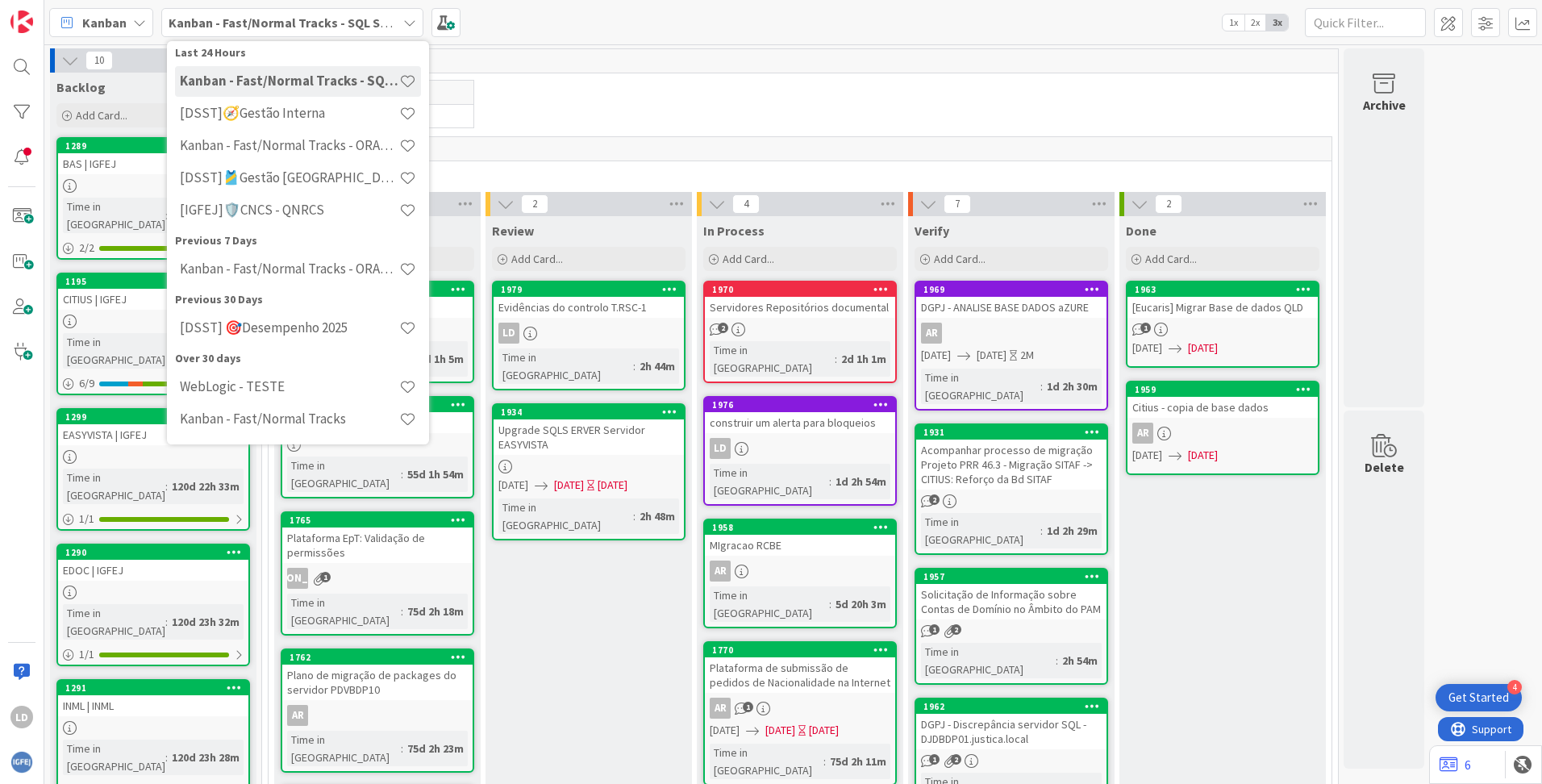
click at [669, 142] on div "28" at bounding box center [800, 149] width 1063 height 24
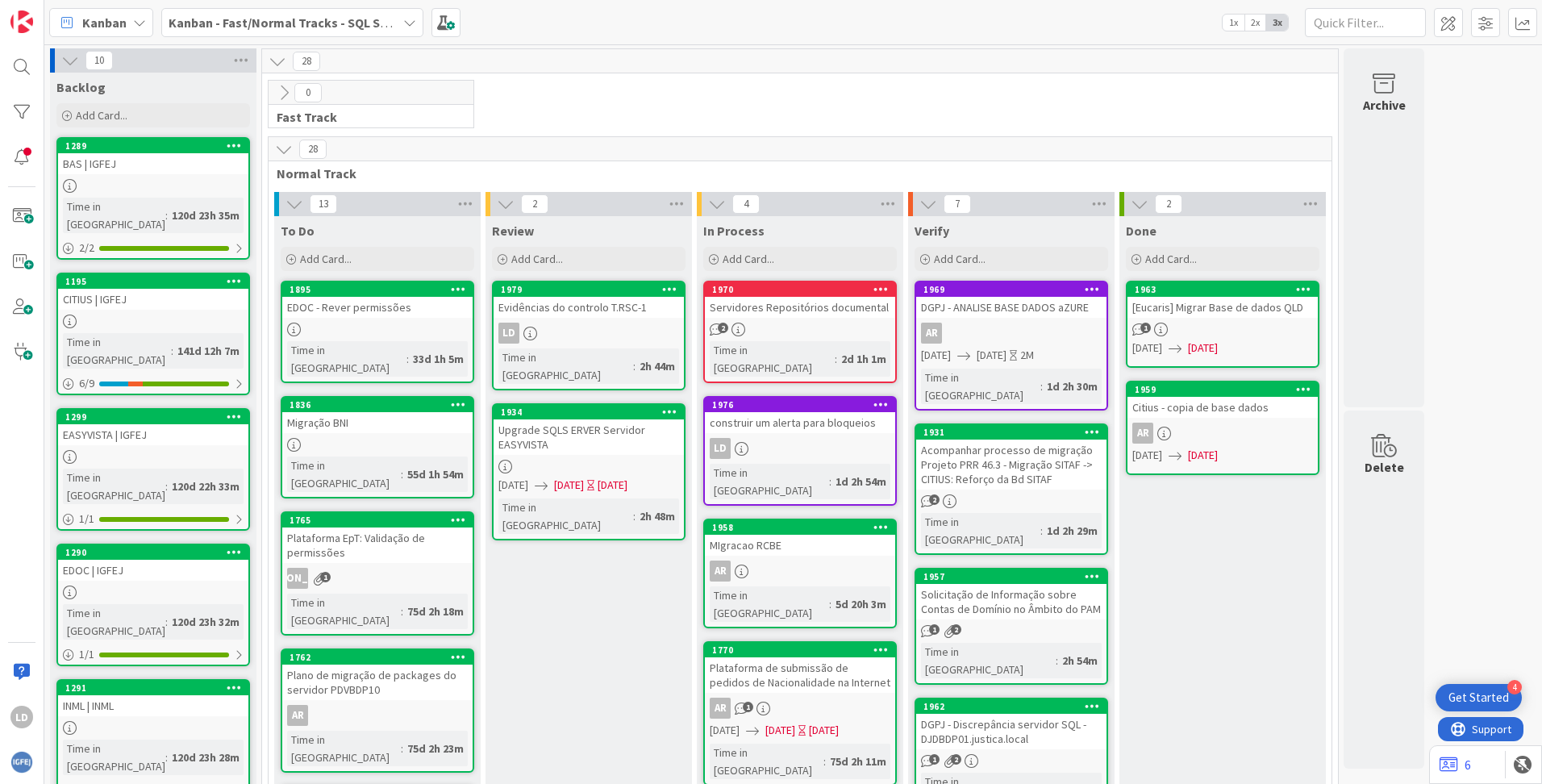
click at [408, 20] on icon at bounding box center [409, 22] width 13 height 13
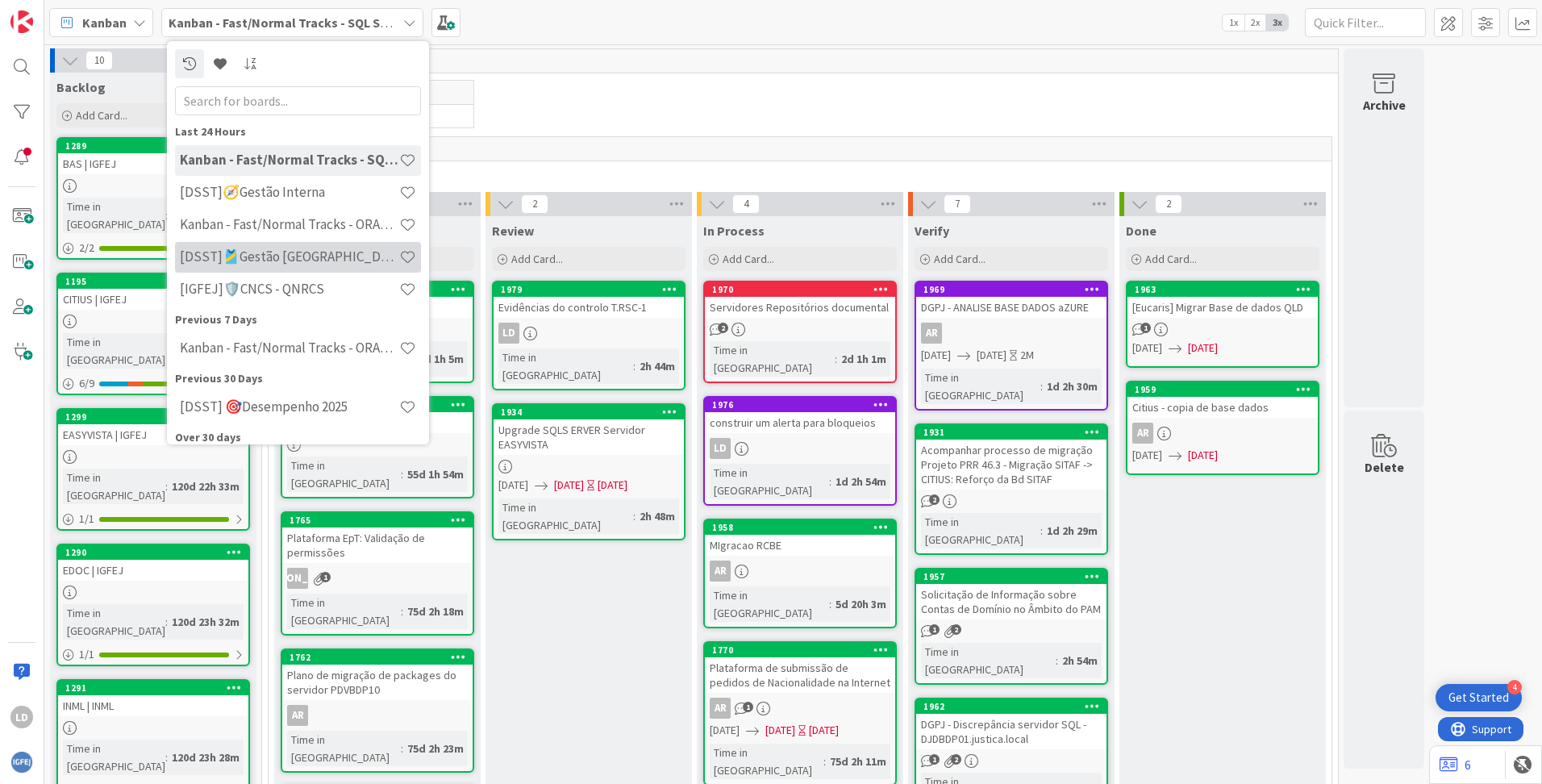
click at [330, 258] on h4 "[DSST]🎽Gestão [GEOGRAPHIC_DATA]" at bounding box center [290, 256] width 220 height 16
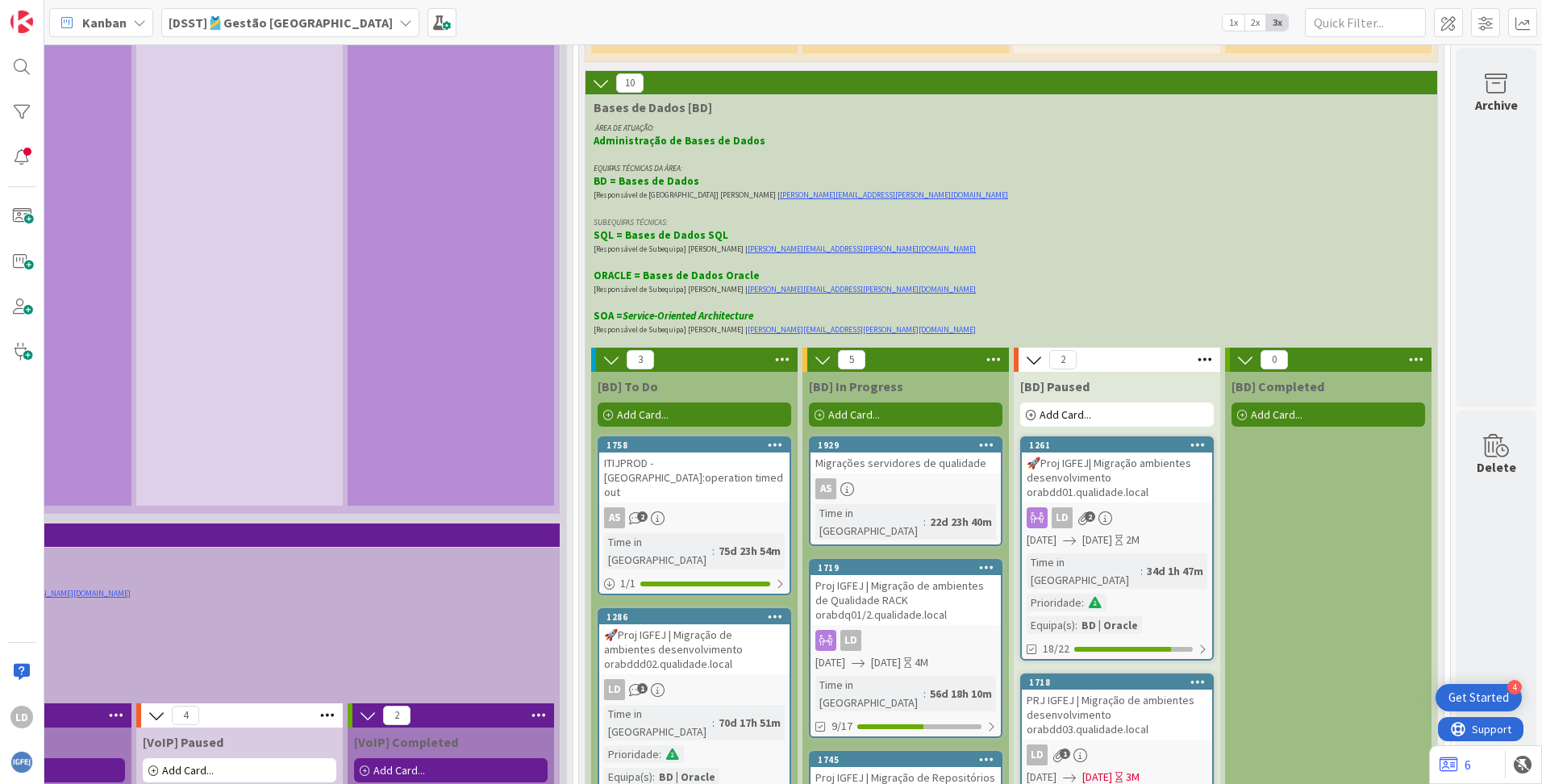
scroll to position [3951, 1258]
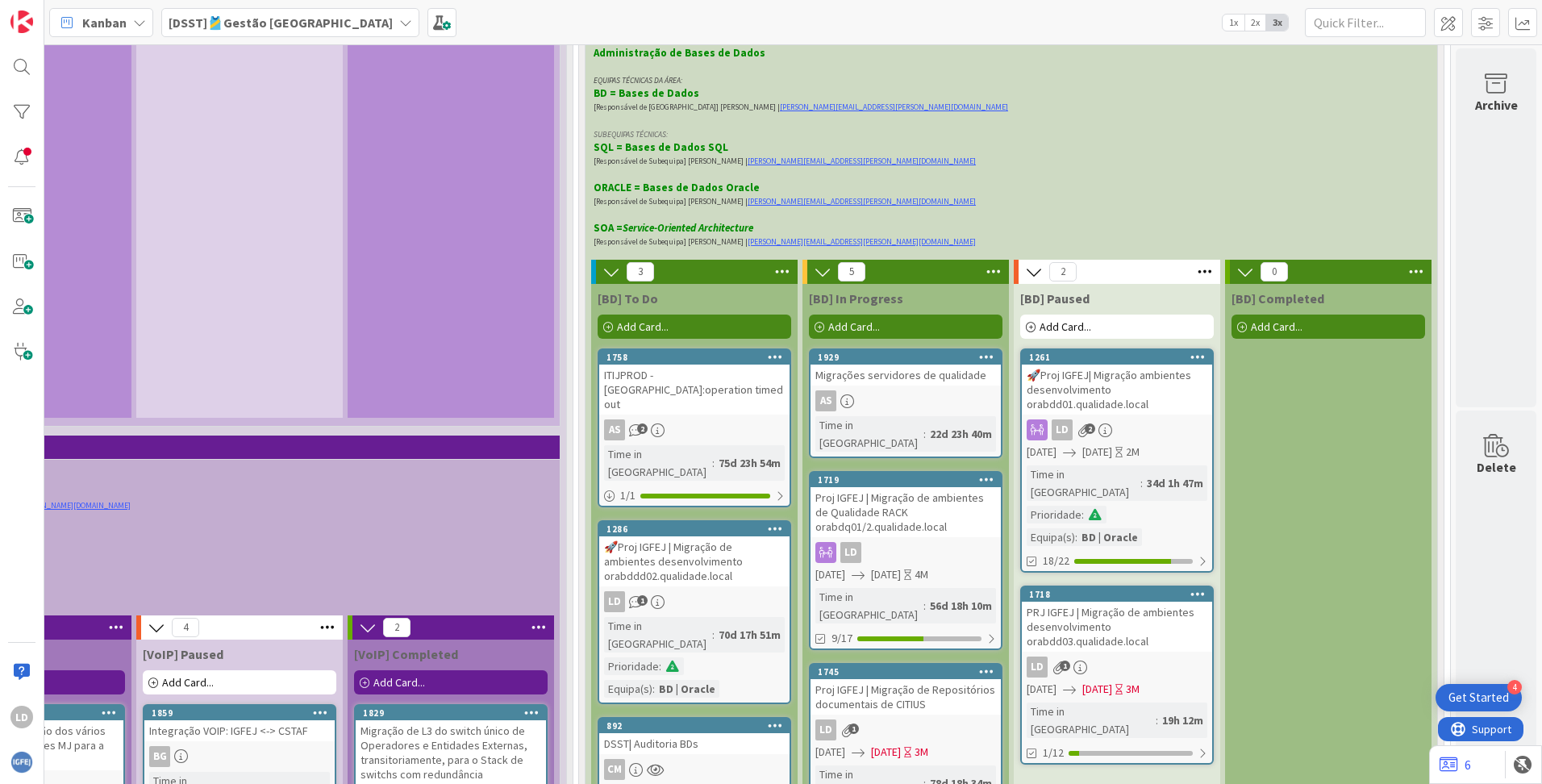
click at [399, 23] on icon at bounding box center [405, 22] width 13 height 13
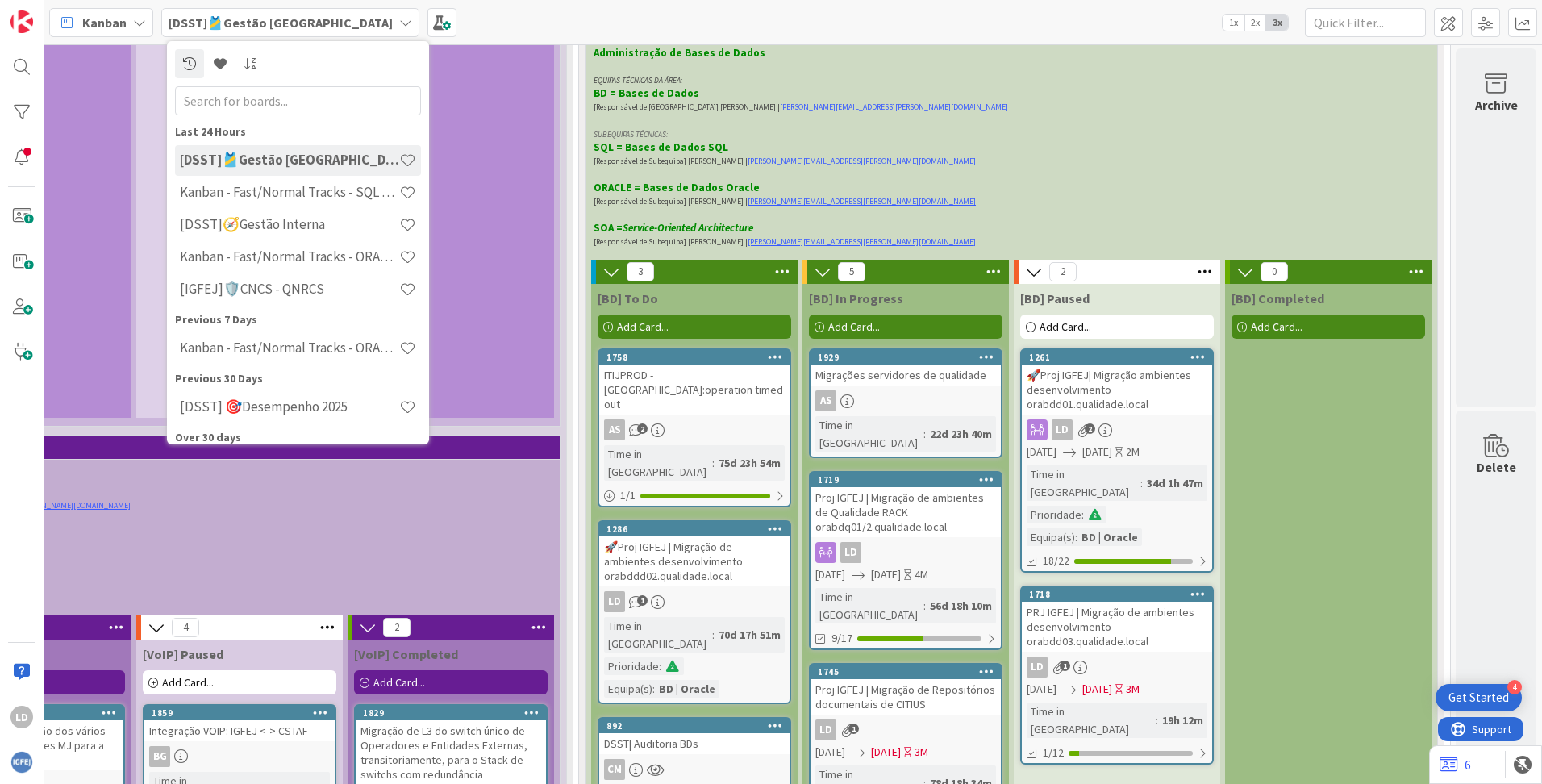
click at [624, 27] on div "Kanban [DSST]🎽Gestão [GEOGRAPHIC_DATA] Last 24 Hours [DSST]🎽Gestão [GEOGRAPHIC_…" at bounding box center [794, 22] width 1498 height 45
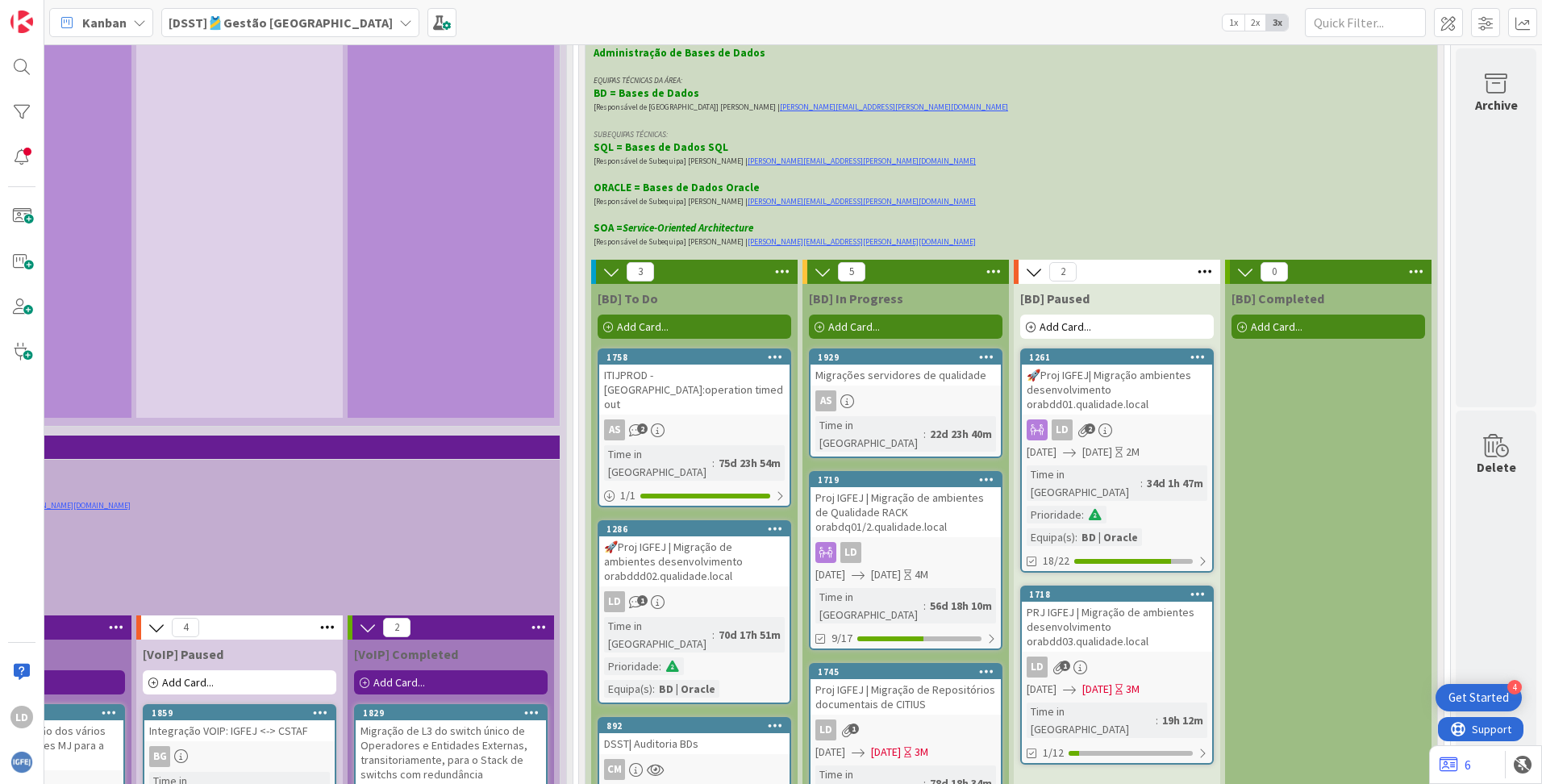
click at [399, 22] on icon at bounding box center [405, 22] width 13 height 13
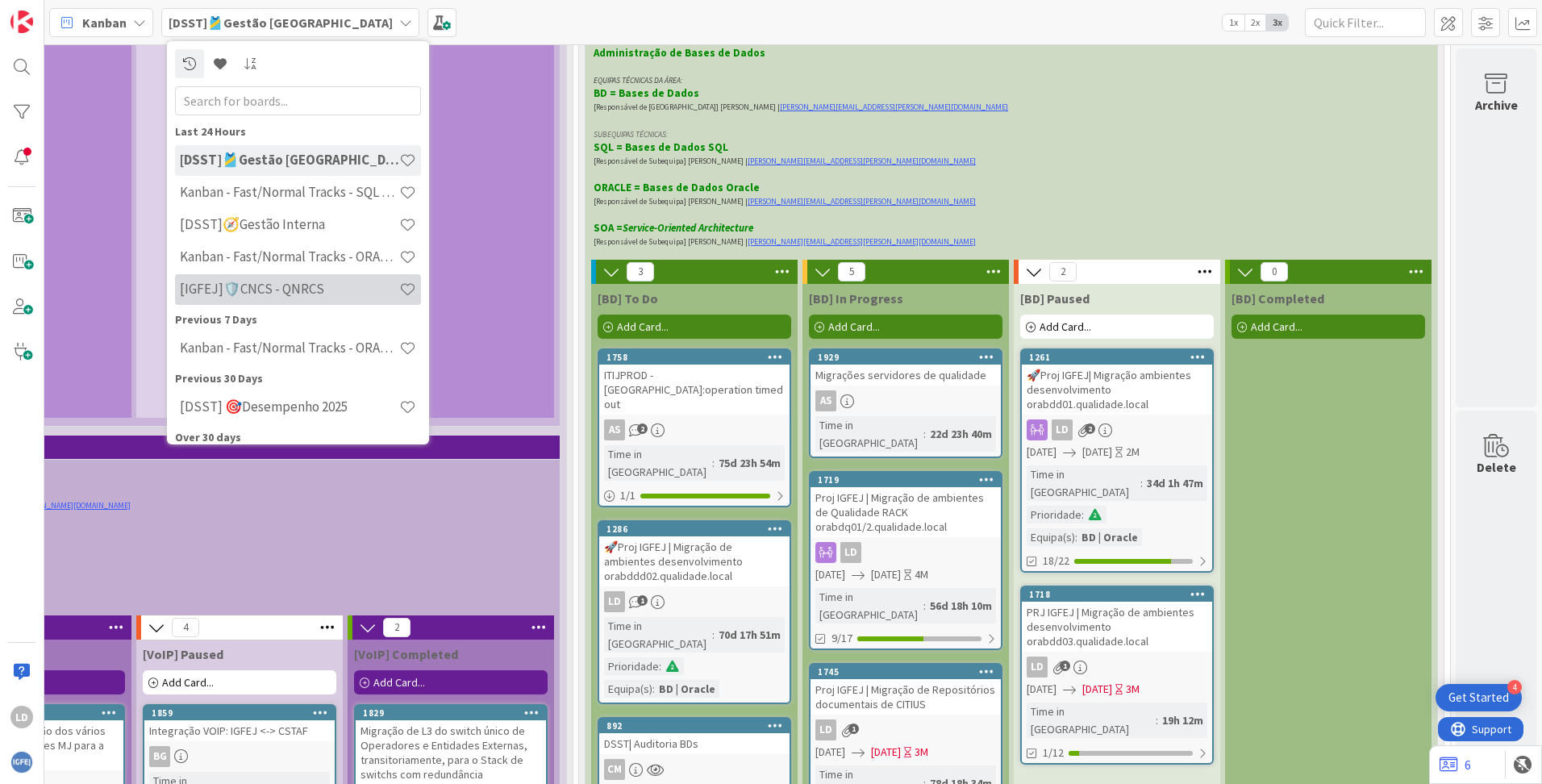
scroll to position [79, 0]
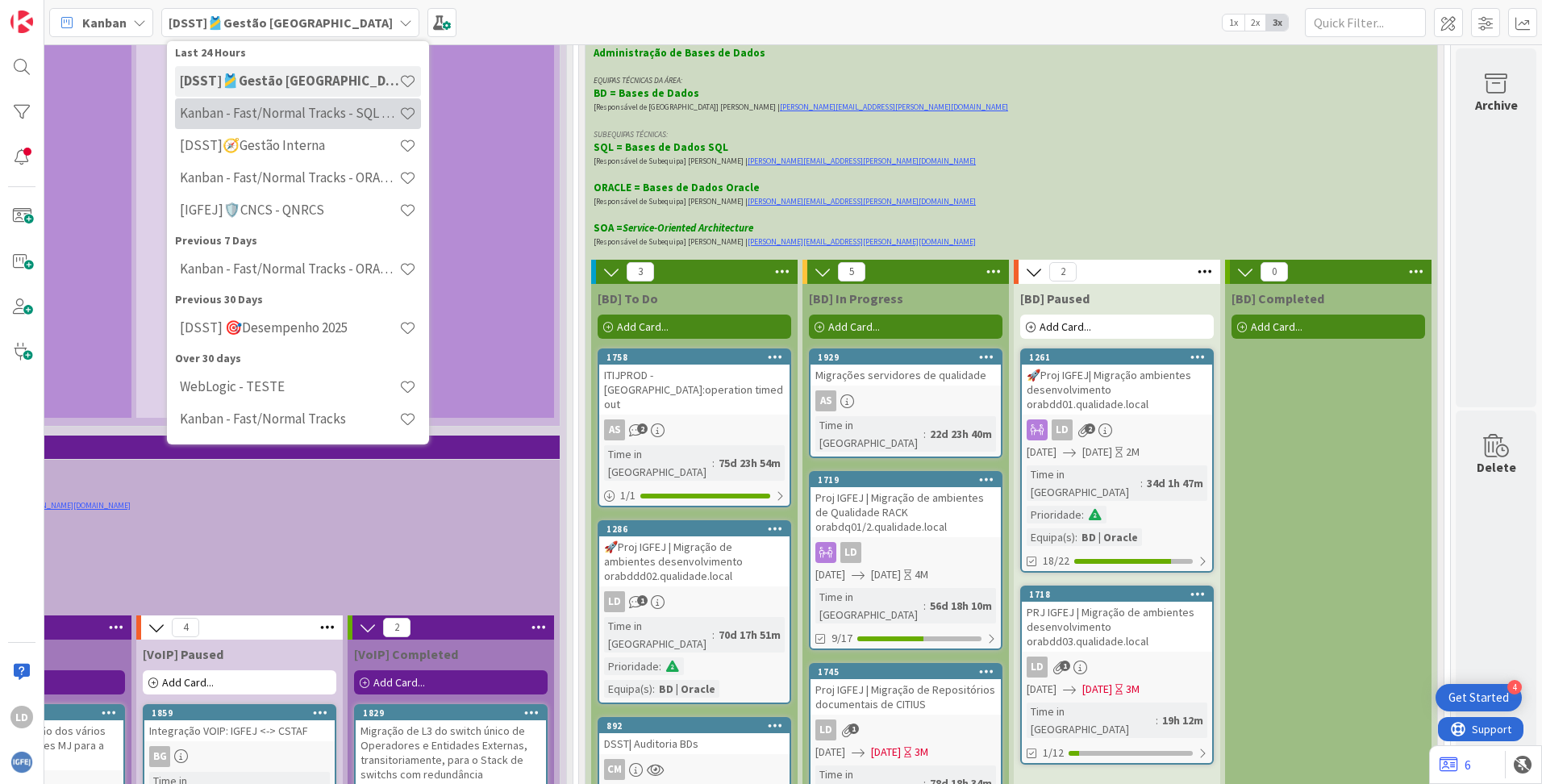
click at [294, 118] on h4 "Kanban - Fast/Normal Tracks - SQL SERVER" at bounding box center [290, 112] width 220 height 16
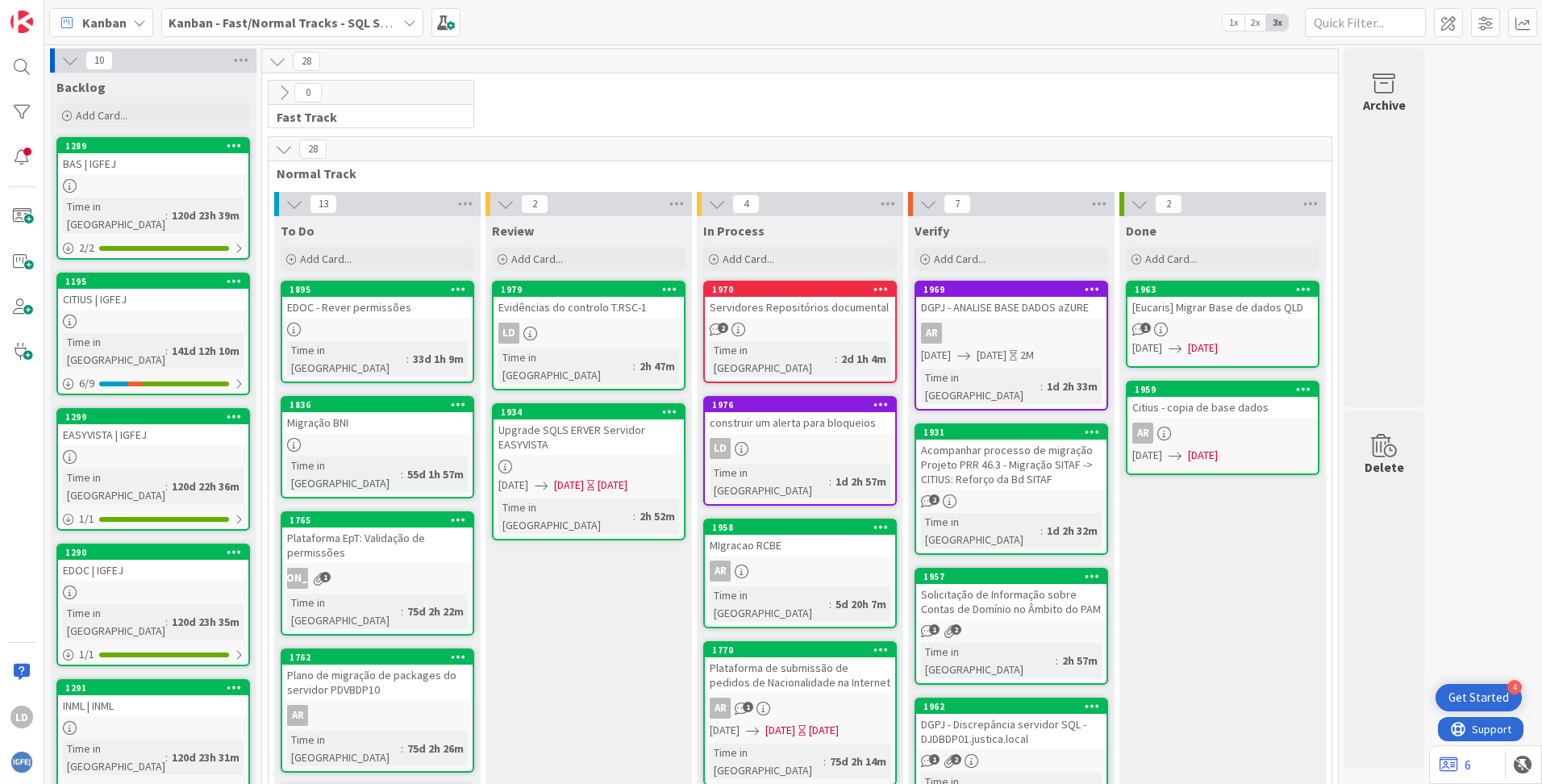
click at [410, 310] on div "EDOC - Rever permissões" at bounding box center [378, 307] width 190 height 21
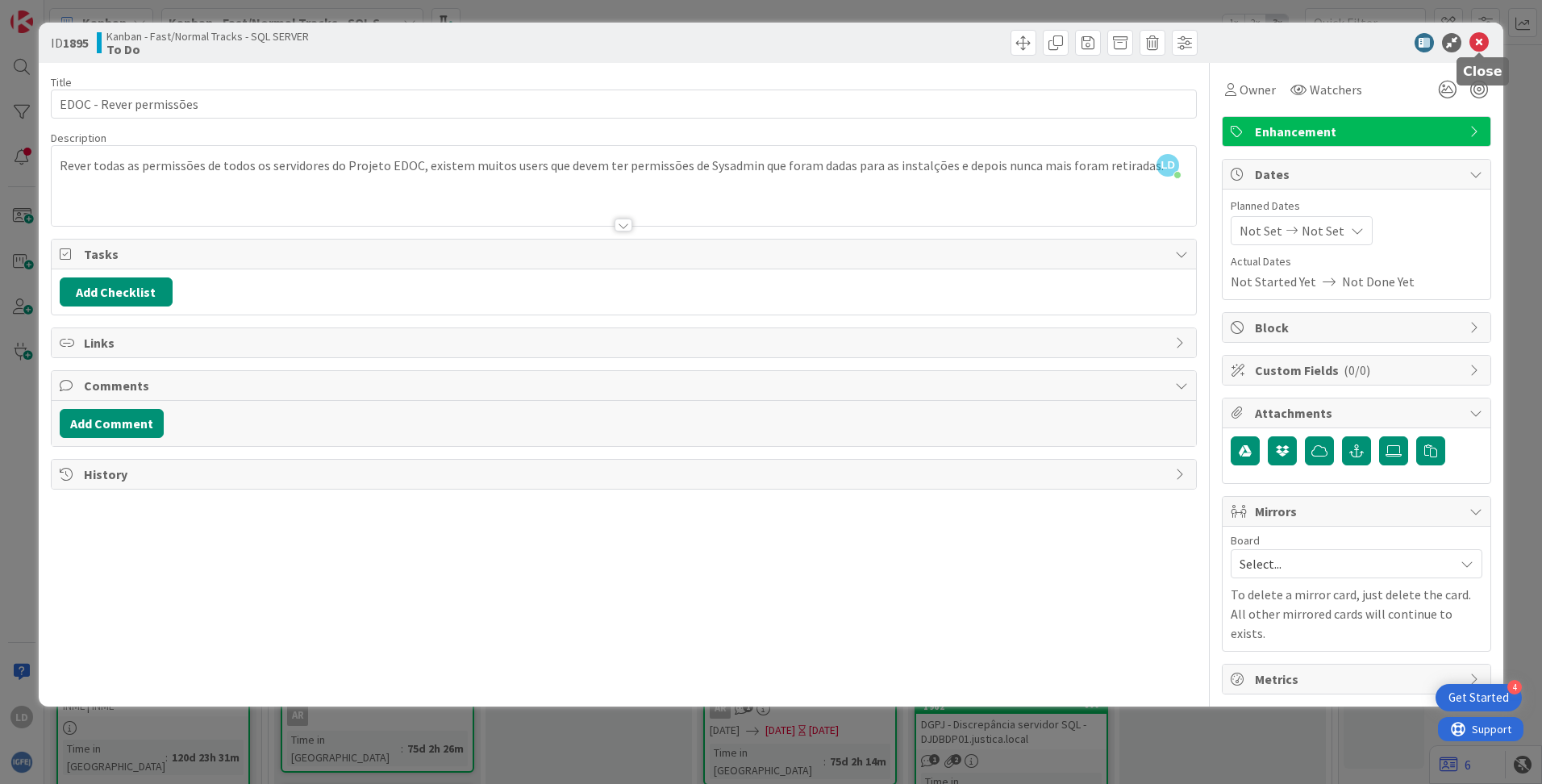
click at [1482, 41] on icon at bounding box center [1479, 43] width 20 height 20
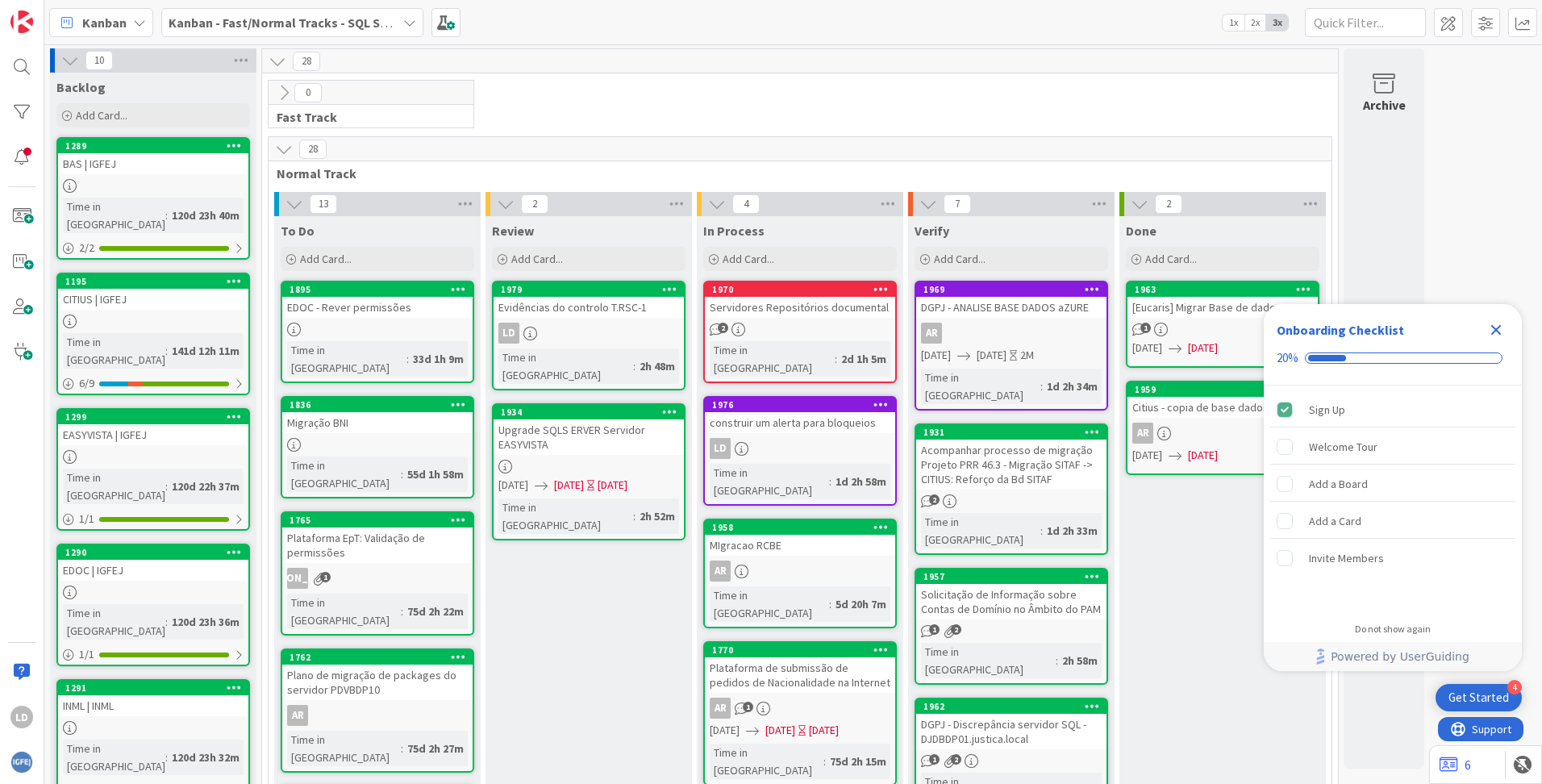
click at [407, 18] on icon at bounding box center [409, 22] width 13 height 13
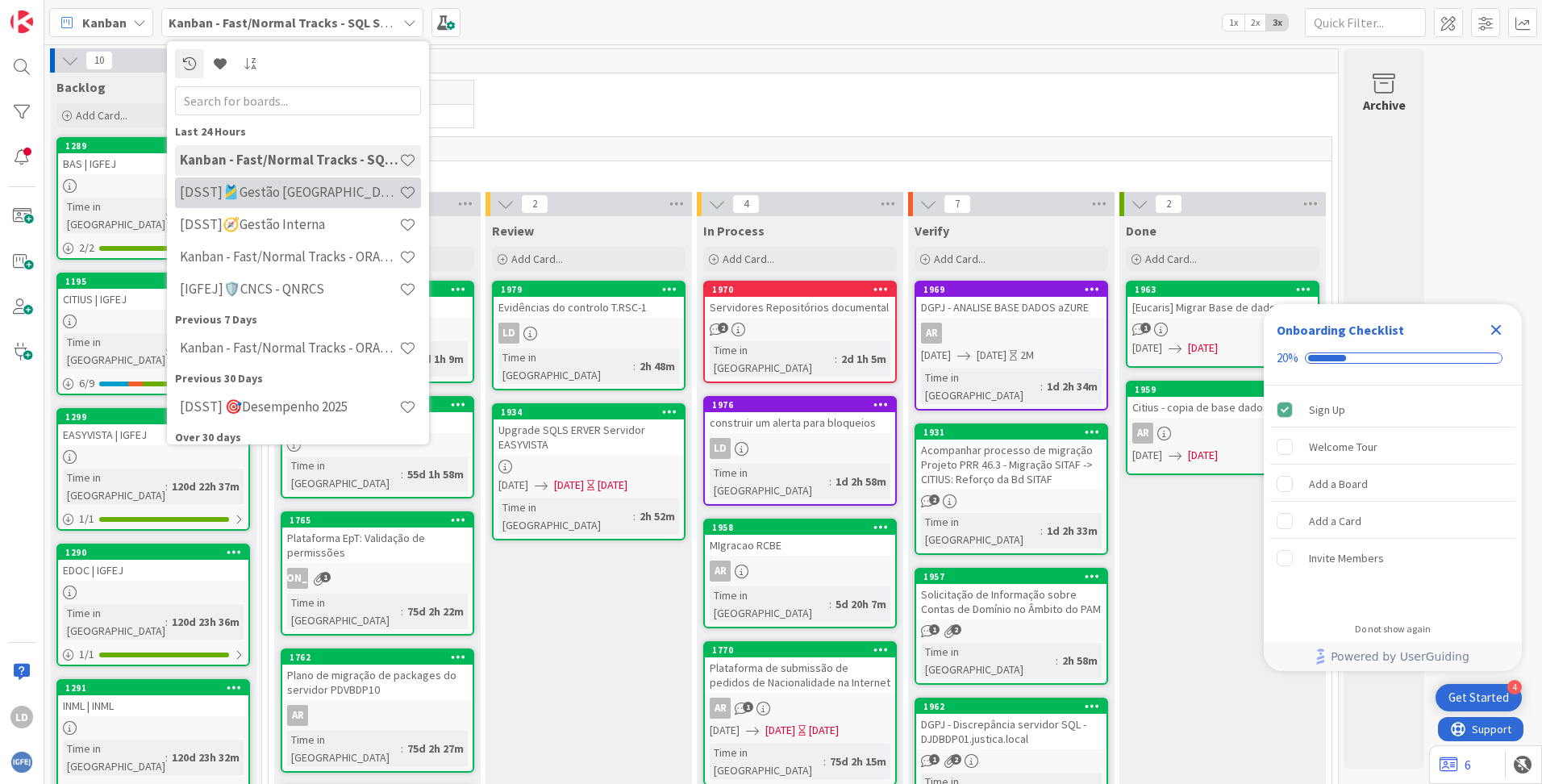
click at [319, 190] on h4 "[DSST]🎽Gestão [GEOGRAPHIC_DATA]" at bounding box center [290, 191] width 220 height 16
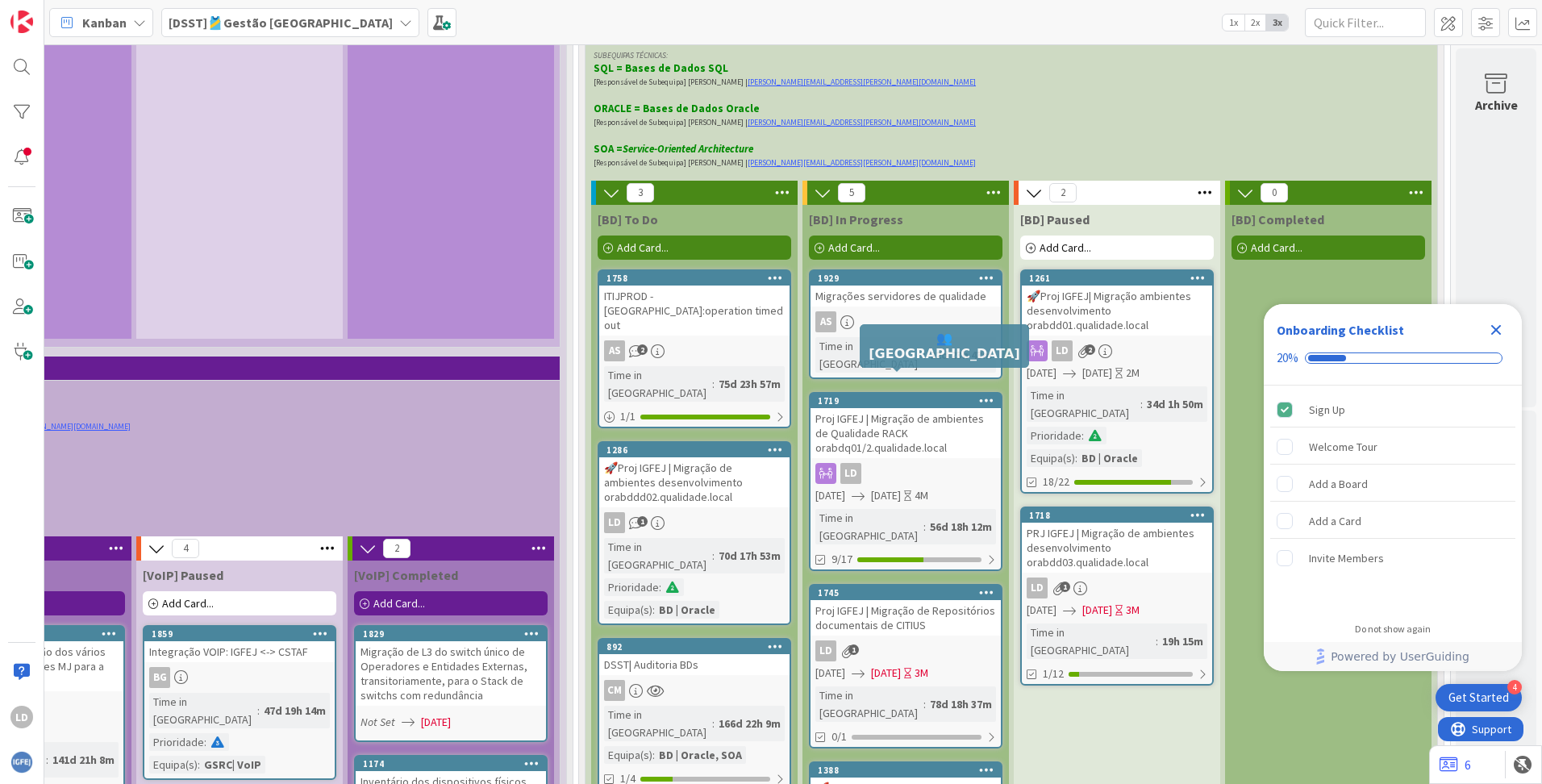
scroll to position [4032, 1258]
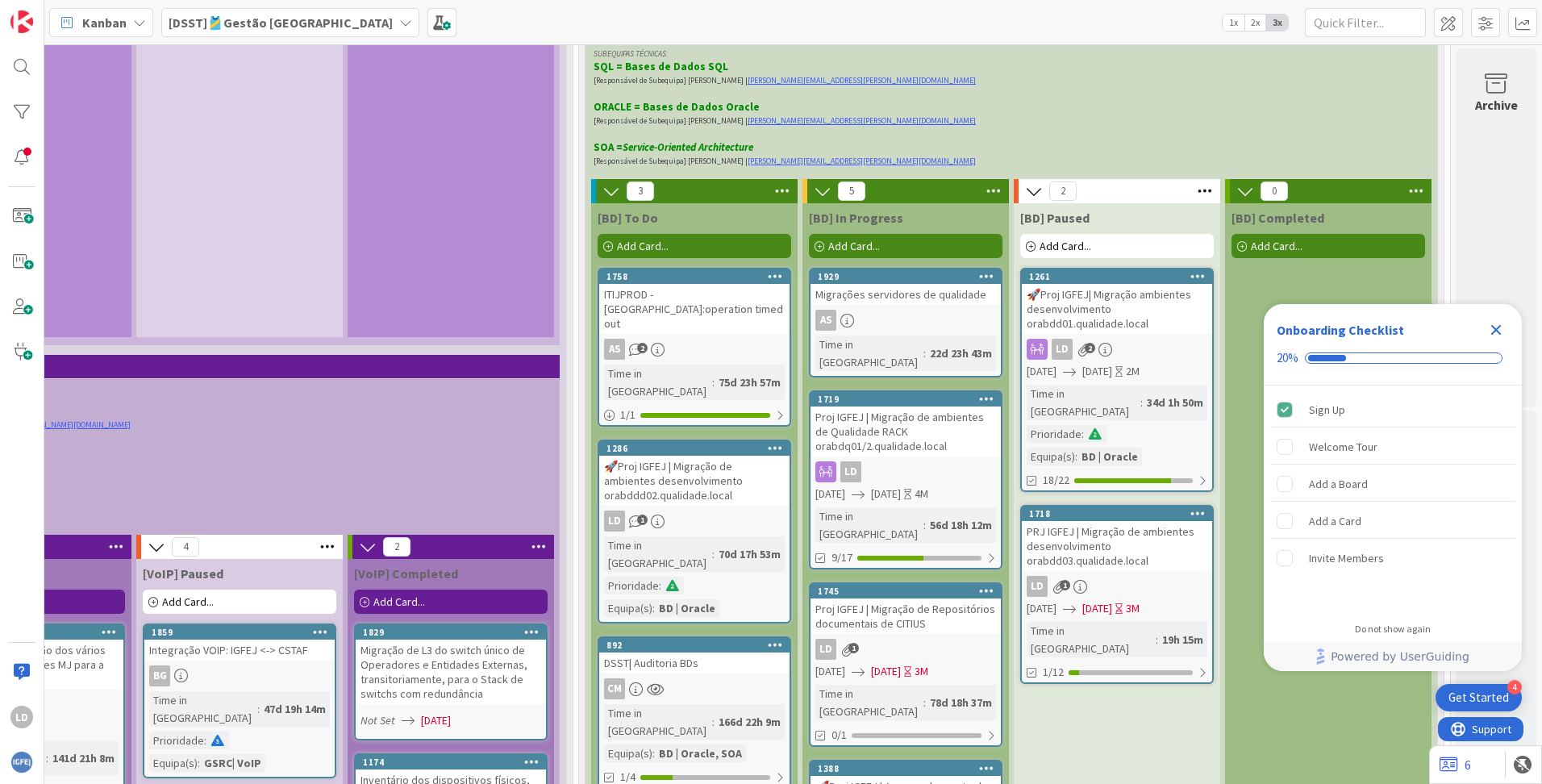
click at [1492, 328] on icon "Close Checklist" at bounding box center [1497, 330] width 10 height 10
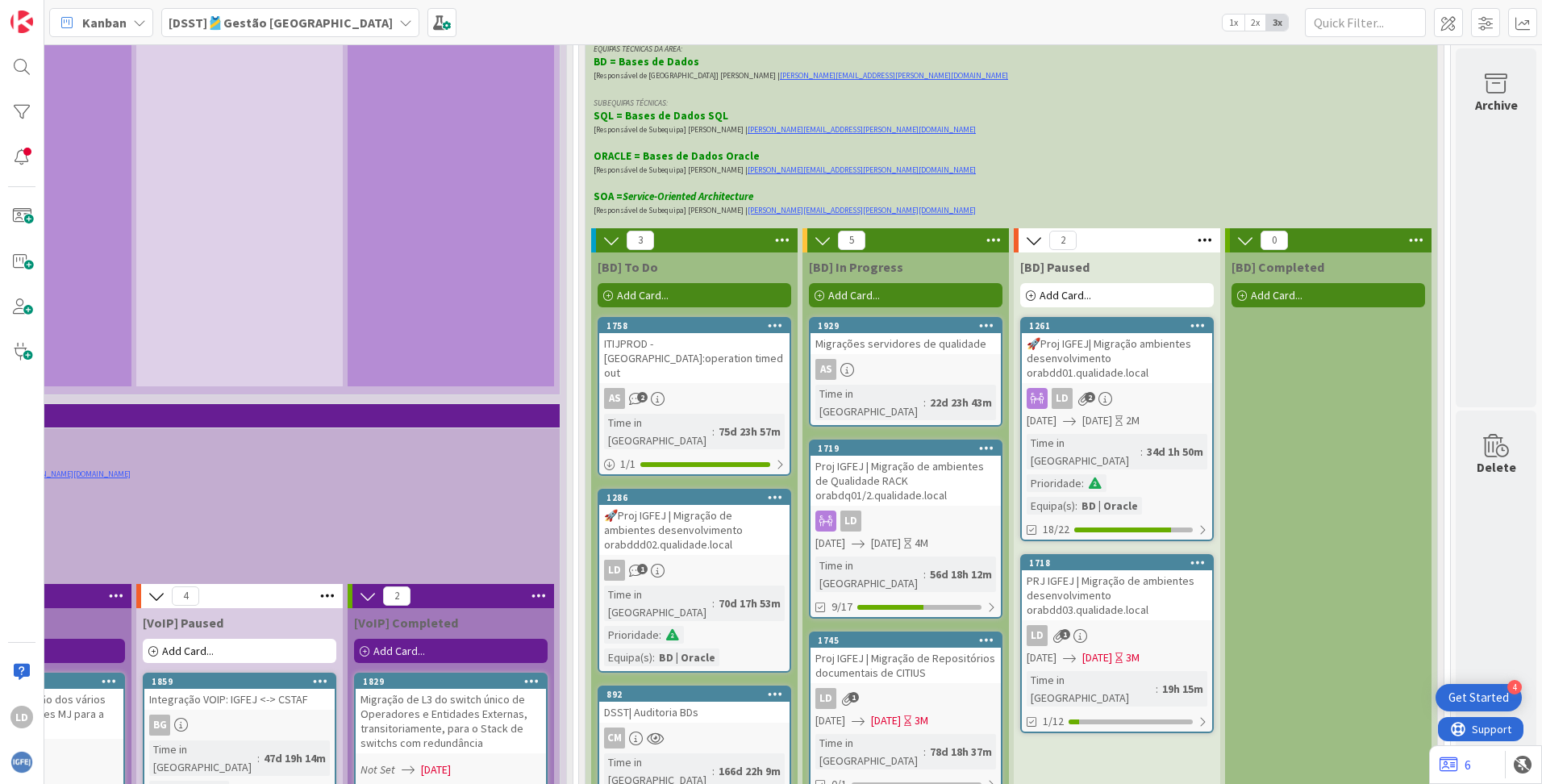
scroll to position [3951, 1258]
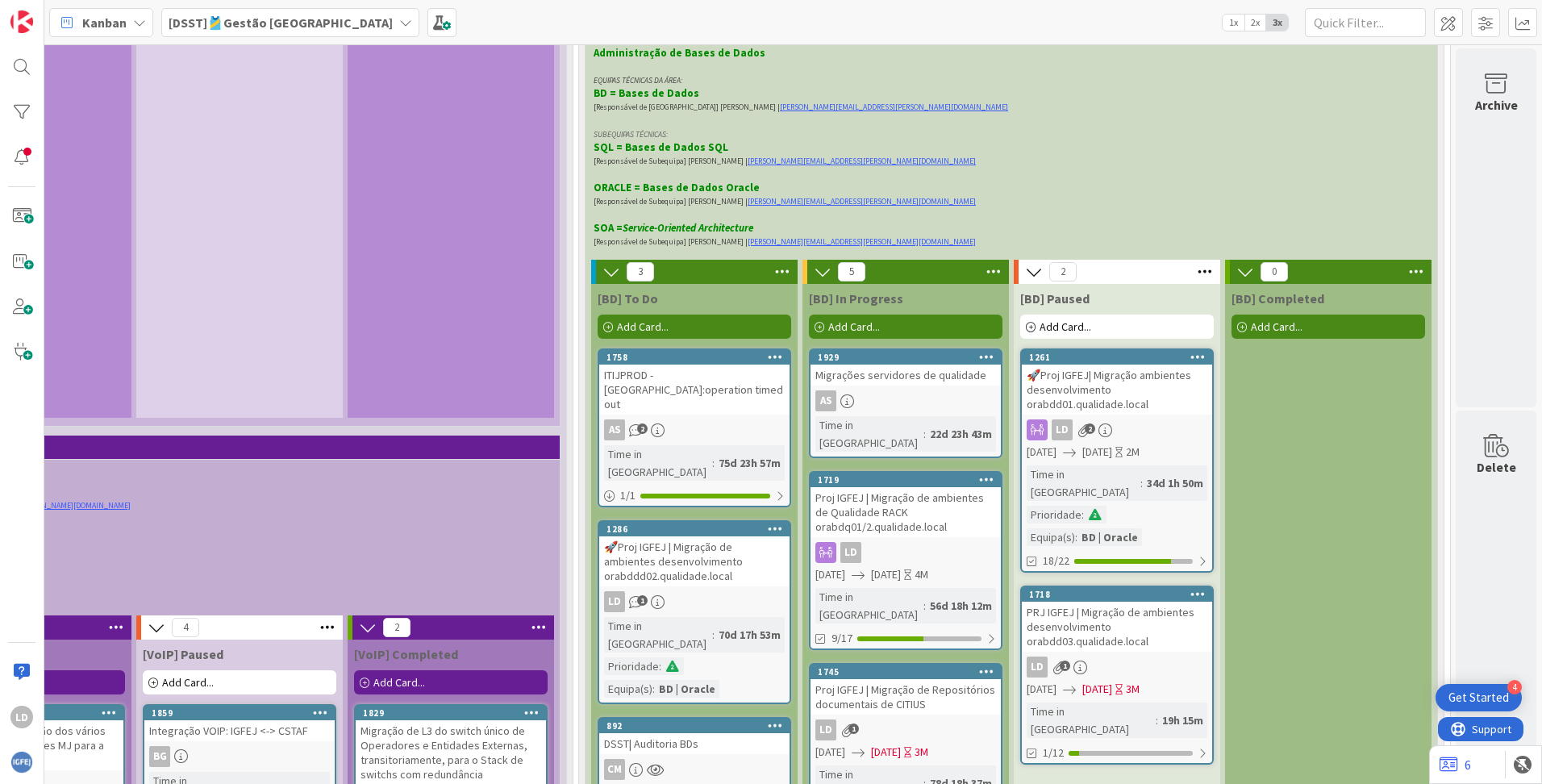
click at [625, 319] on span "Add Card..." at bounding box center [643, 326] width 51 height 15
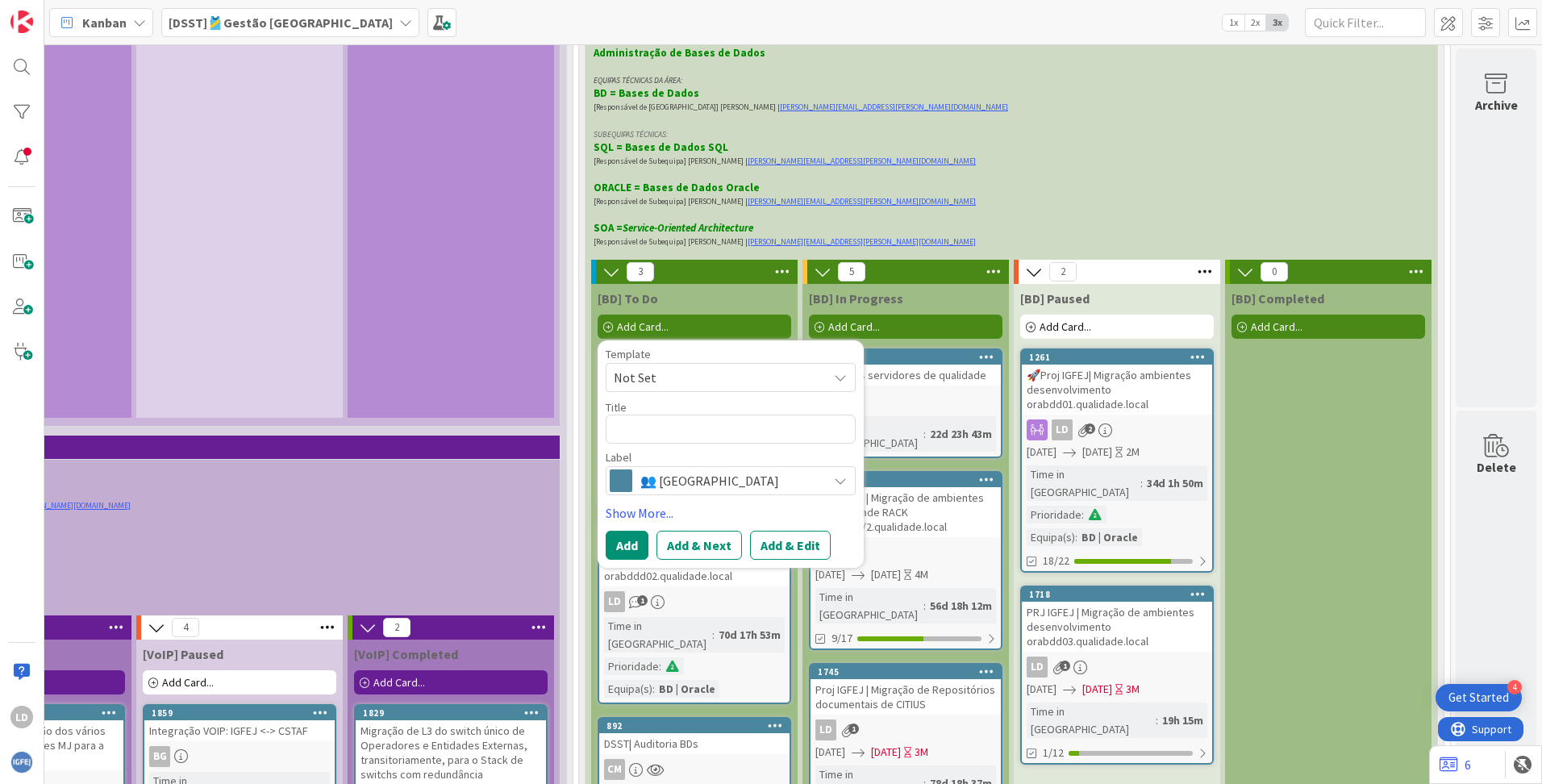
type textarea "x"
type textarea "A"
type textarea "x"
type textarea "E"
type textarea "x"
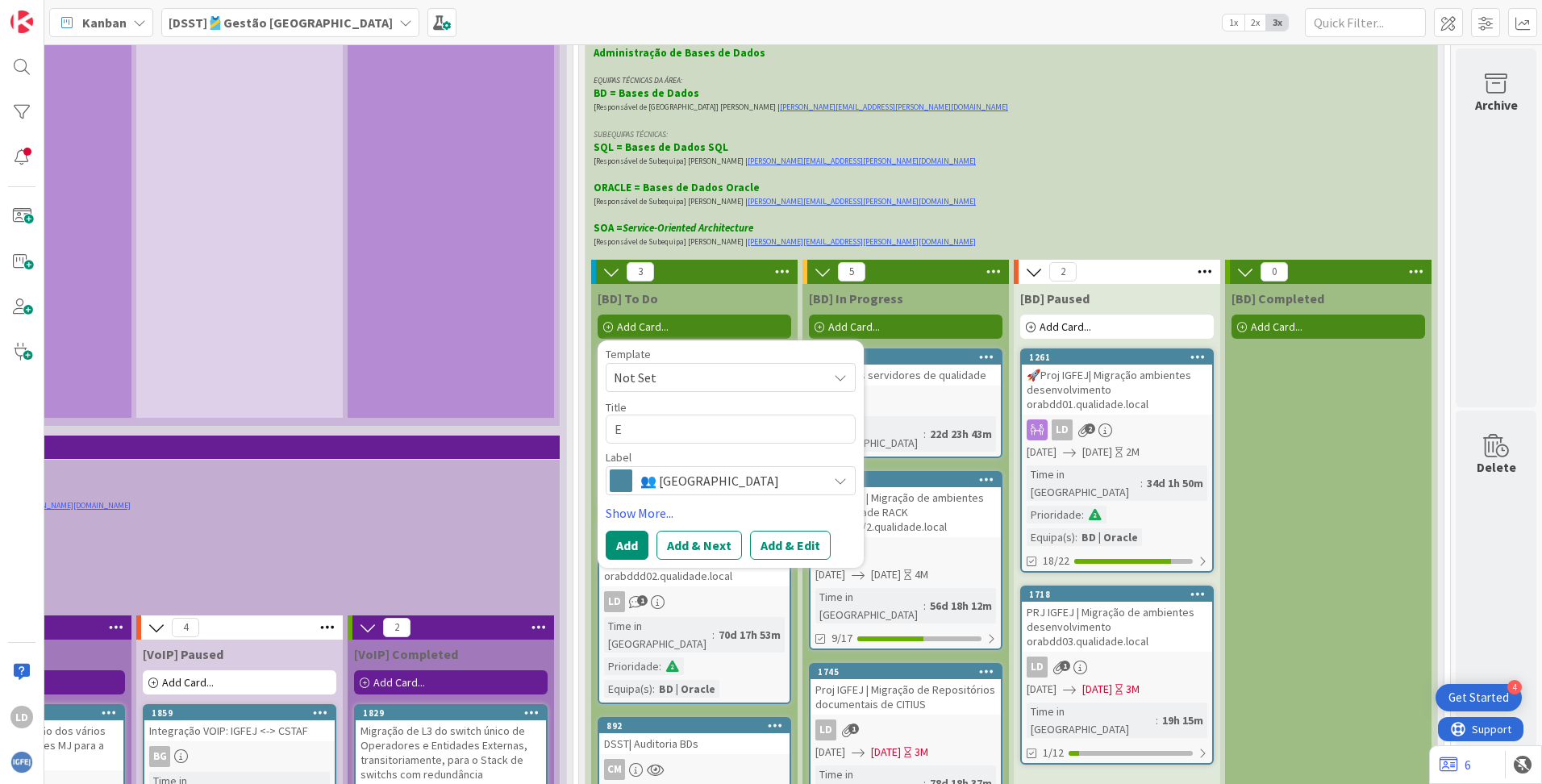
type textarea "ED"
type textarea "x"
type textarea "EDO"
type textarea "x"
type textarea "EDOC"
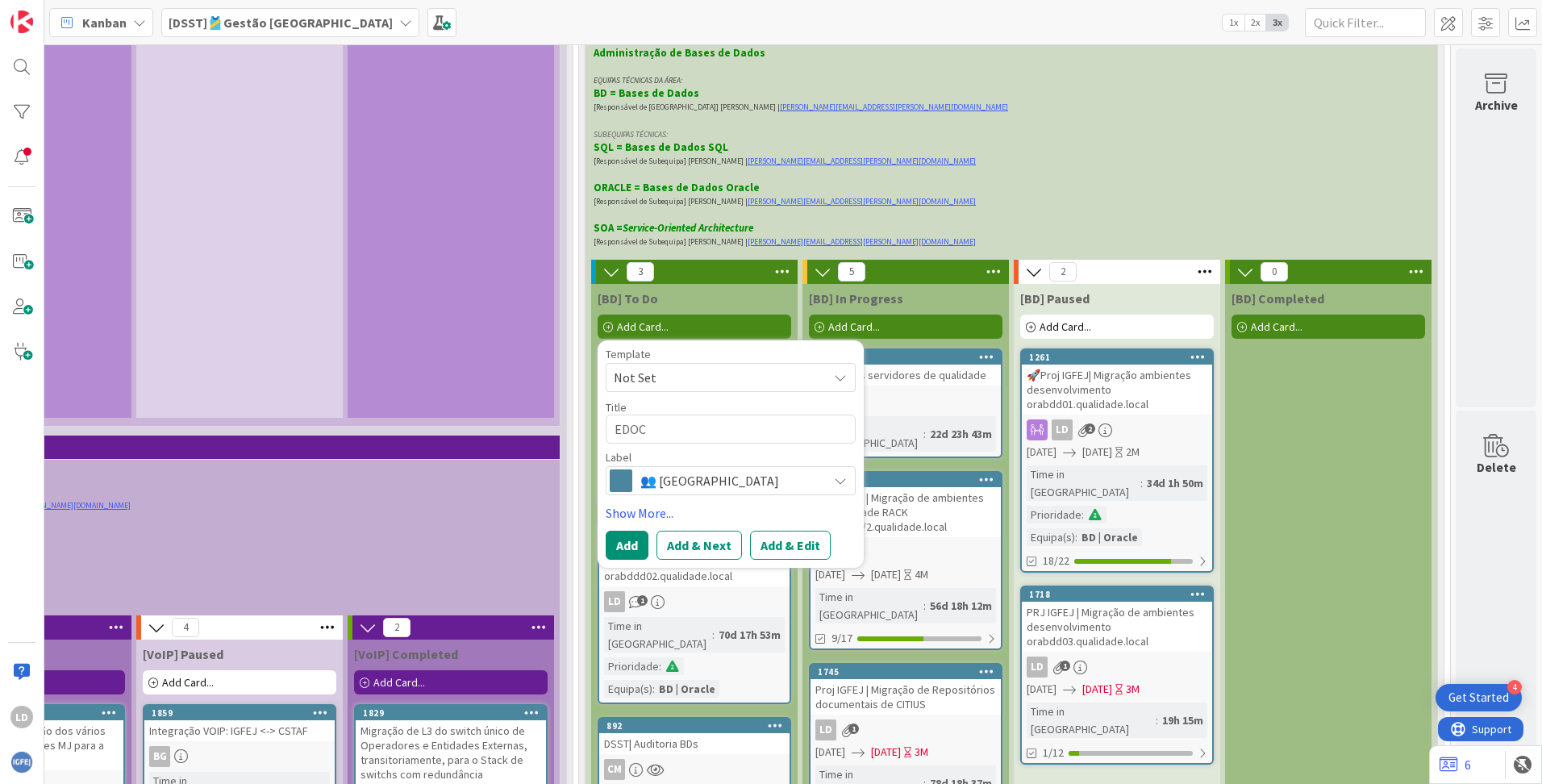
type textarea "x"
type textarea "EDOC"
type textarea "x"
type textarea "EDOC"
type textarea "x"
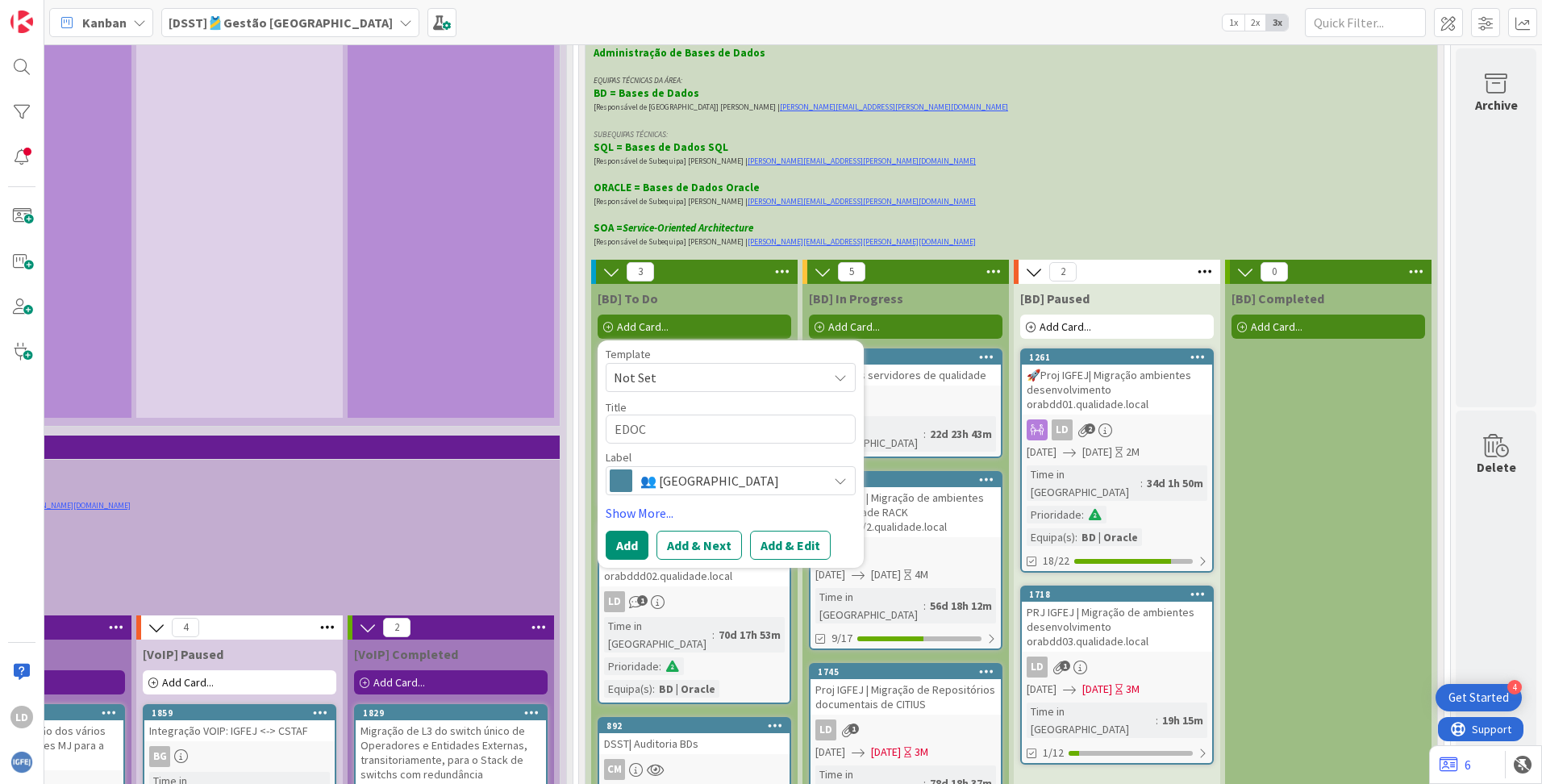
type textarea "EDO"
type textarea "x"
type textarea "ED"
type textarea "x"
type textarea "E"
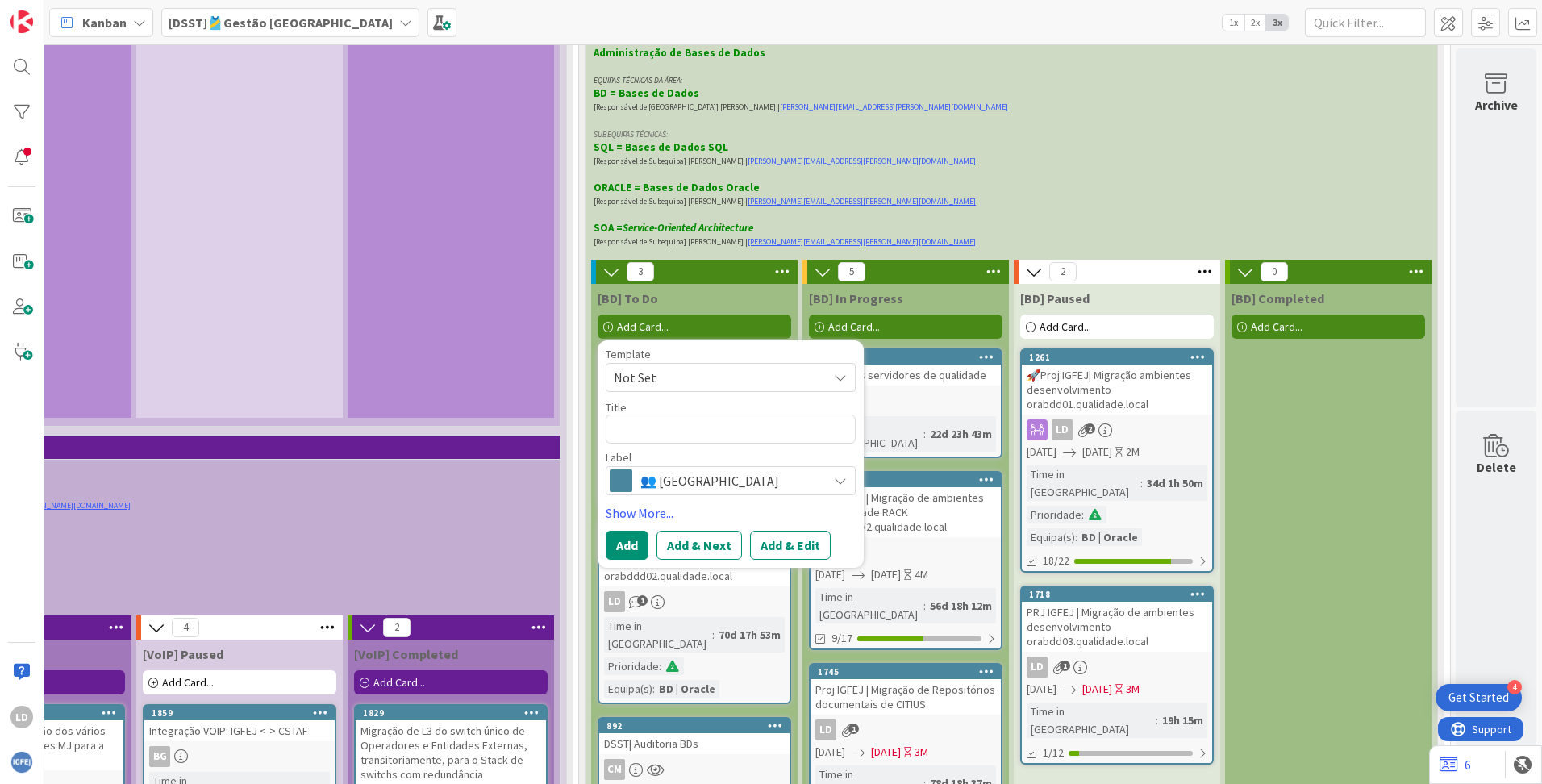
type textarea "x"
type textarea "h"
type textarea "x"
type textarea "hA"
type textarea "x"
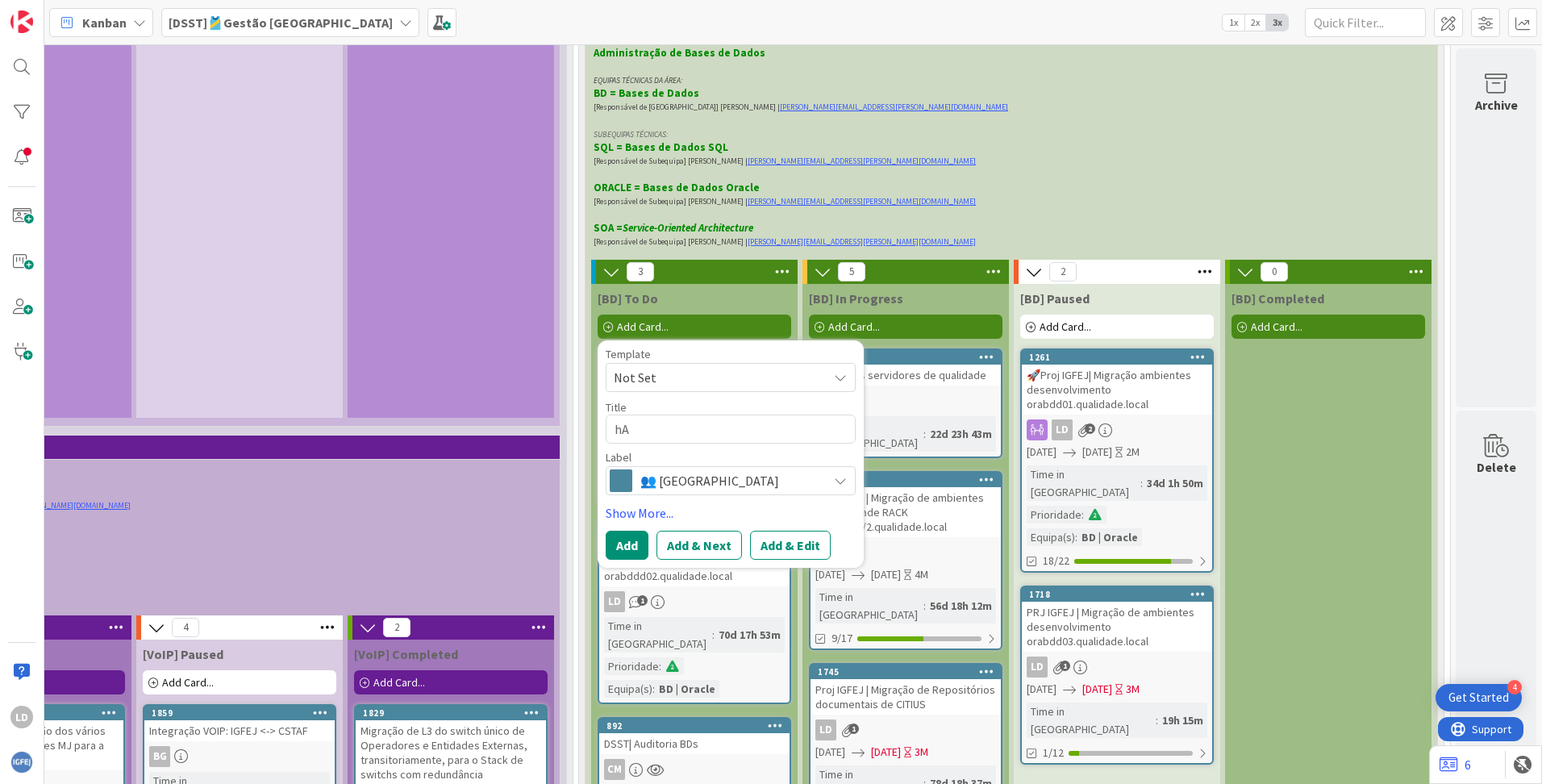
type textarea "hAB"
type textarea "x"
type textarea "hABI"
type textarea "x"
type textarea "hABIL"
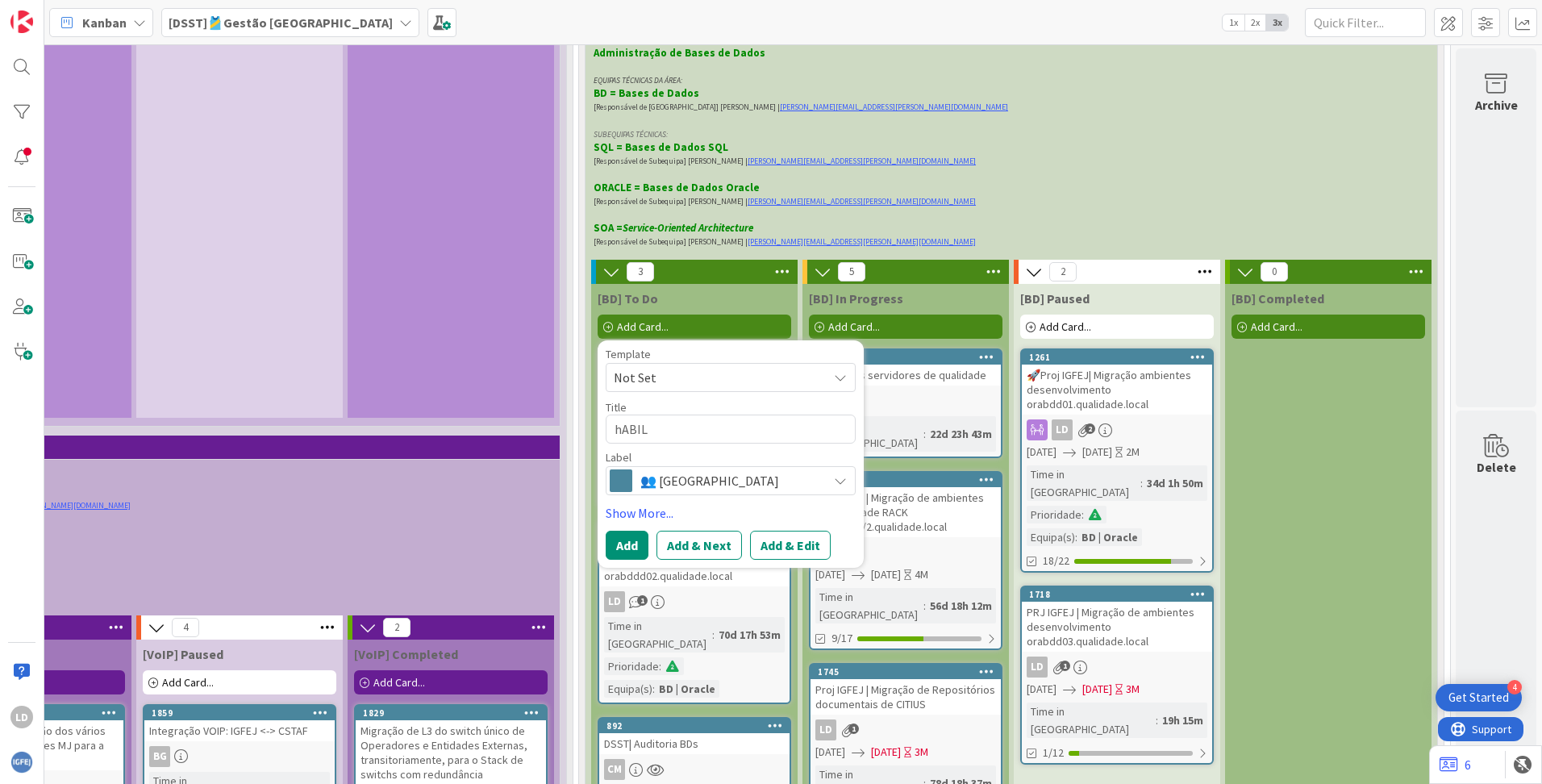
type textarea "x"
type textarea "hABILU"
type textarea "x"
type textarea "hABILUS"
type textarea "x"
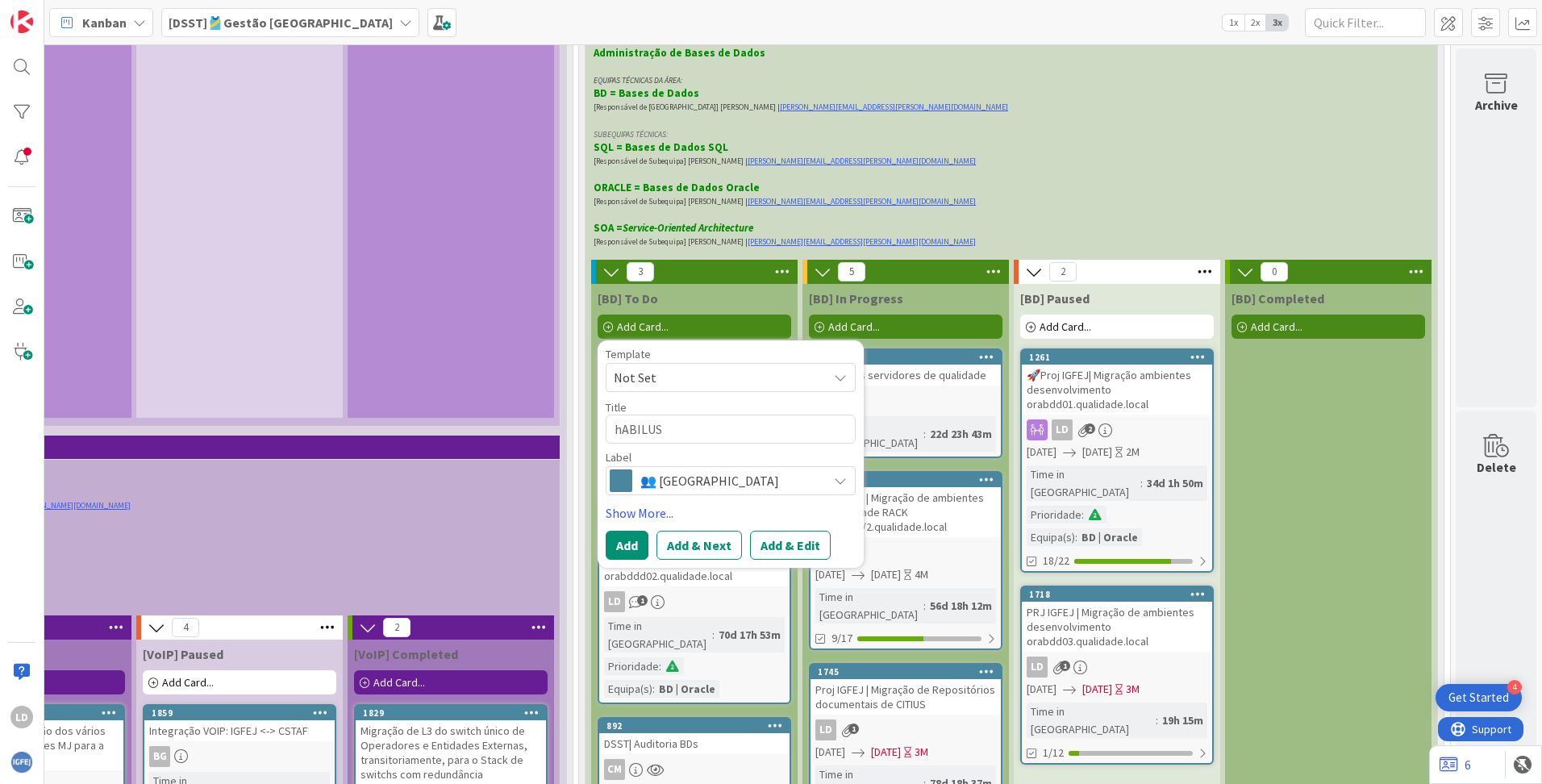
type textarea "hABILU"
type textarea "x"
type textarea "hABIL"
type textarea "x"
type textarea "hABI"
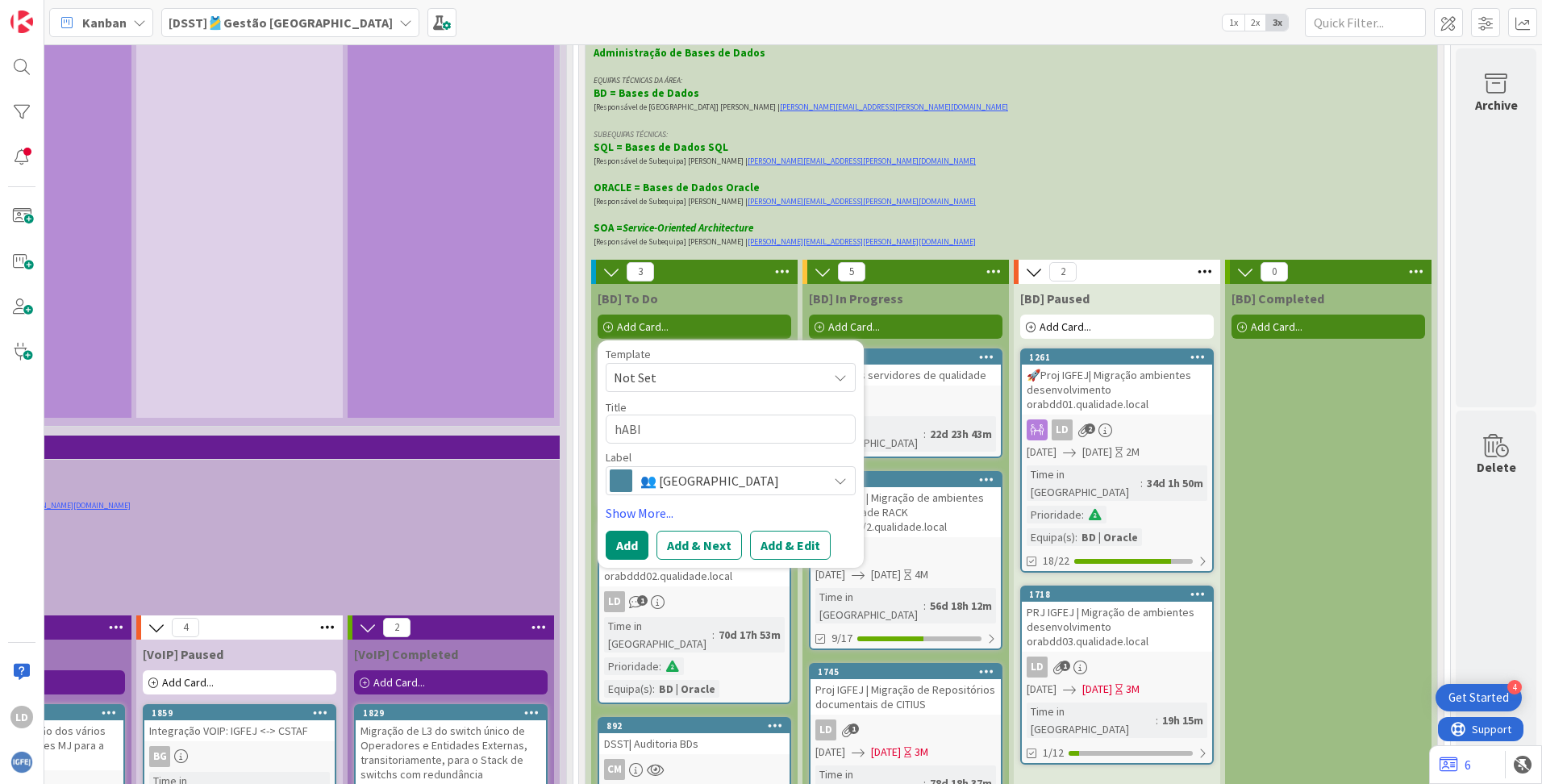
type textarea "x"
type textarea "hAB"
type textarea "x"
type textarea "hA"
type textarea "x"
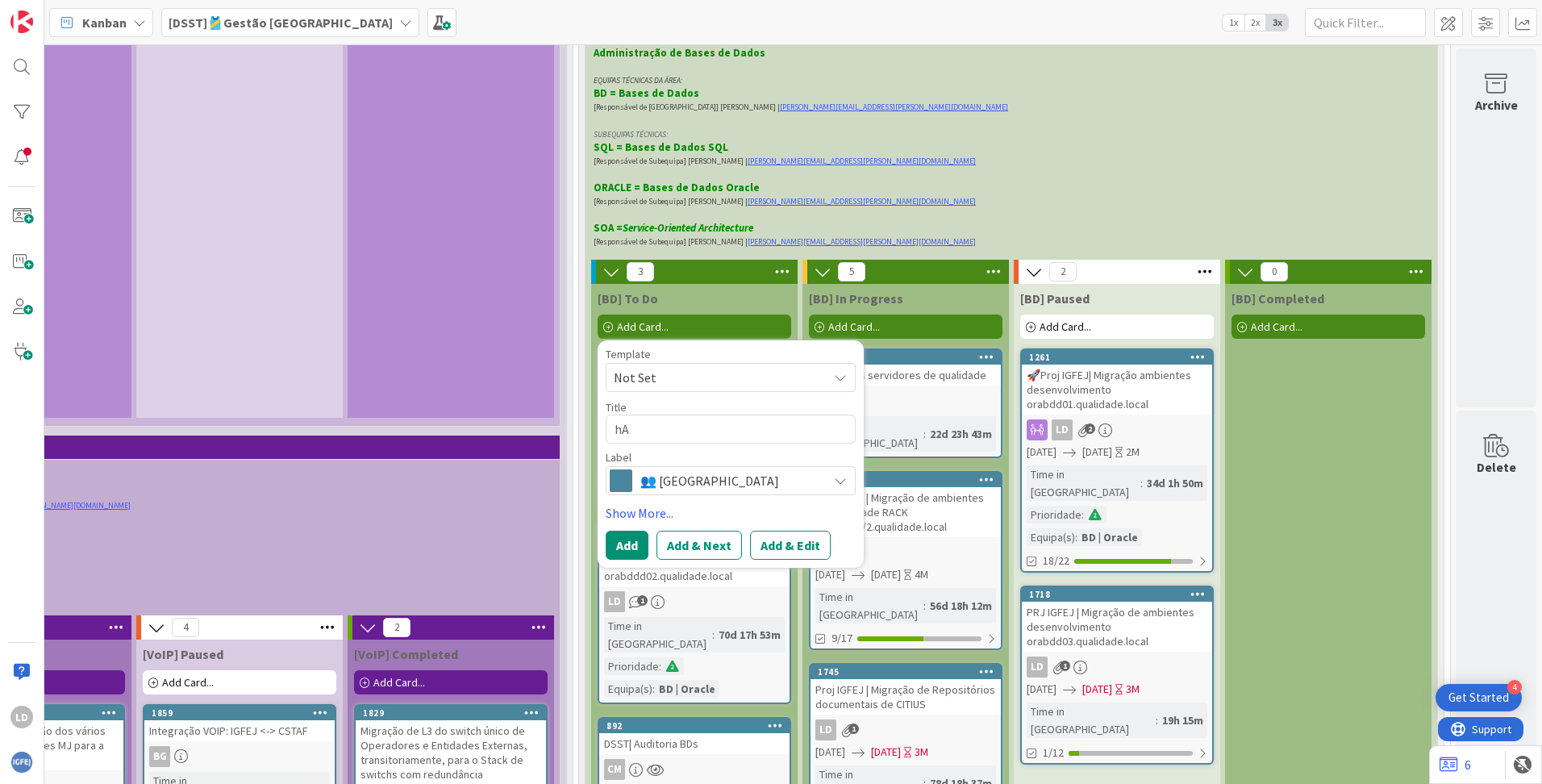
type textarea "h"
type textarea "x"
type textarea "H"
type textarea "x"
type textarea "Ha"
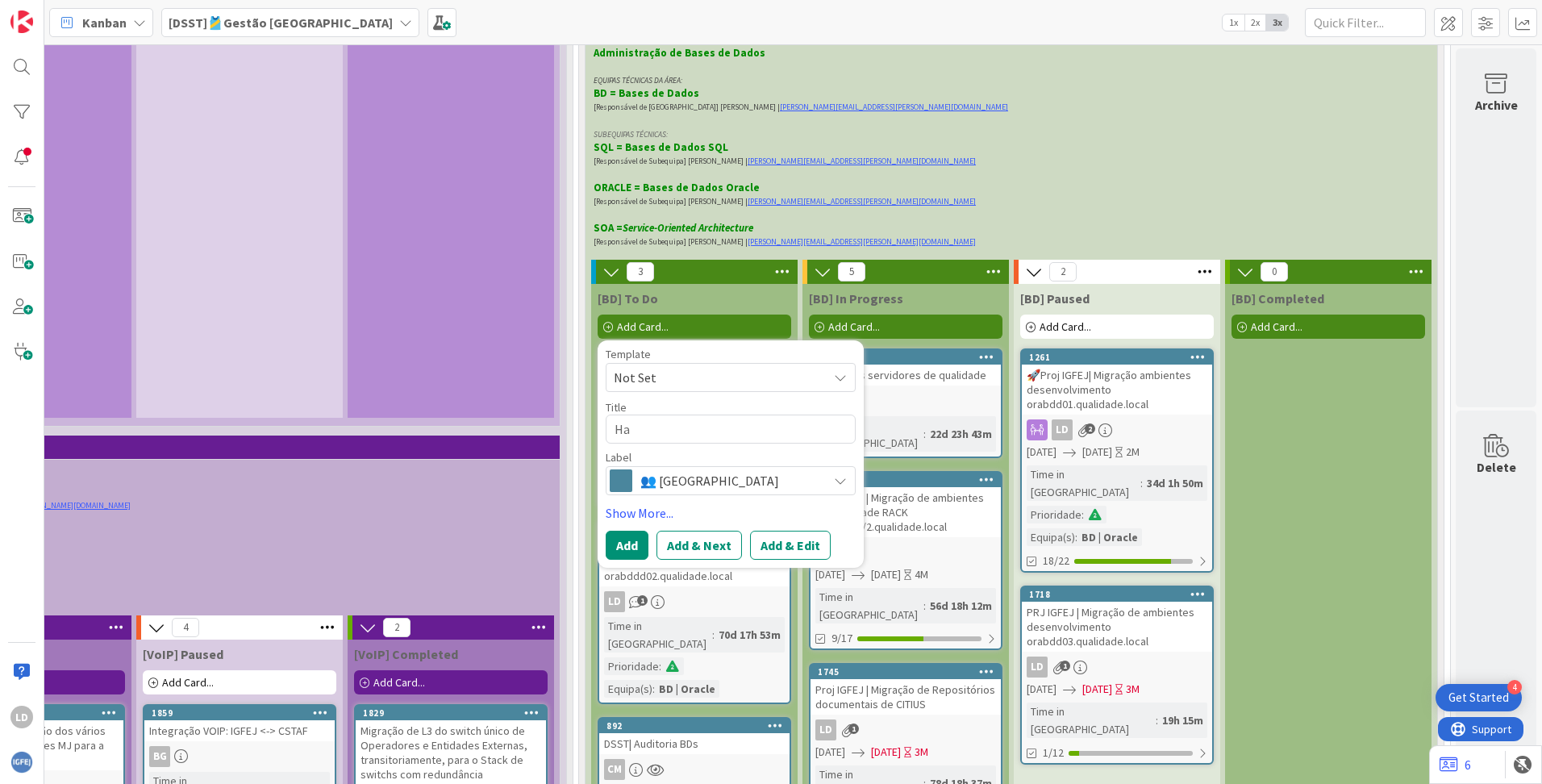
type textarea "x"
type textarea "Hab"
type textarea "x"
type textarea "Habi"
type textarea "x"
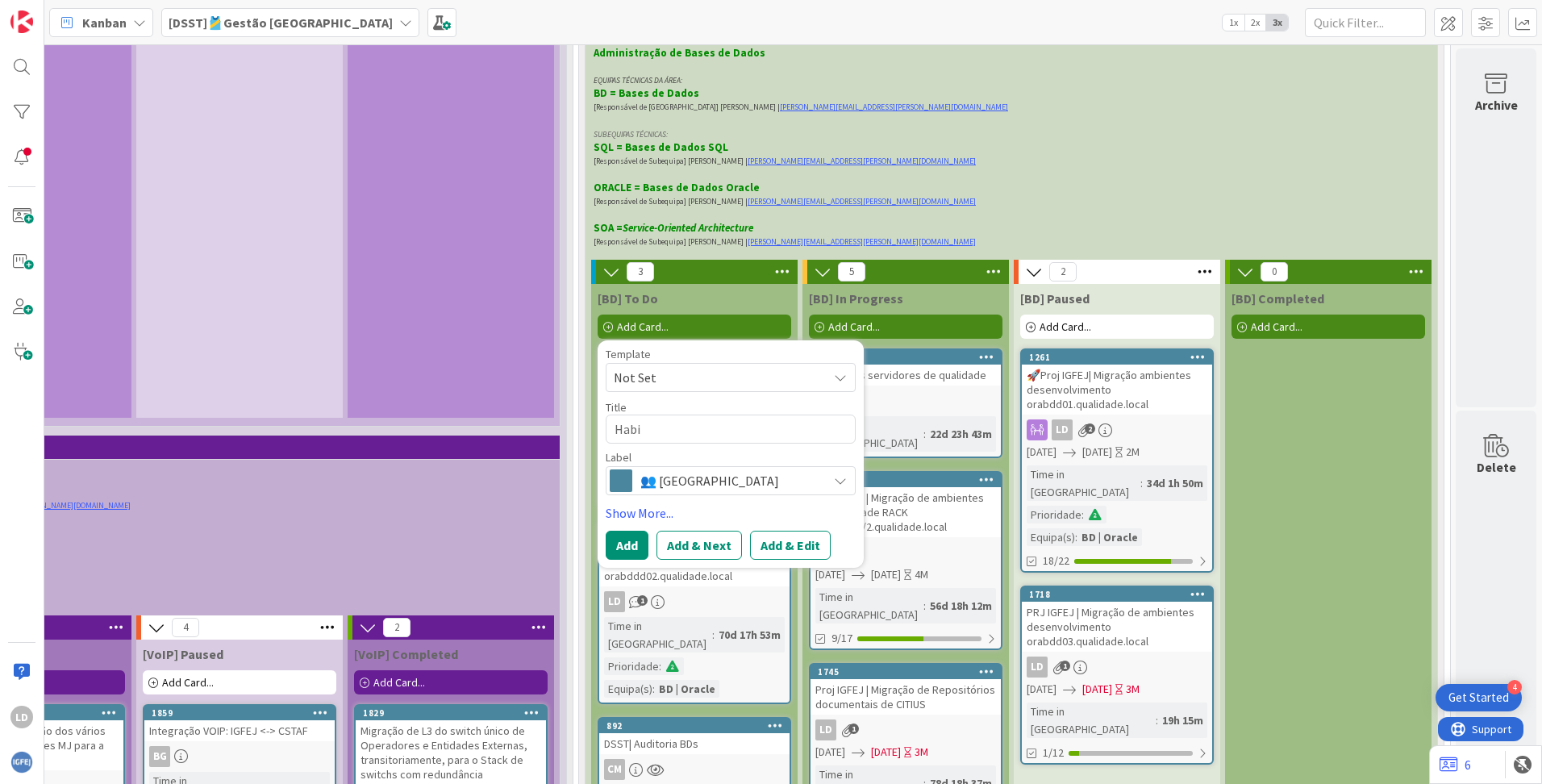
type textarea "Habil"
type textarea "x"
type textarea "Habilu"
type textarea "x"
type textarea "Habilus"
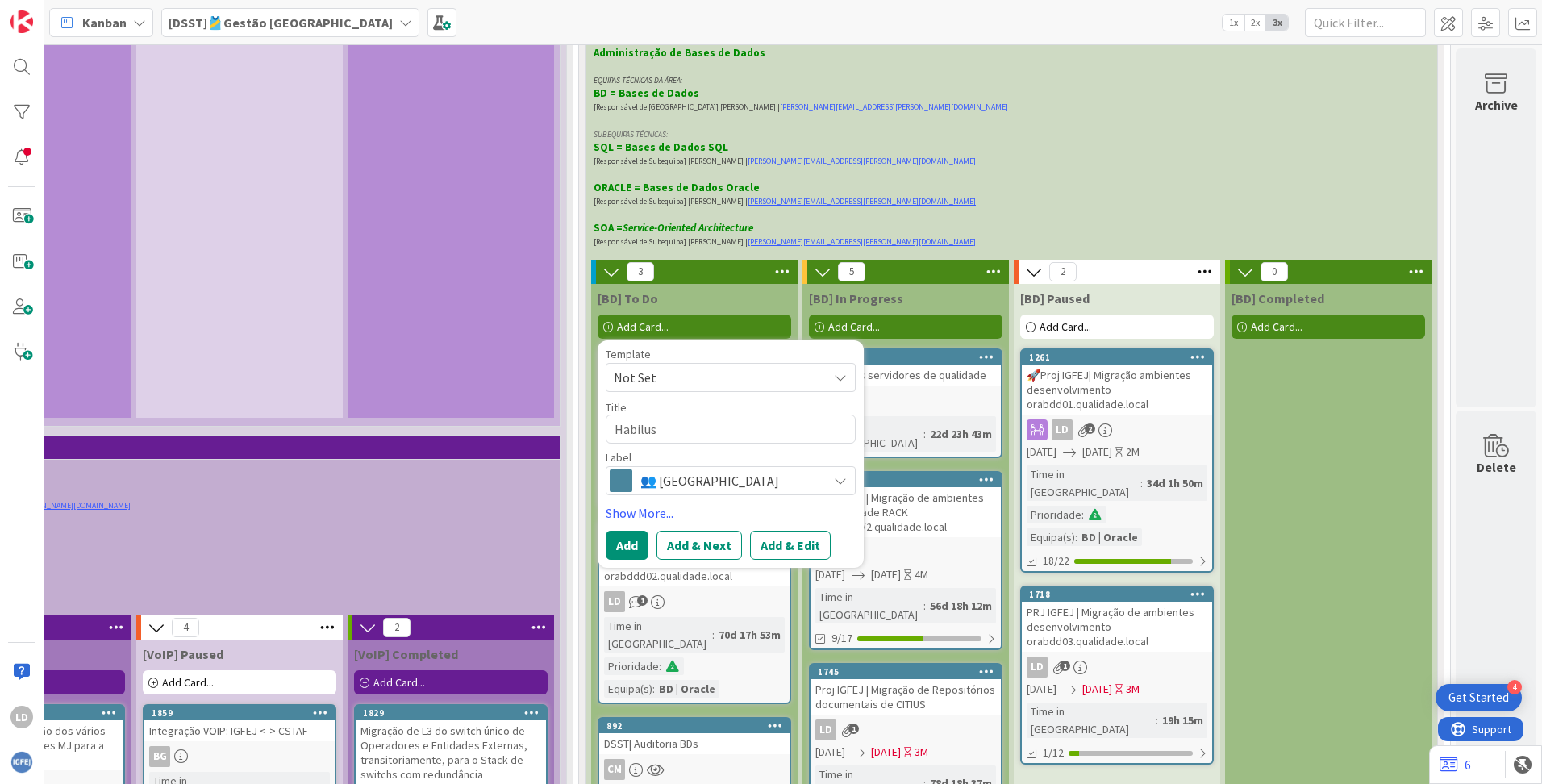
type textarea "x"
type textarea "Habilus"
click at [620, 531] on button "Add" at bounding box center [627, 546] width 43 height 29
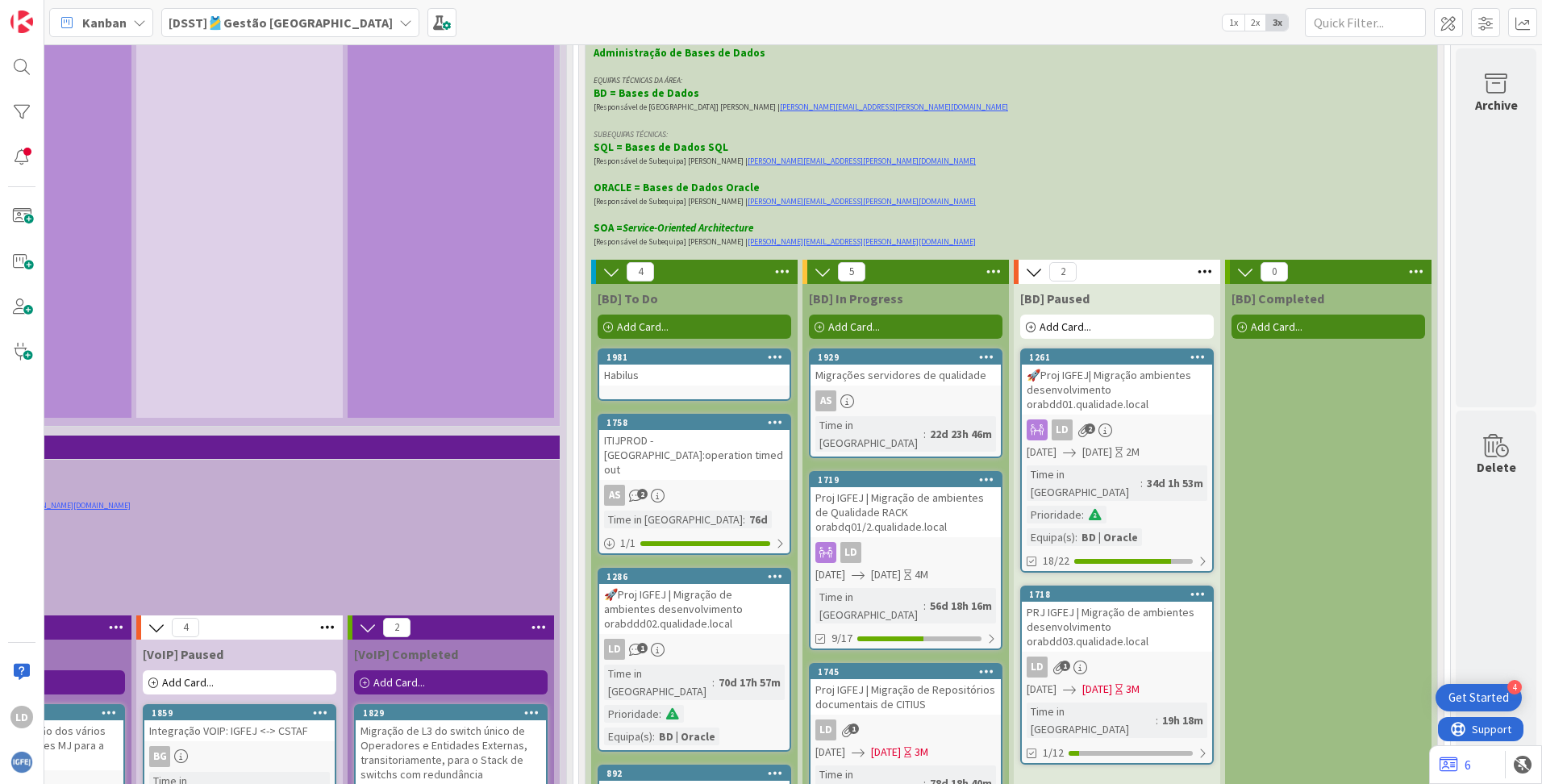
click at [618, 365] on div "Habilus" at bounding box center [694, 375] width 190 height 21
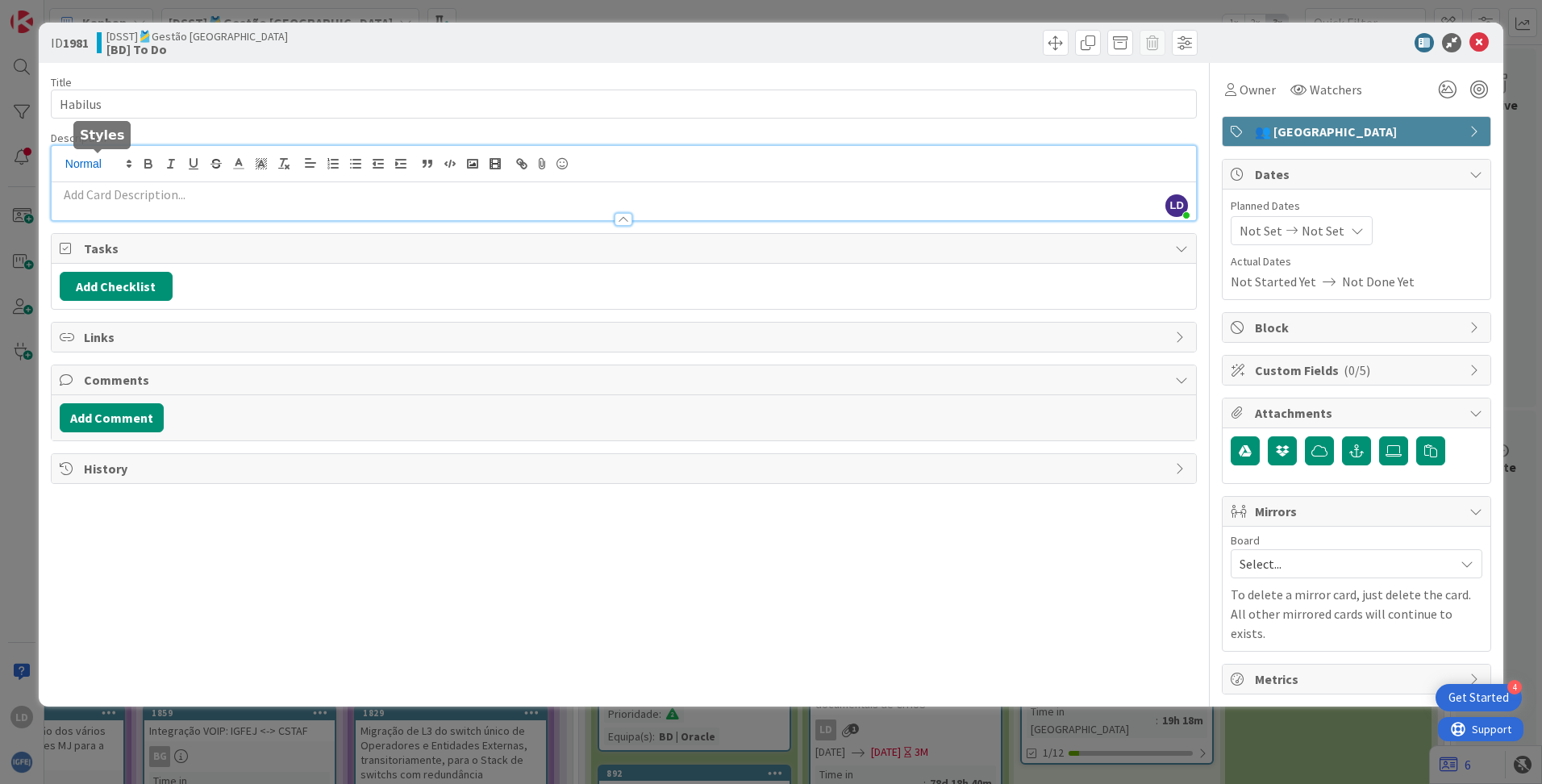
click at [128, 166] on div "LD Luís Dias just joined" at bounding box center [624, 183] width 1145 height 74
click at [1483, 34] on icon at bounding box center [1479, 43] width 20 height 20
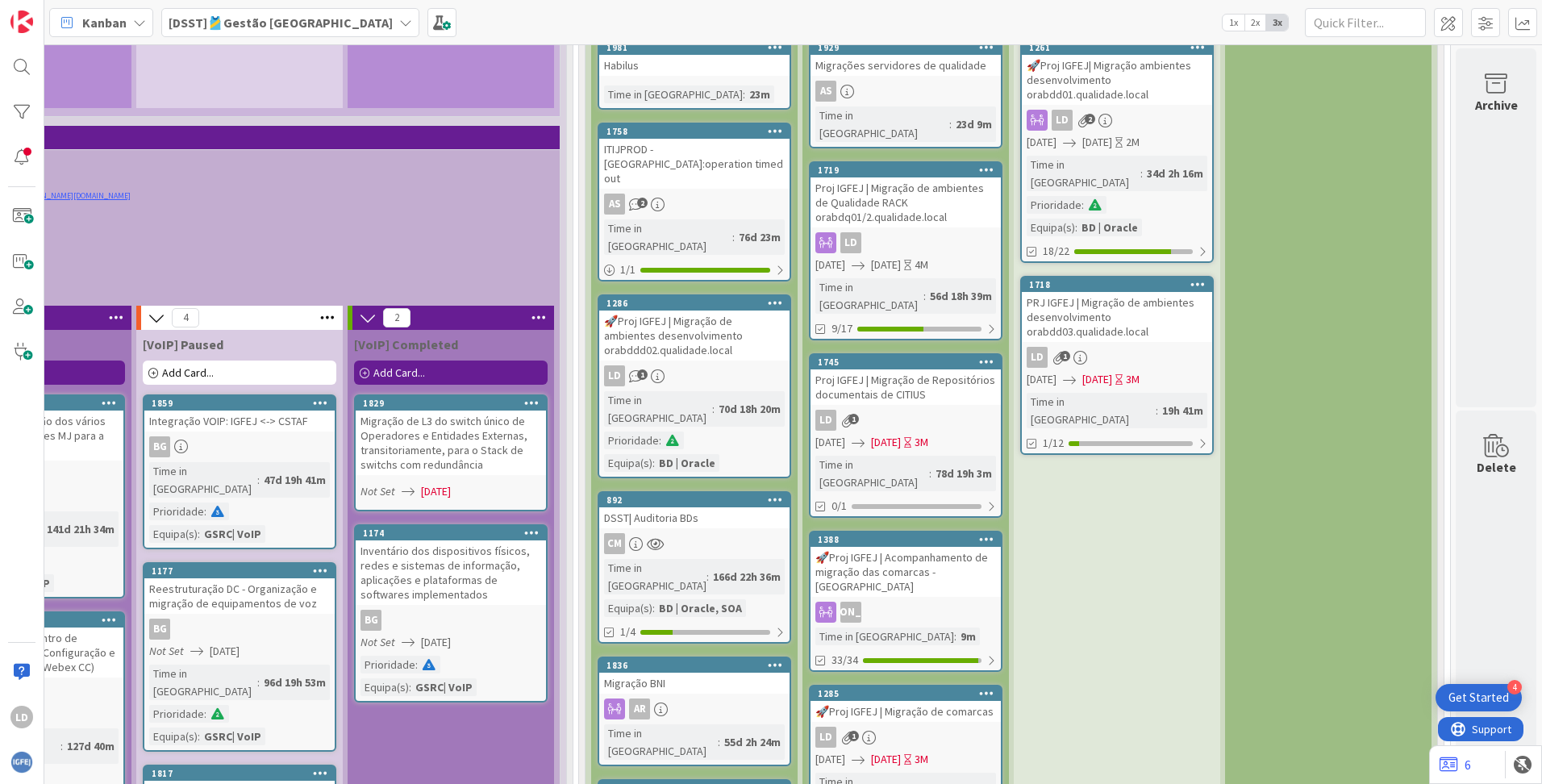
scroll to position [4354, 1258]
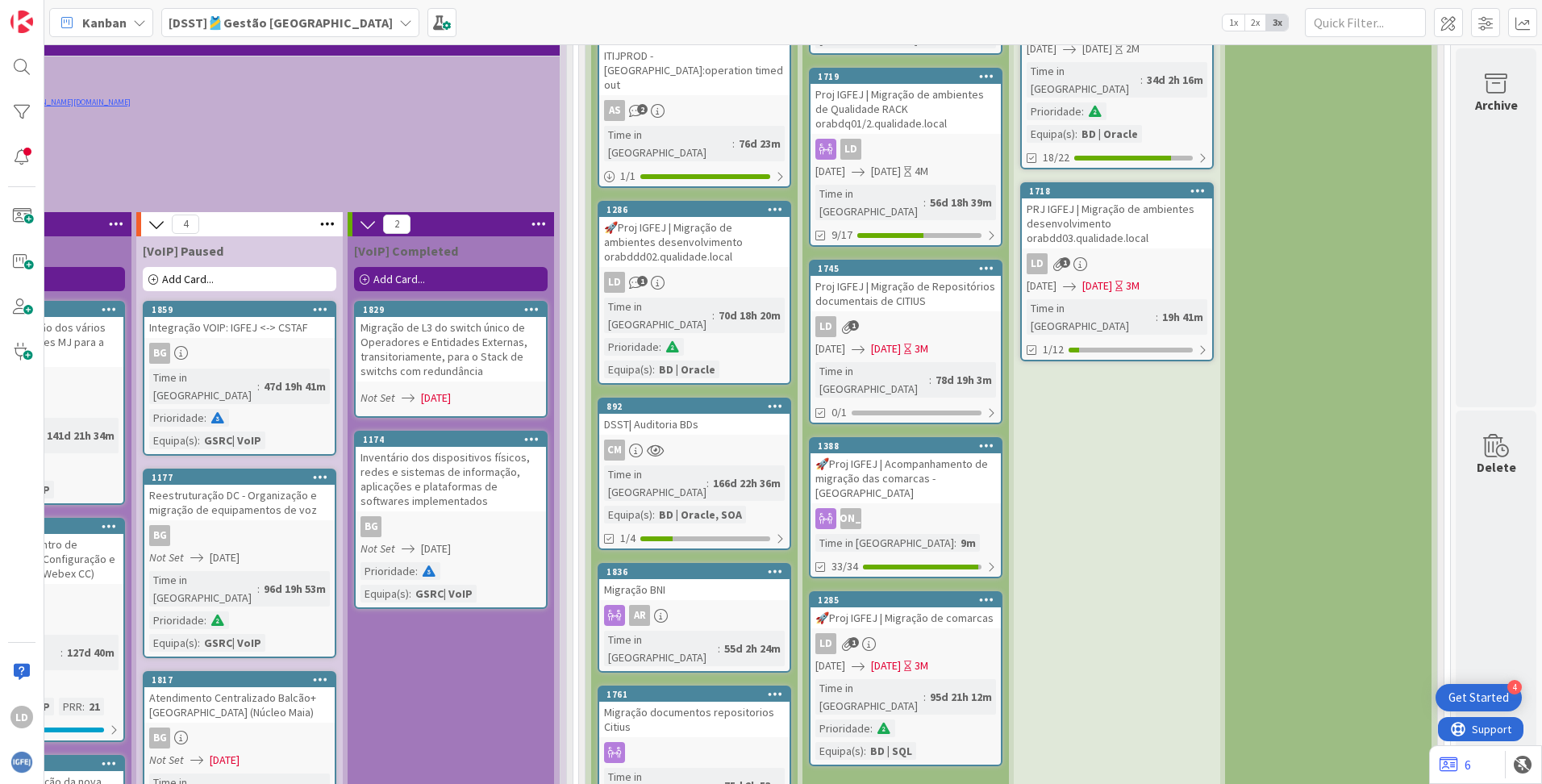
click at [718, 579] on div "Migração BNI" at bounding box center [694, 589] width 190 height 21
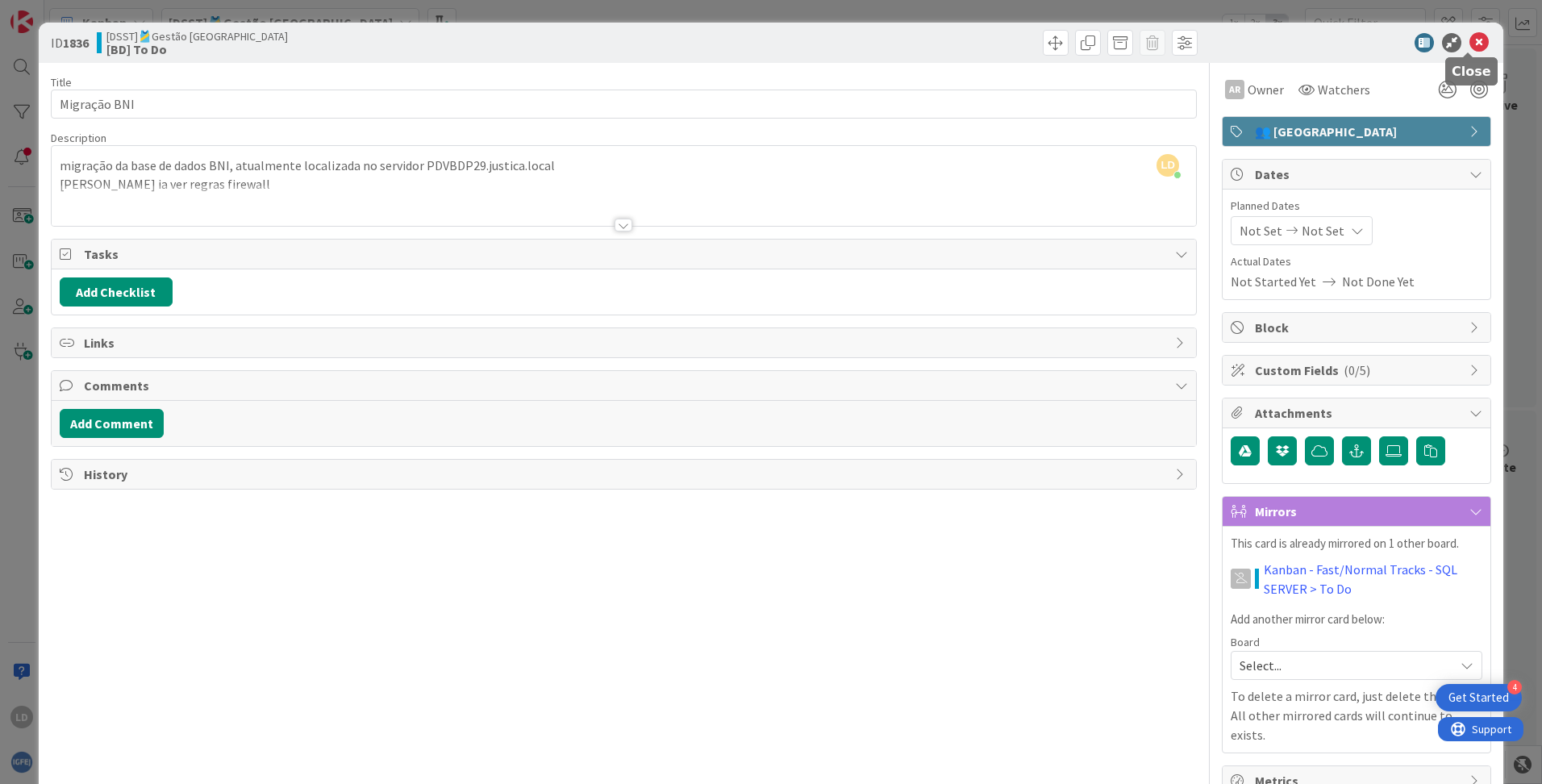
click at [1472, 42] on icon at bounding box center [1479, 43] width 20 height 20
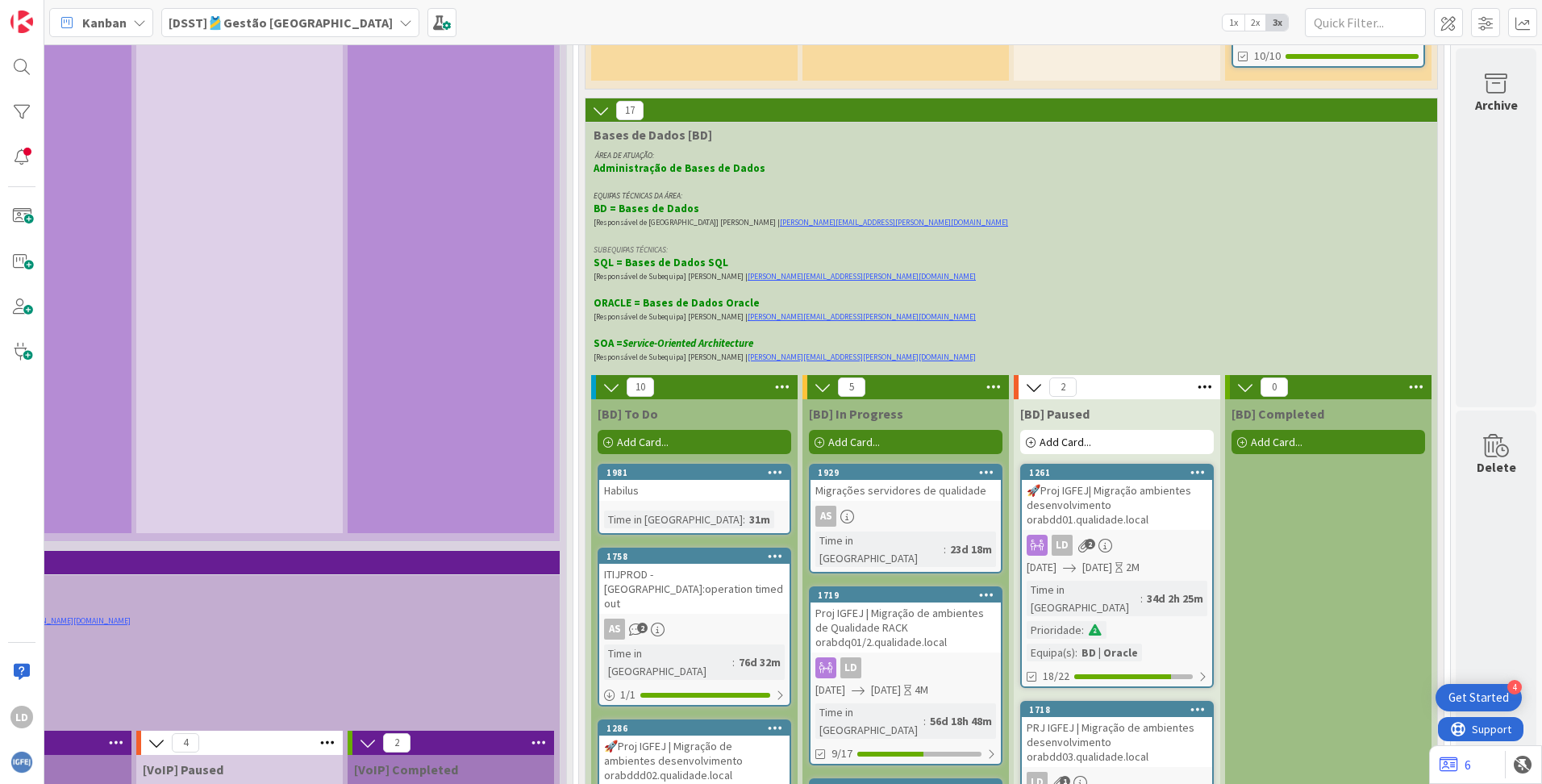
scroll to position [3790, 1258]
